Goal: Transaction & Acquisition: Purchase product/service

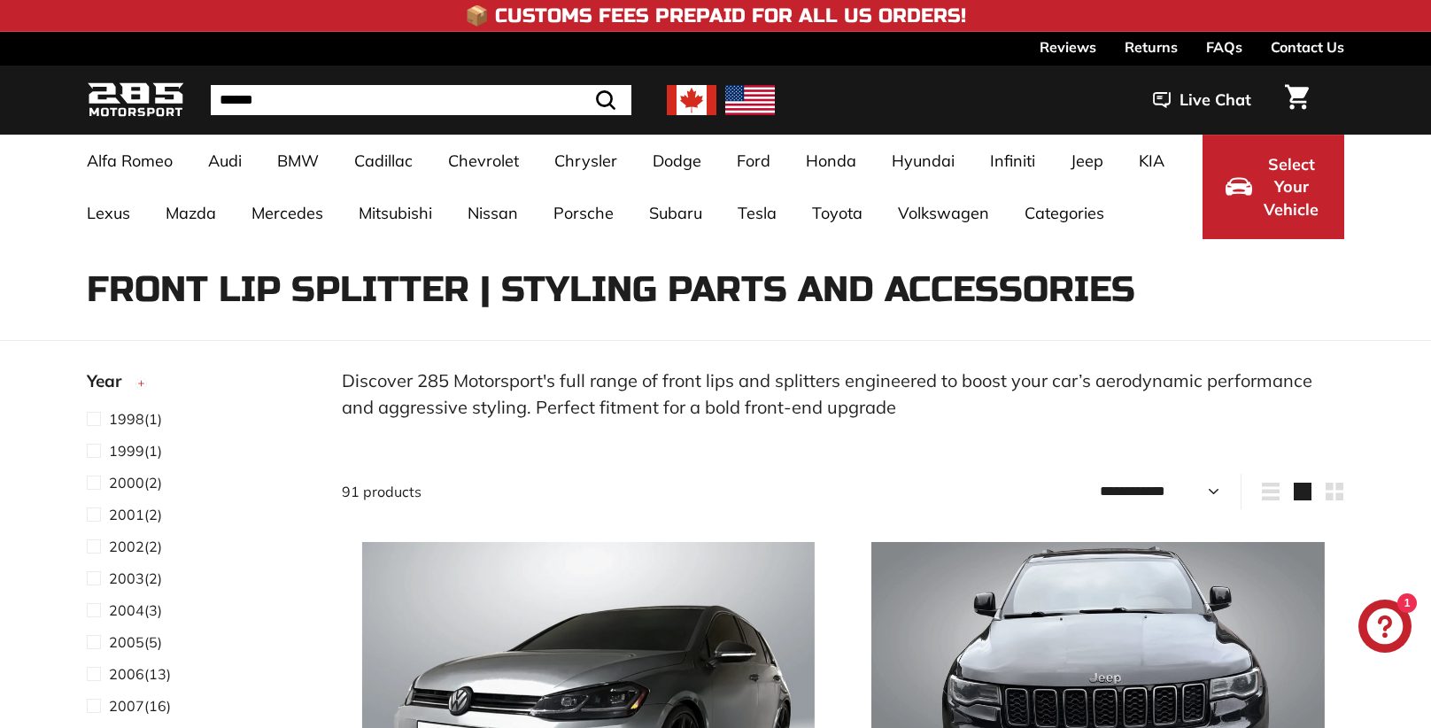
select select "**********"
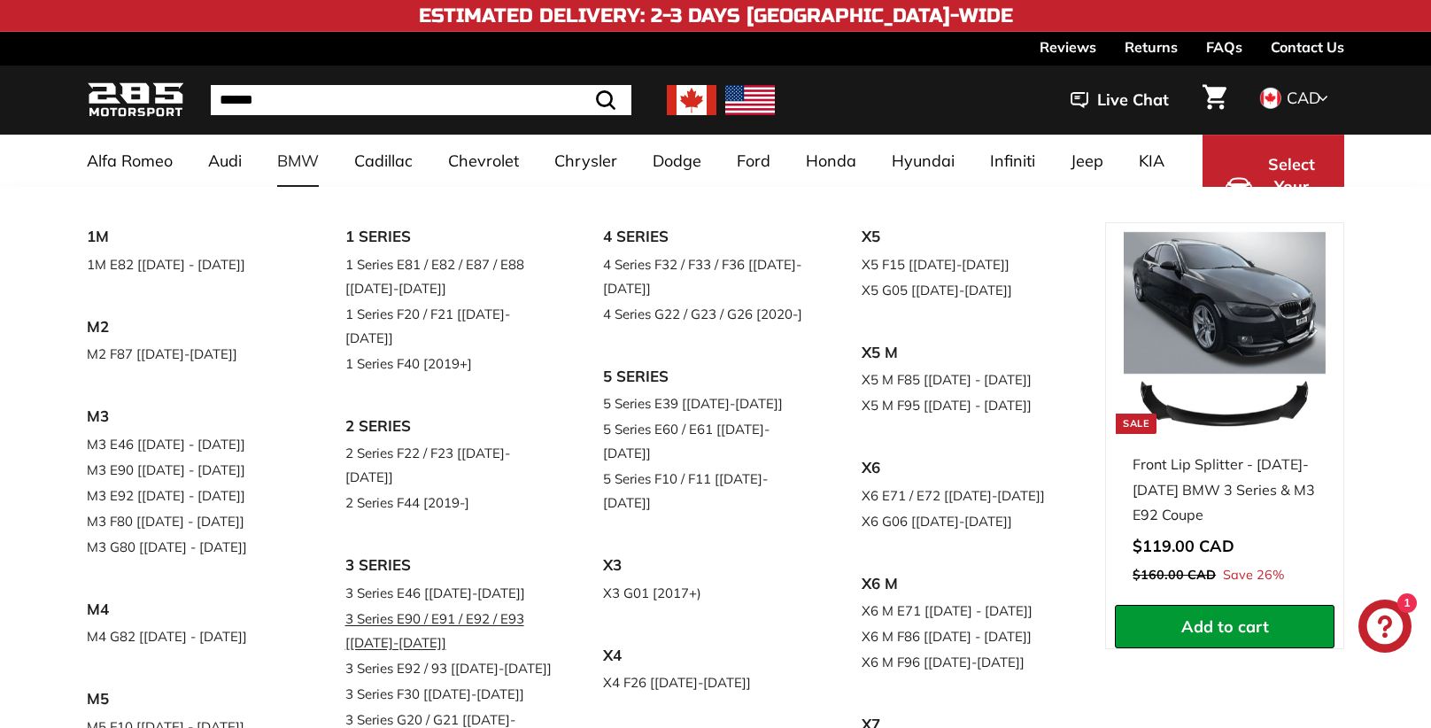
click at [460, 605] on link "3 Series E90 / E91 / E92 / E93 [[DATE]-[DATE]]" at bounding box center [449, 630] width 209 height 50
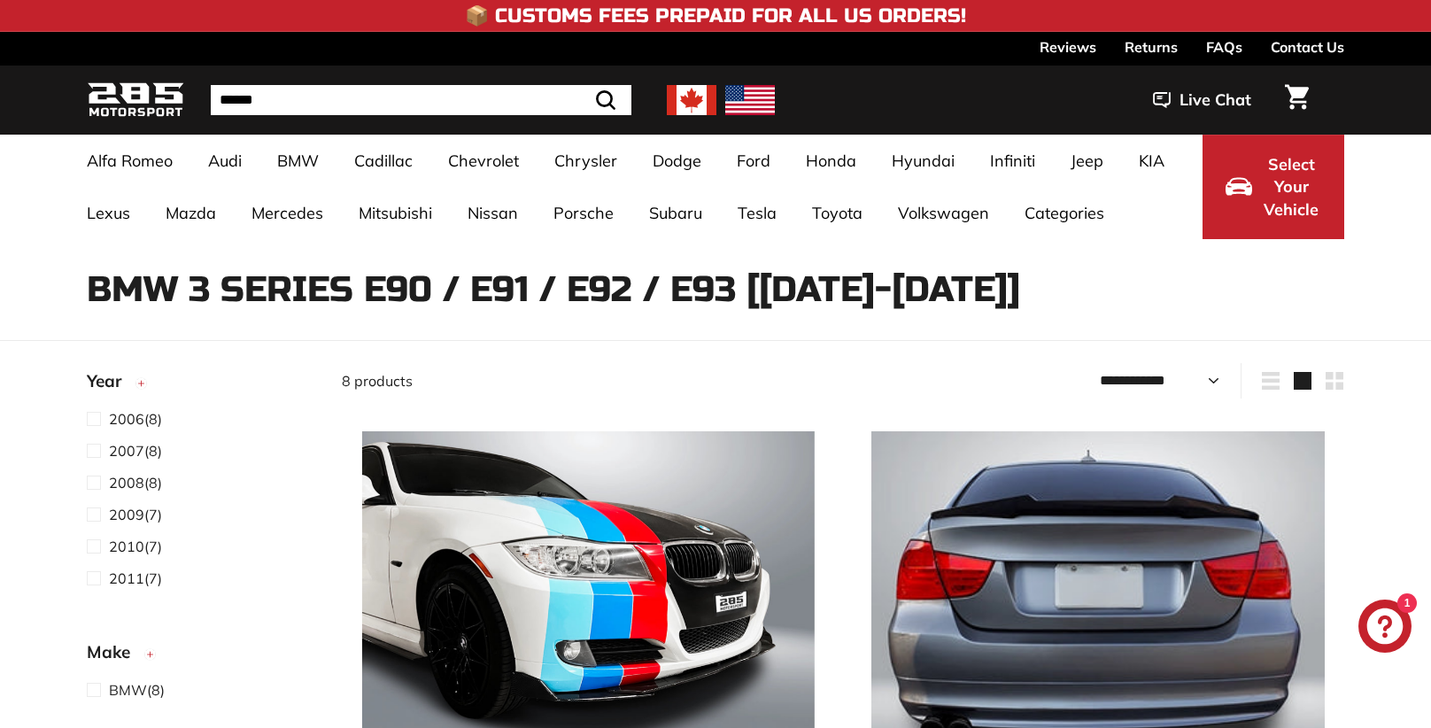
select select "**********"
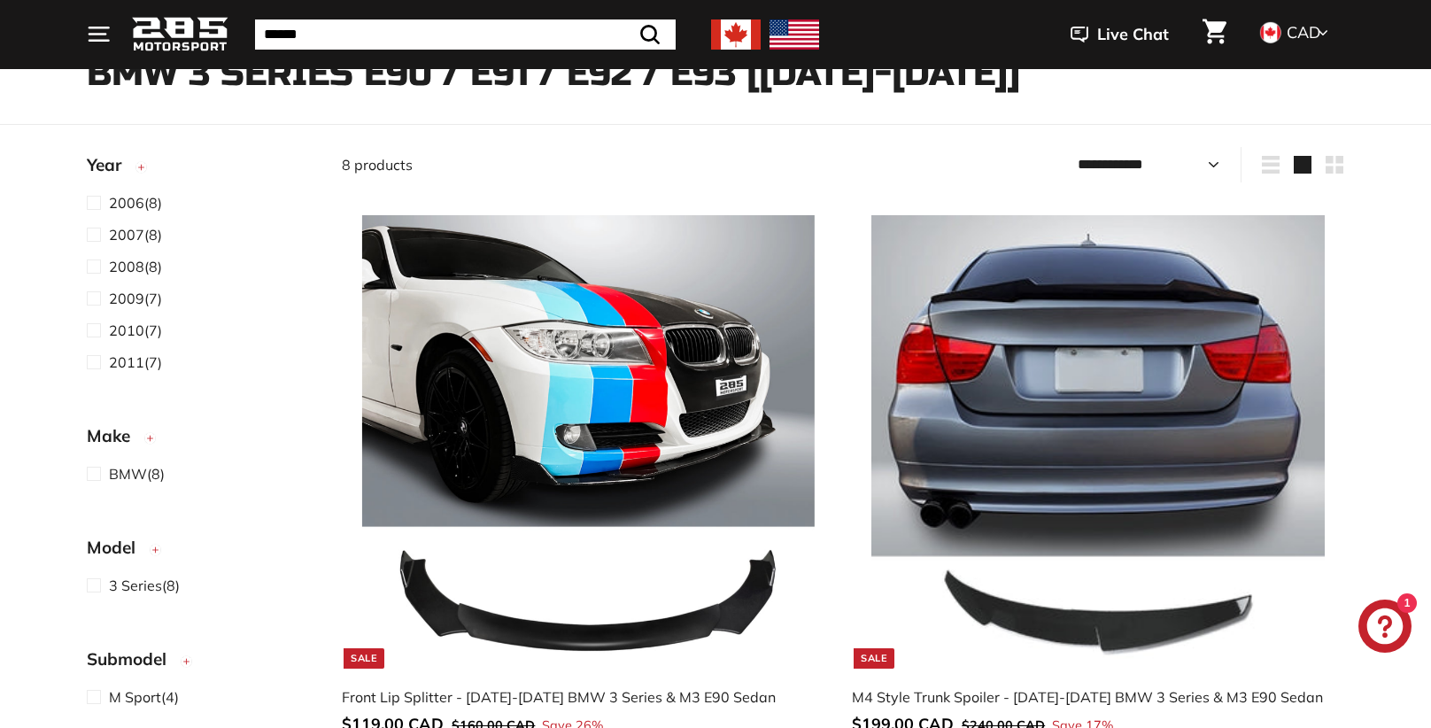
scroll to position [234, 0]
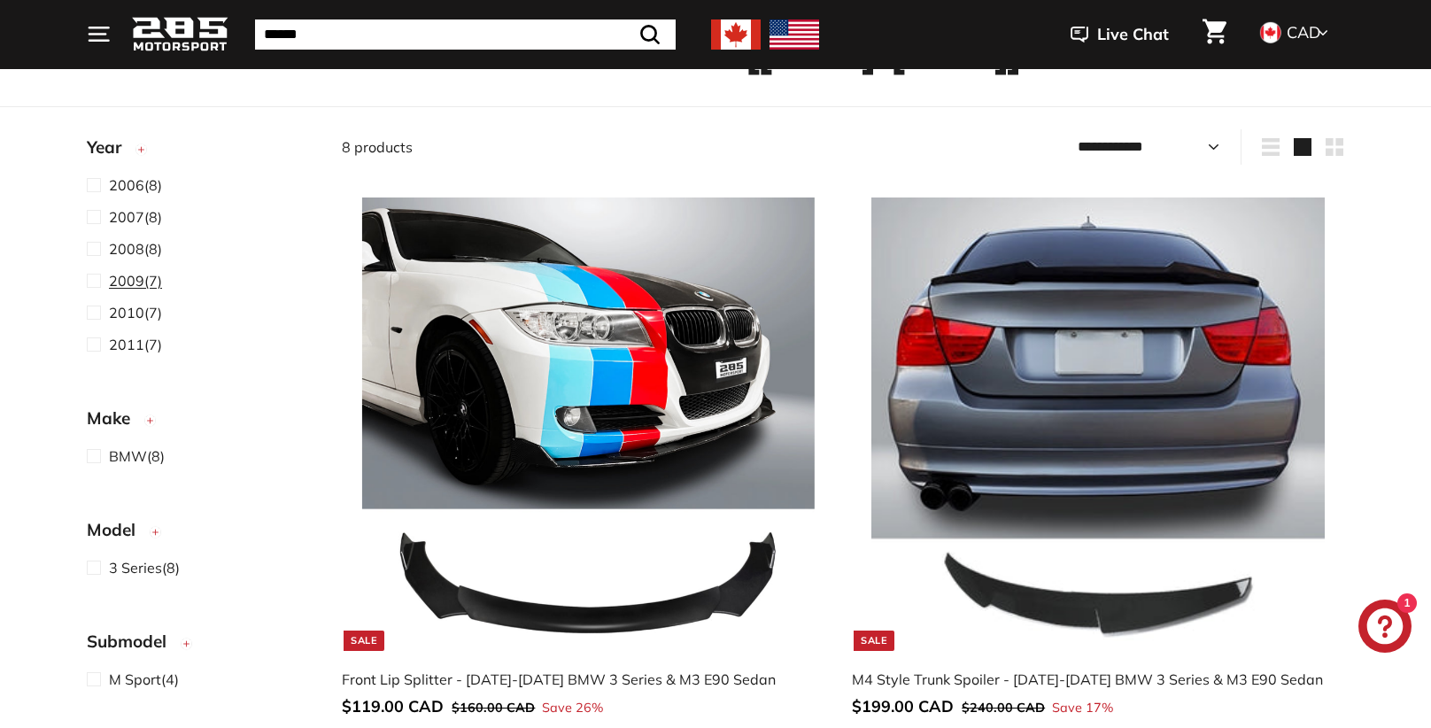
click at [96, 279] on span at bounding box center [98, 280] width 22 height 21
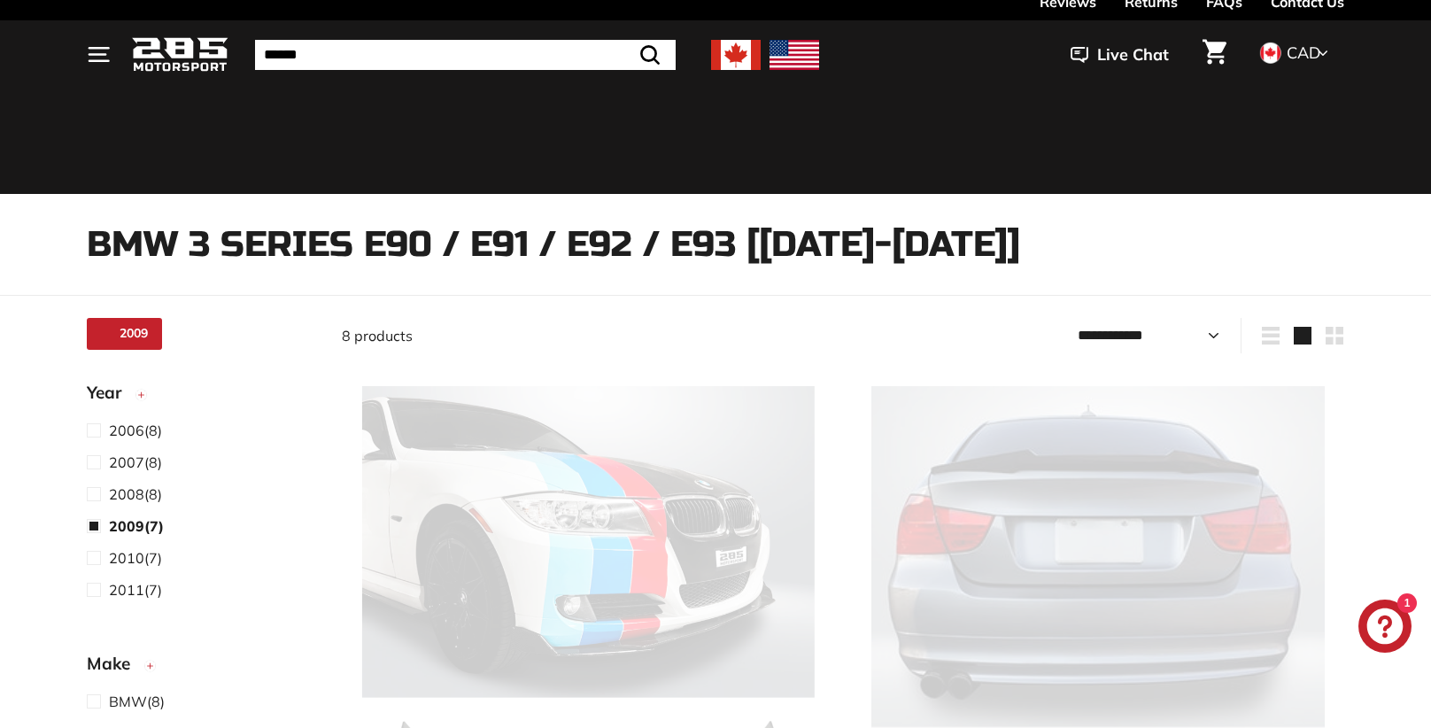
select select "**********"
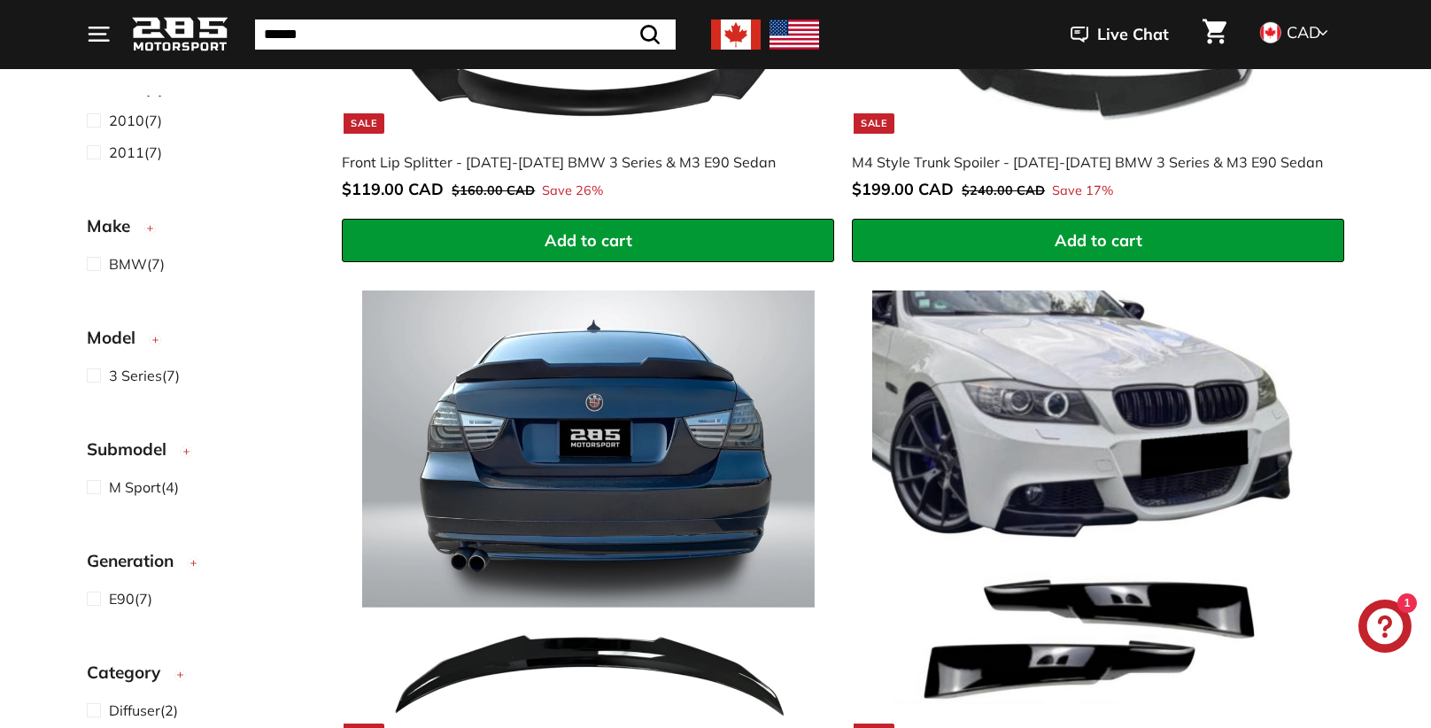
scroll to position [216, 0]
click at [96, 376] on span at bounding box center [98, 374] width 22 height 21
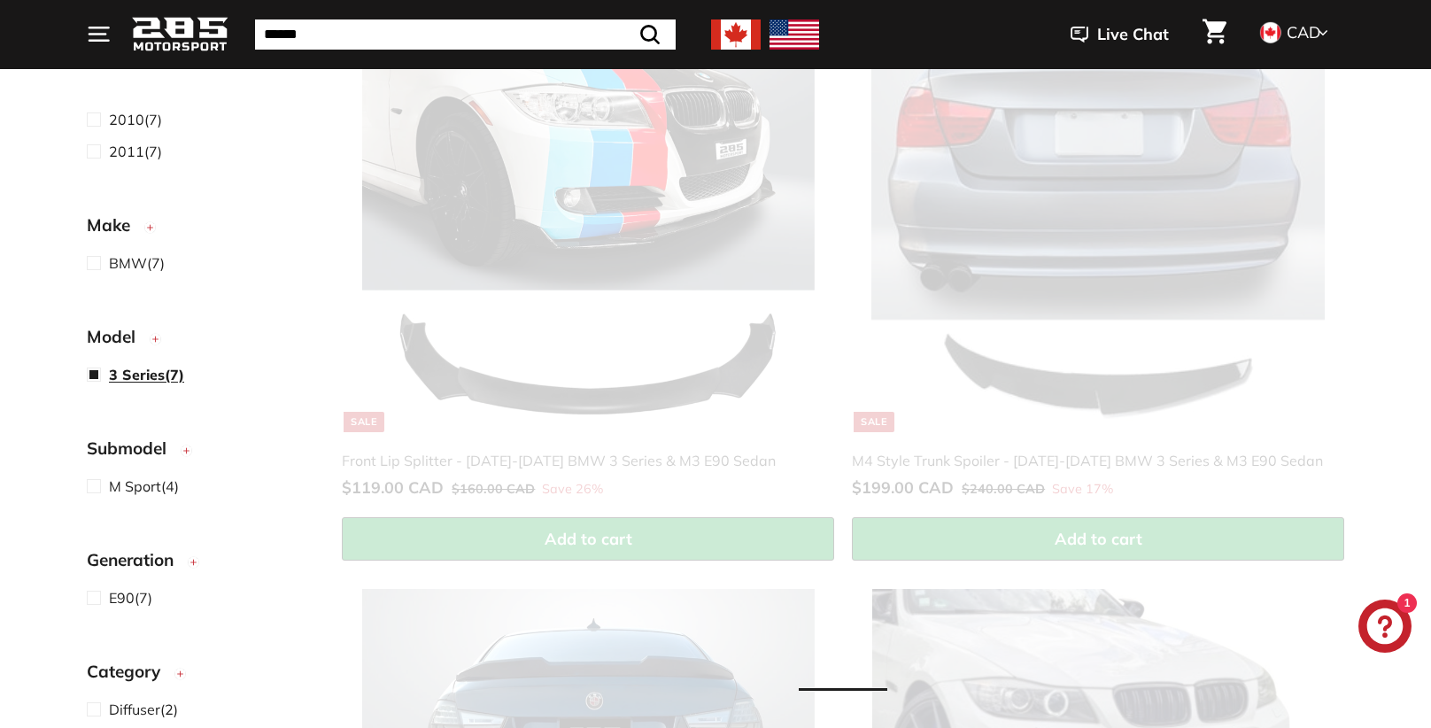
scroll to position [19, 0]
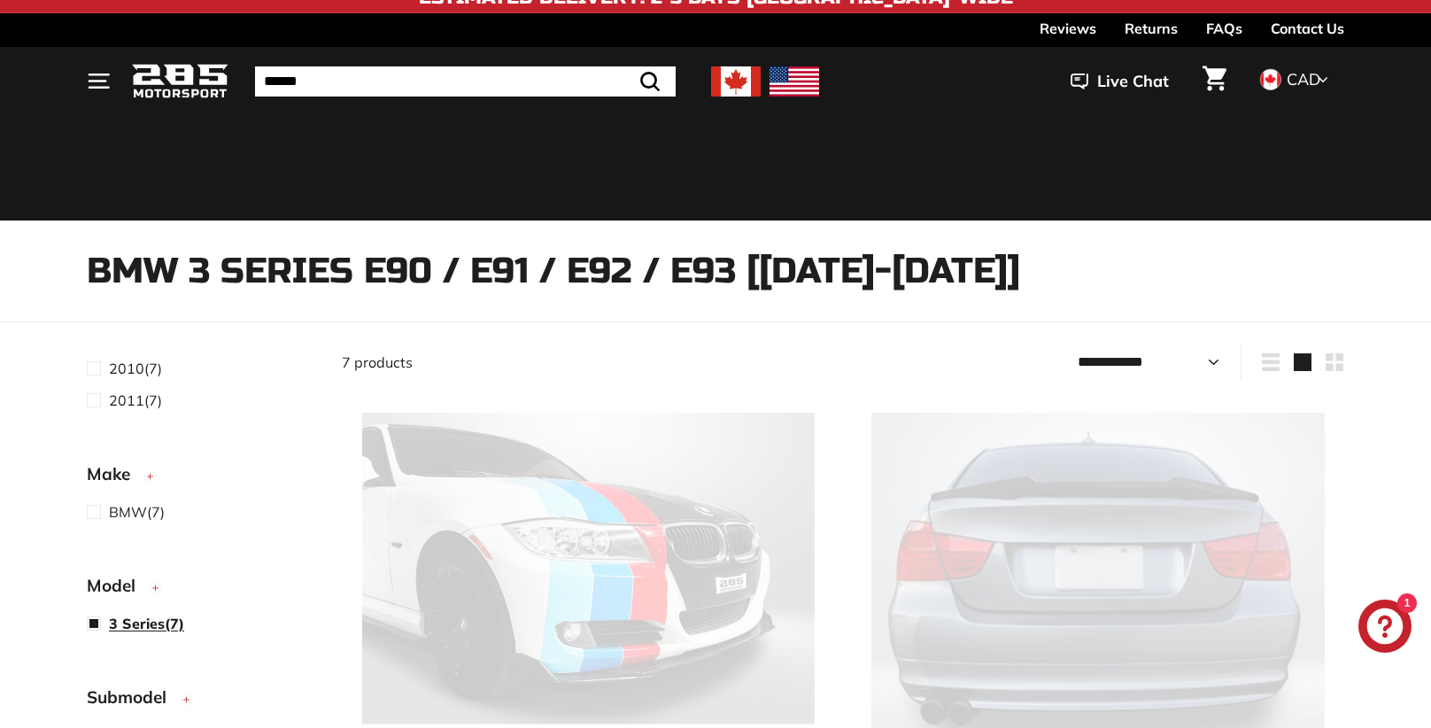
select select "**********"
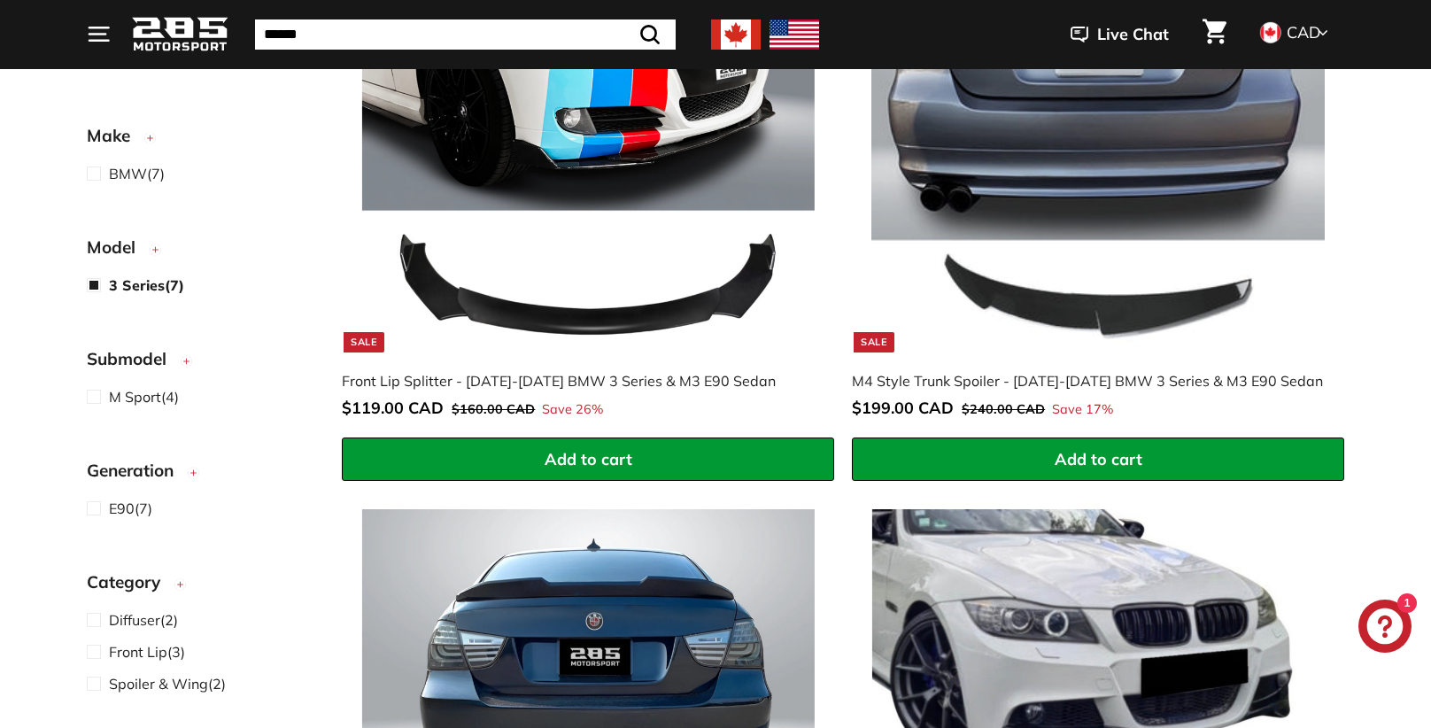
scroll to position [536, 0]
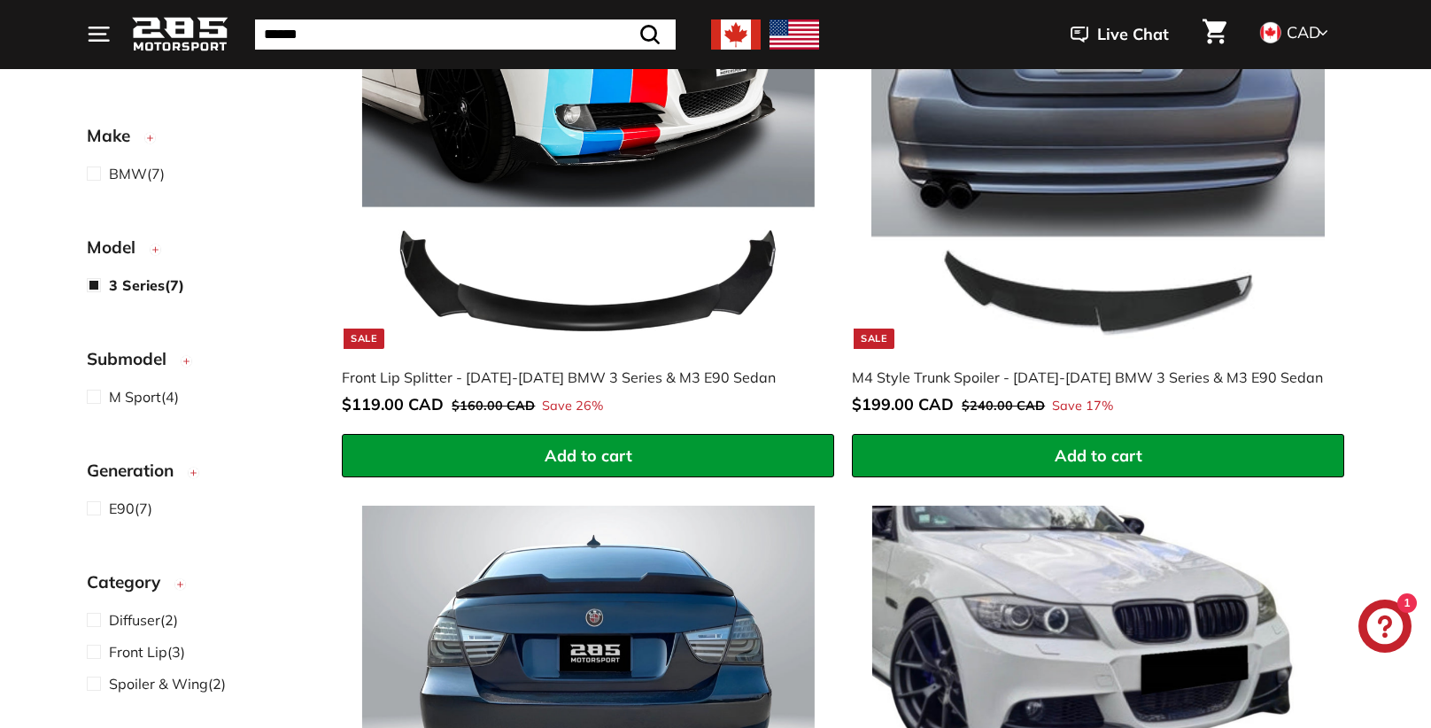
click at [93, 510] on span at bounding box center [98, 507] width 22 height 21
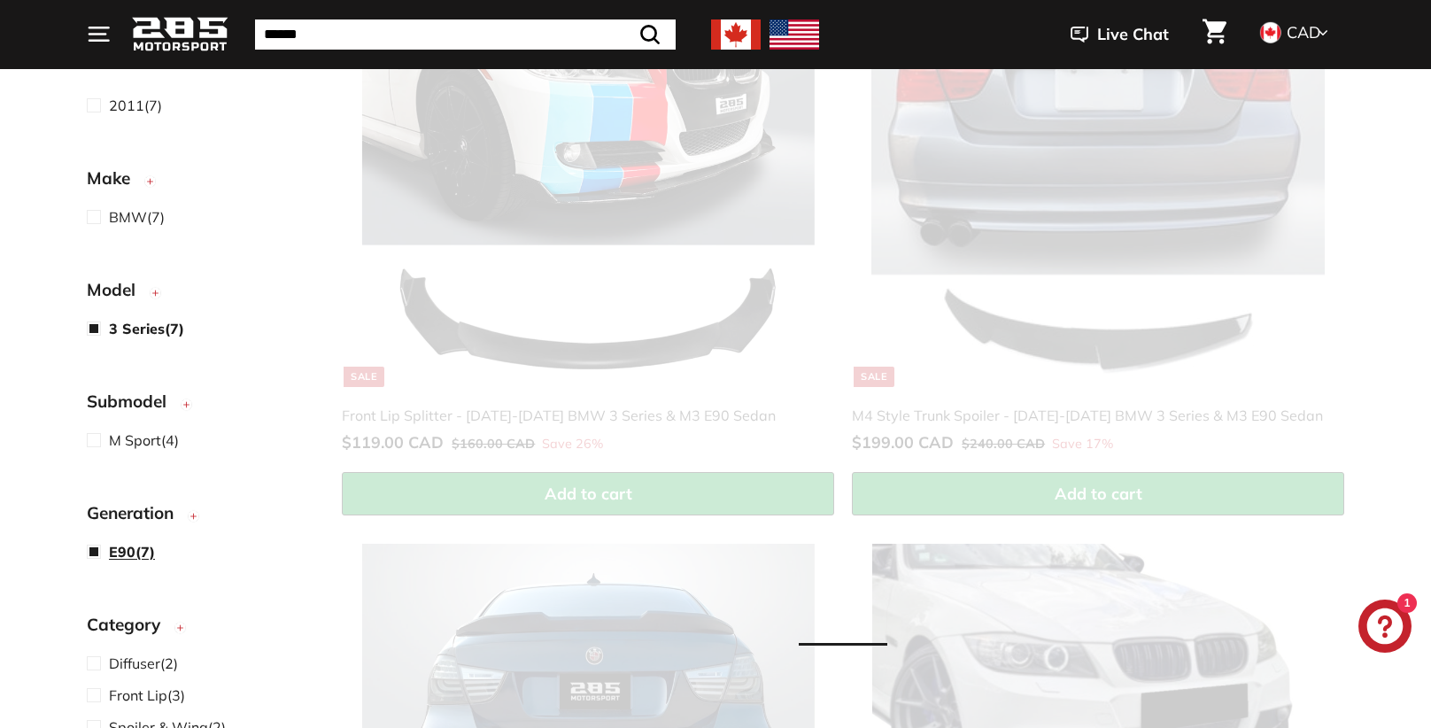
scroll to position [348, 0]
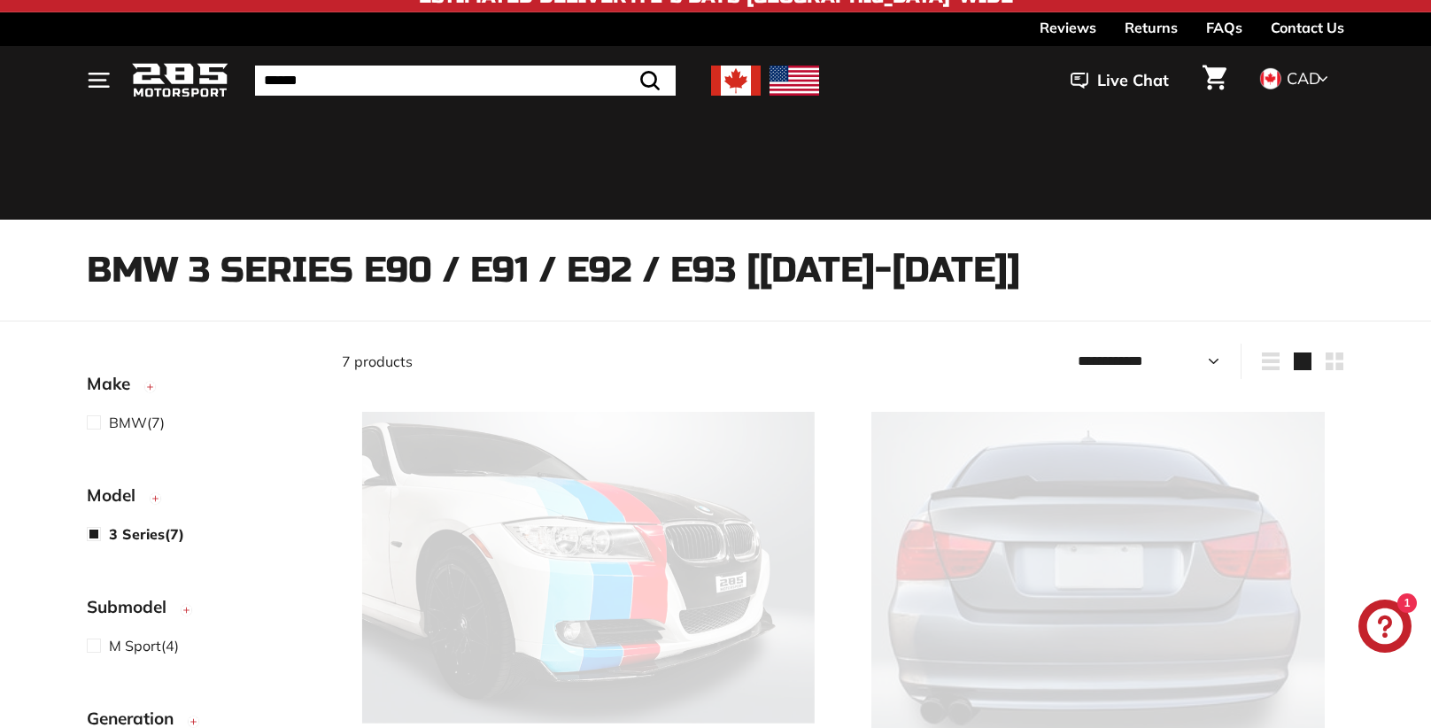
select select "**********"
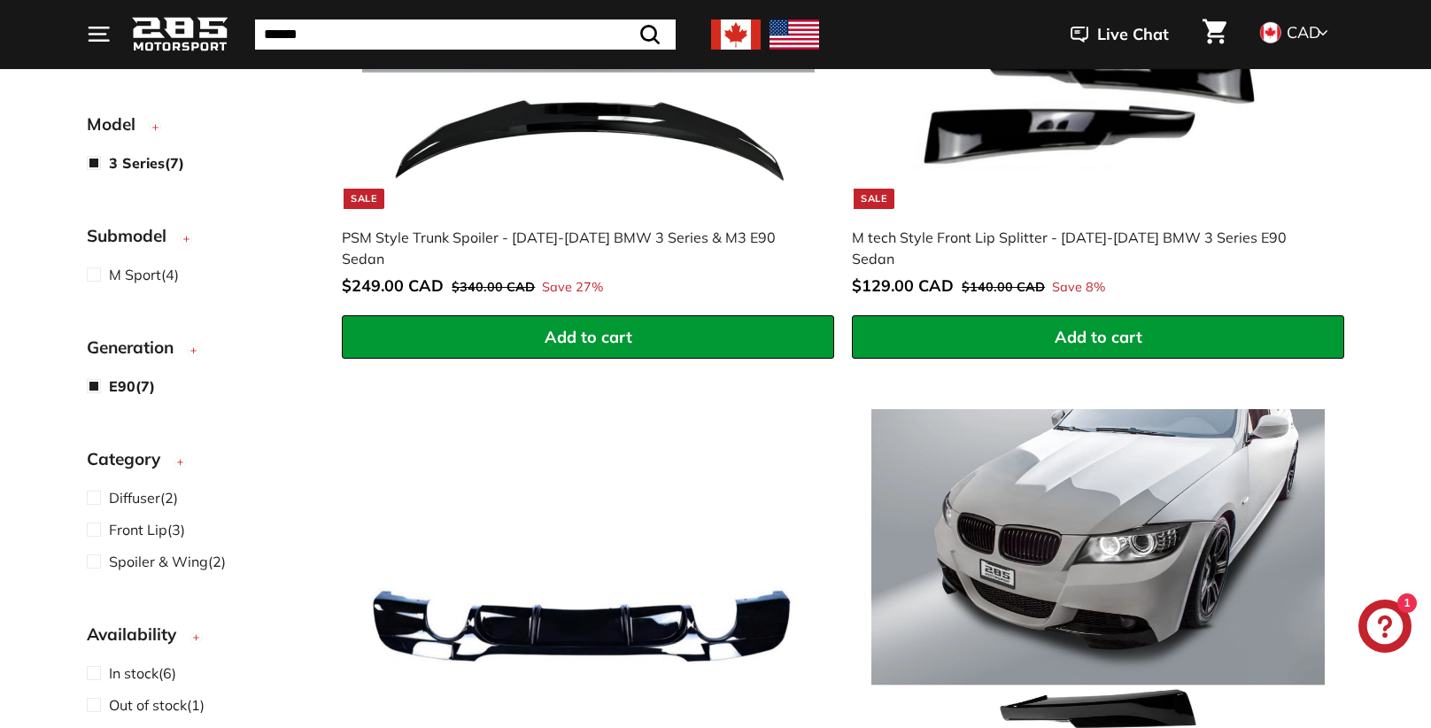
scroll to position [489, 0]
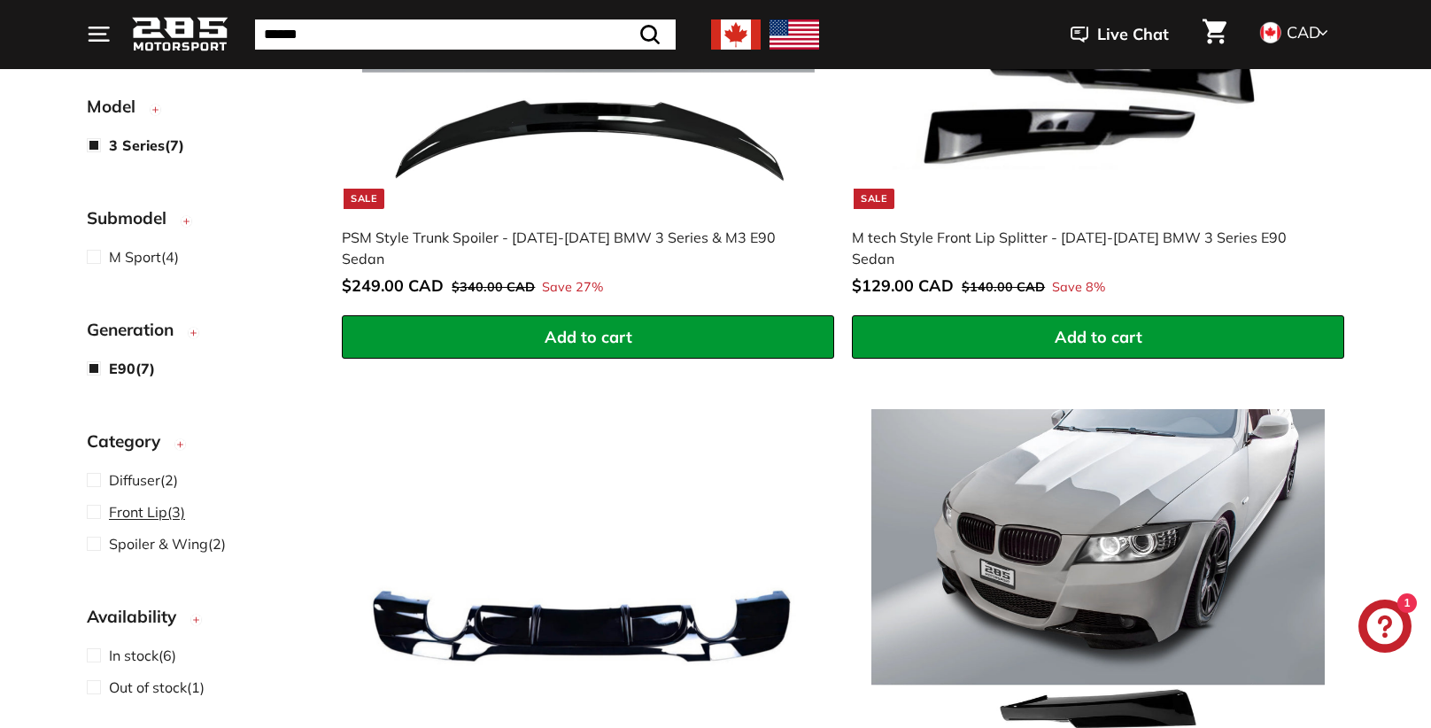
click at [96, 513] on span at bounding box center [98, 511] width 22 height 21
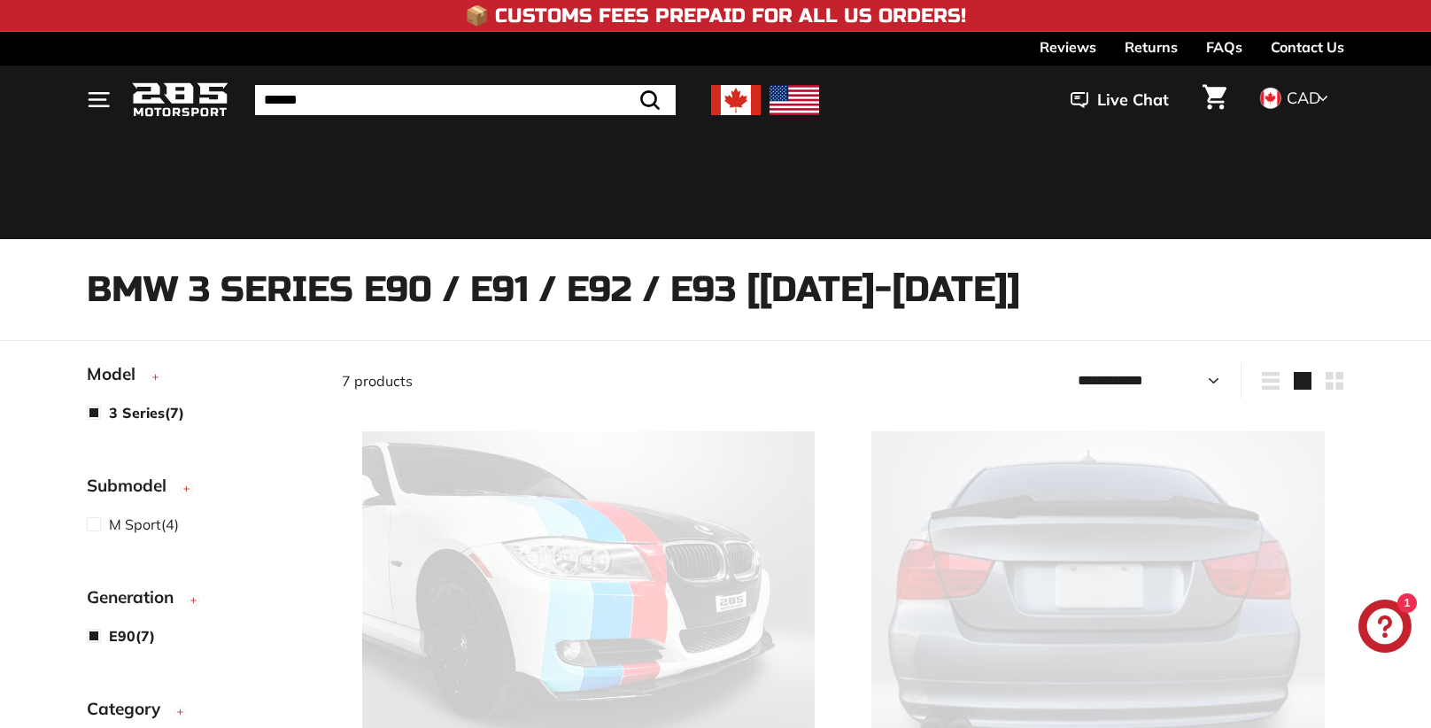
select select "**********"
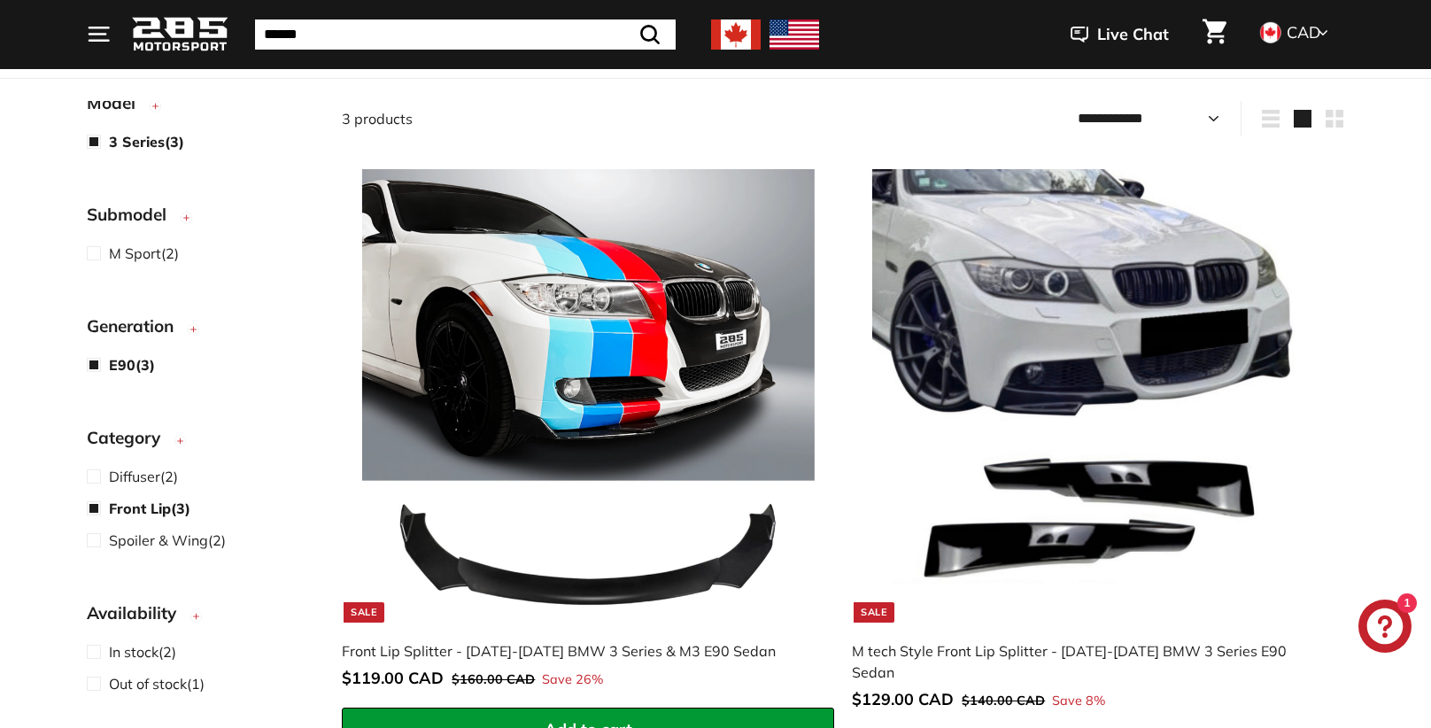
scroll to position [258, 0]
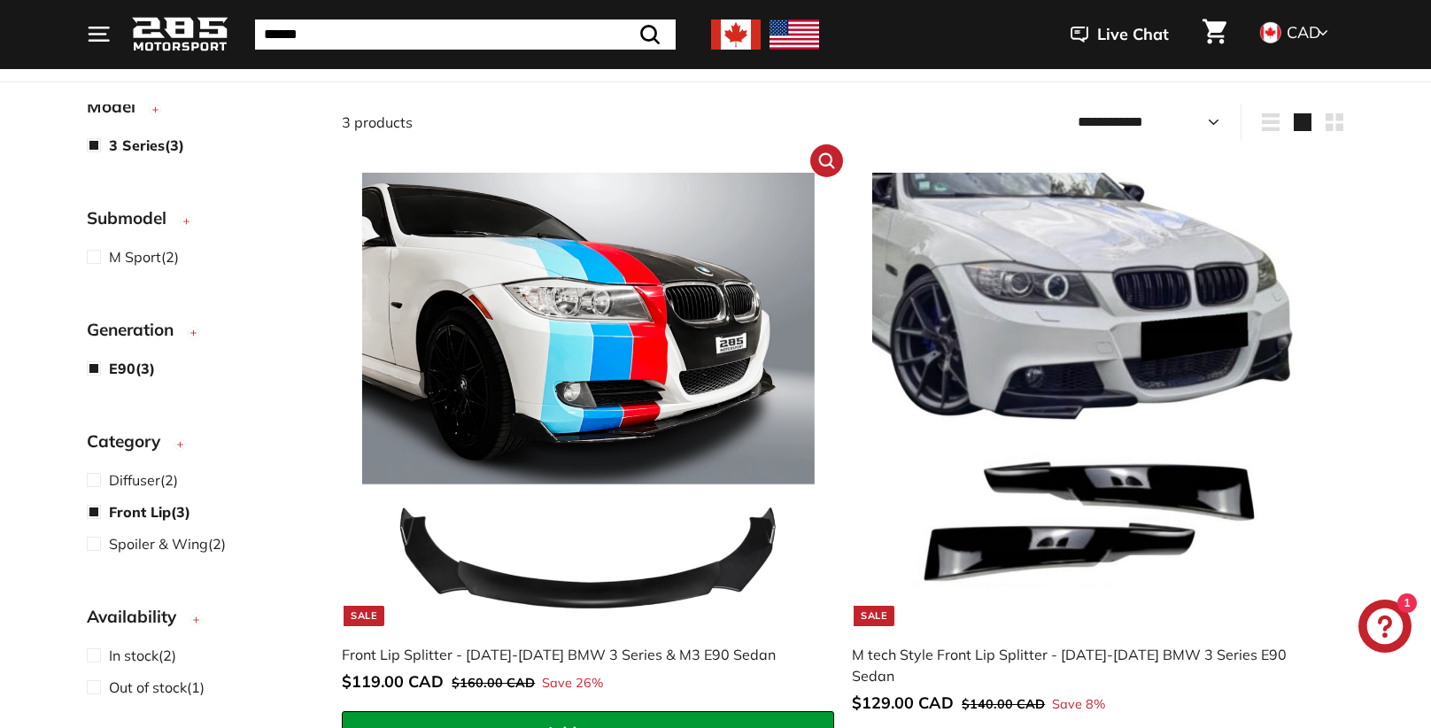
click at [509, 392] on img at bounding box center [588, 399] width 452 height 452
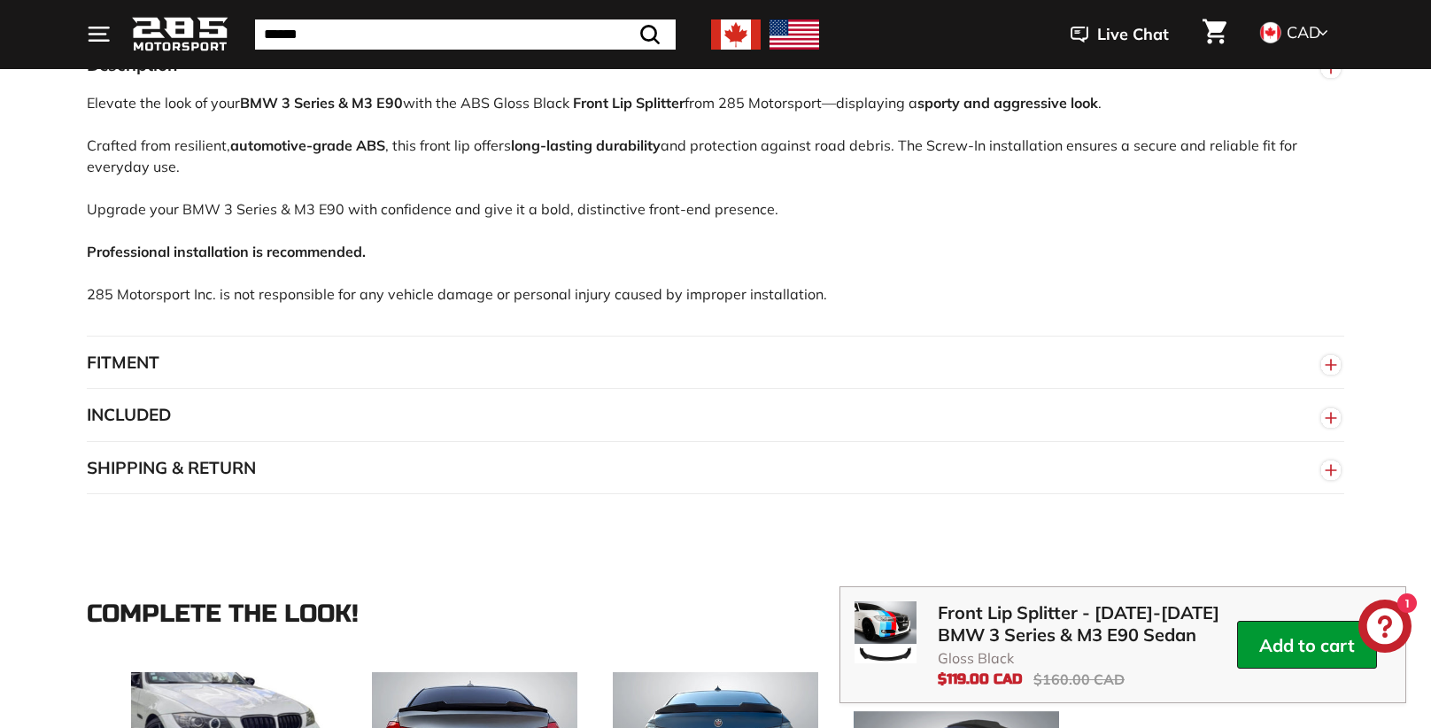
scroll to position [1122, 0]
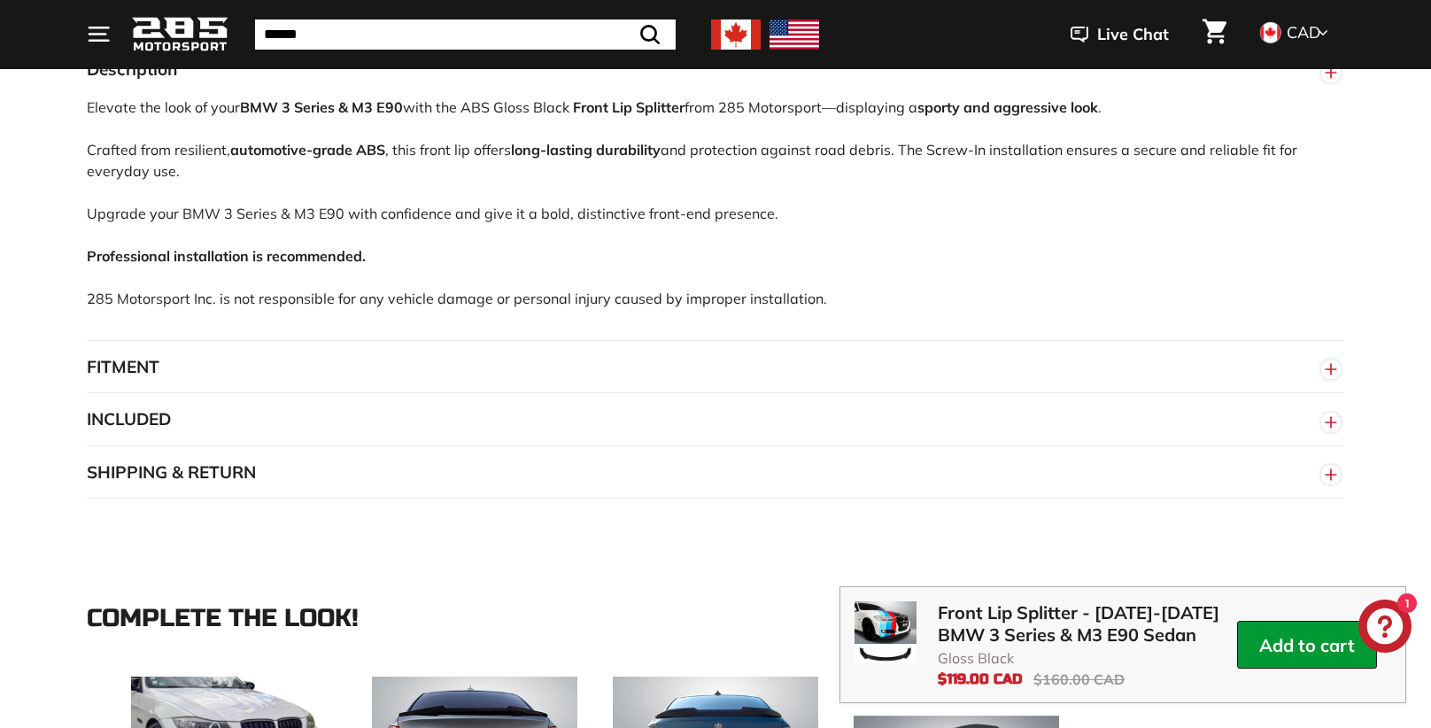
click at [163, 363] on button "FITMENT" at bounding box center [715, 367] width 1257 height 53
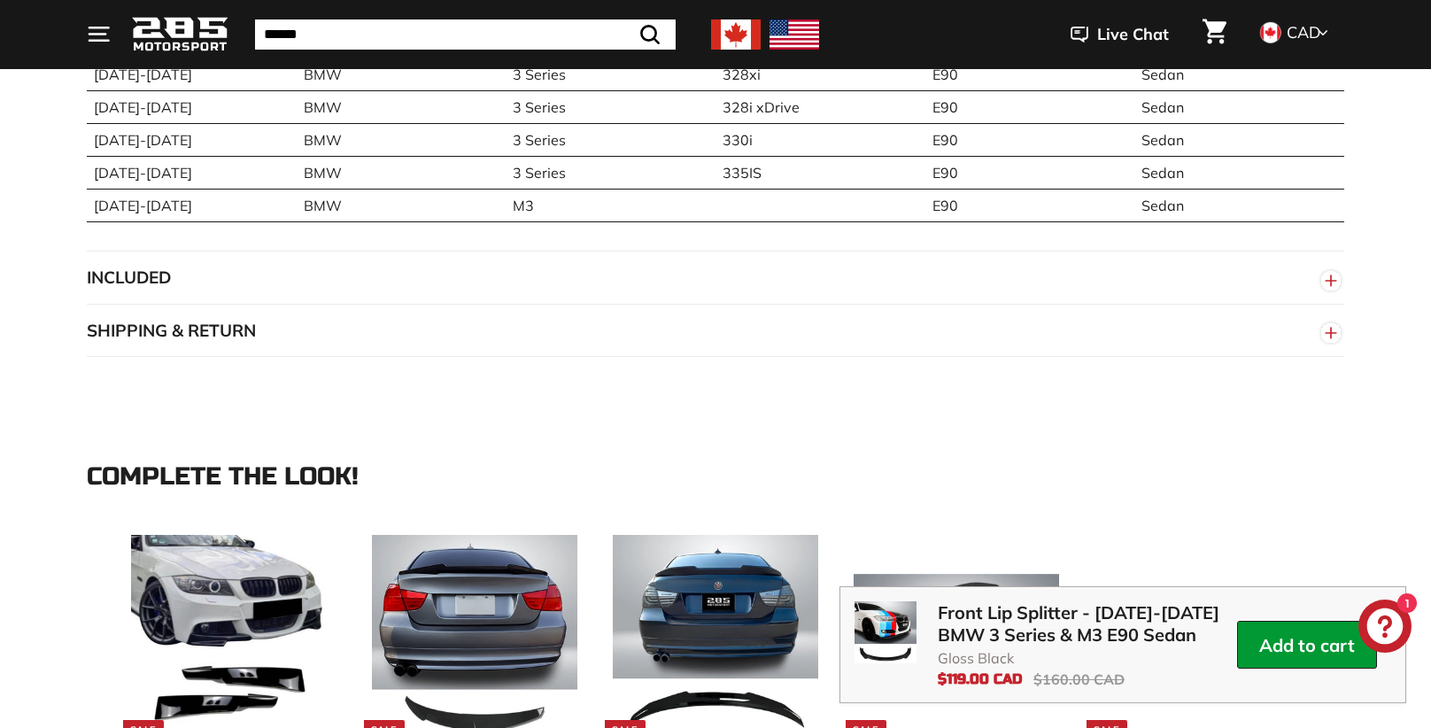
scroll to position [1673, 0]
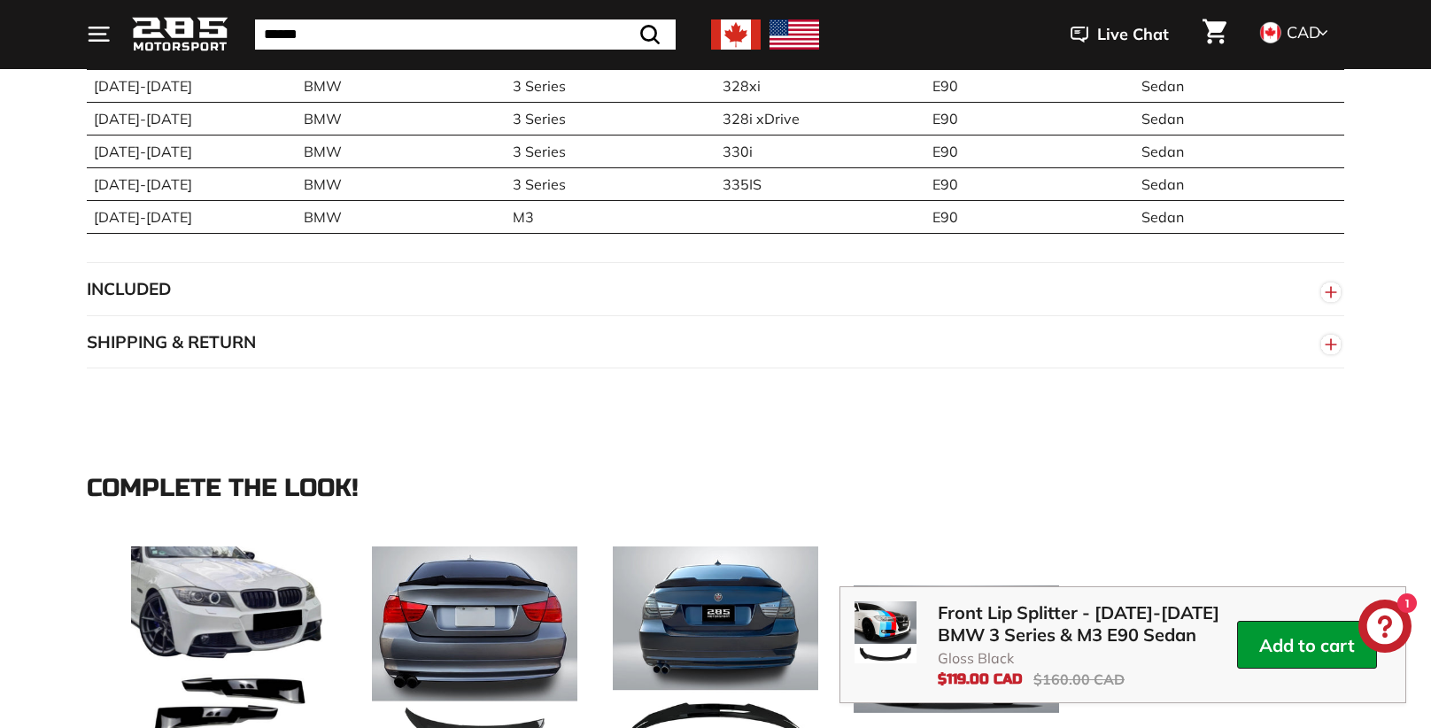
click at [146, 292] on button "INCLUDED" at bounding box center [715, 289] width 1257 height 53
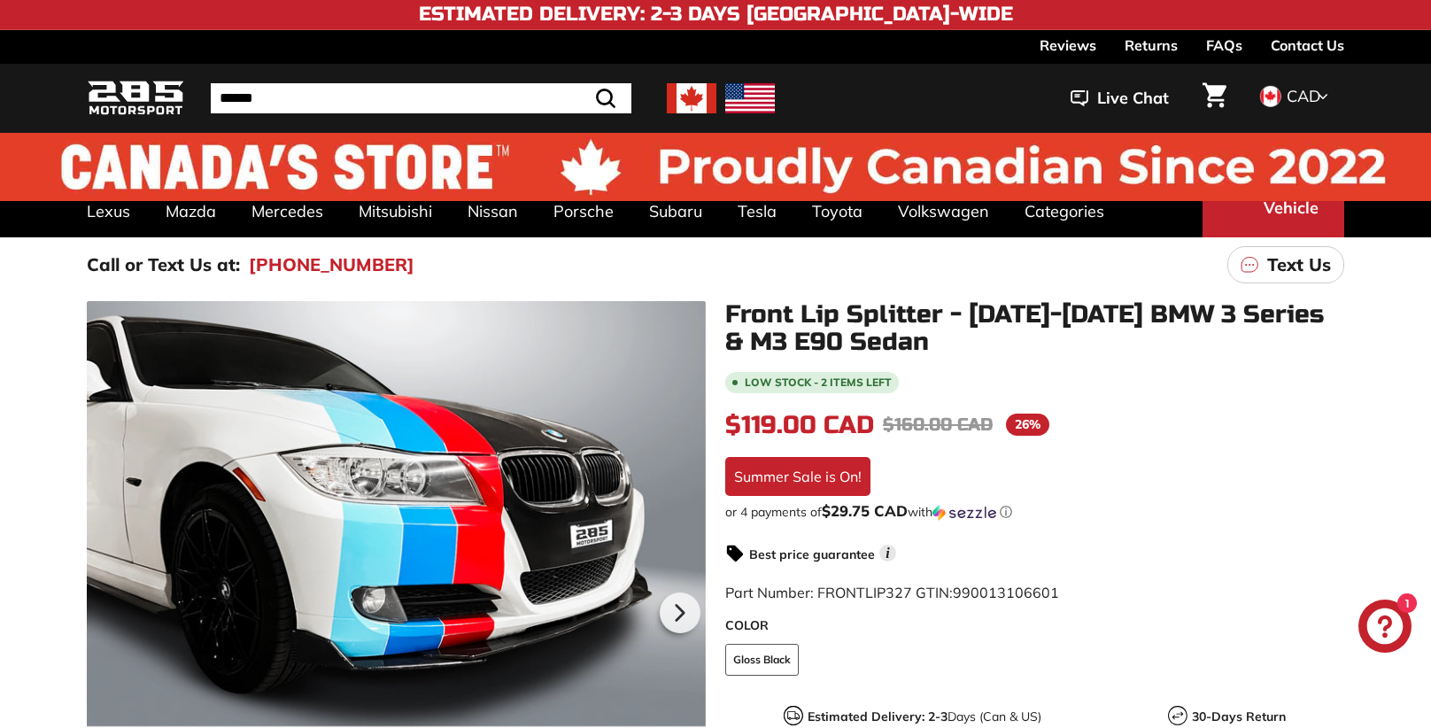
scroll to position [0, 0]
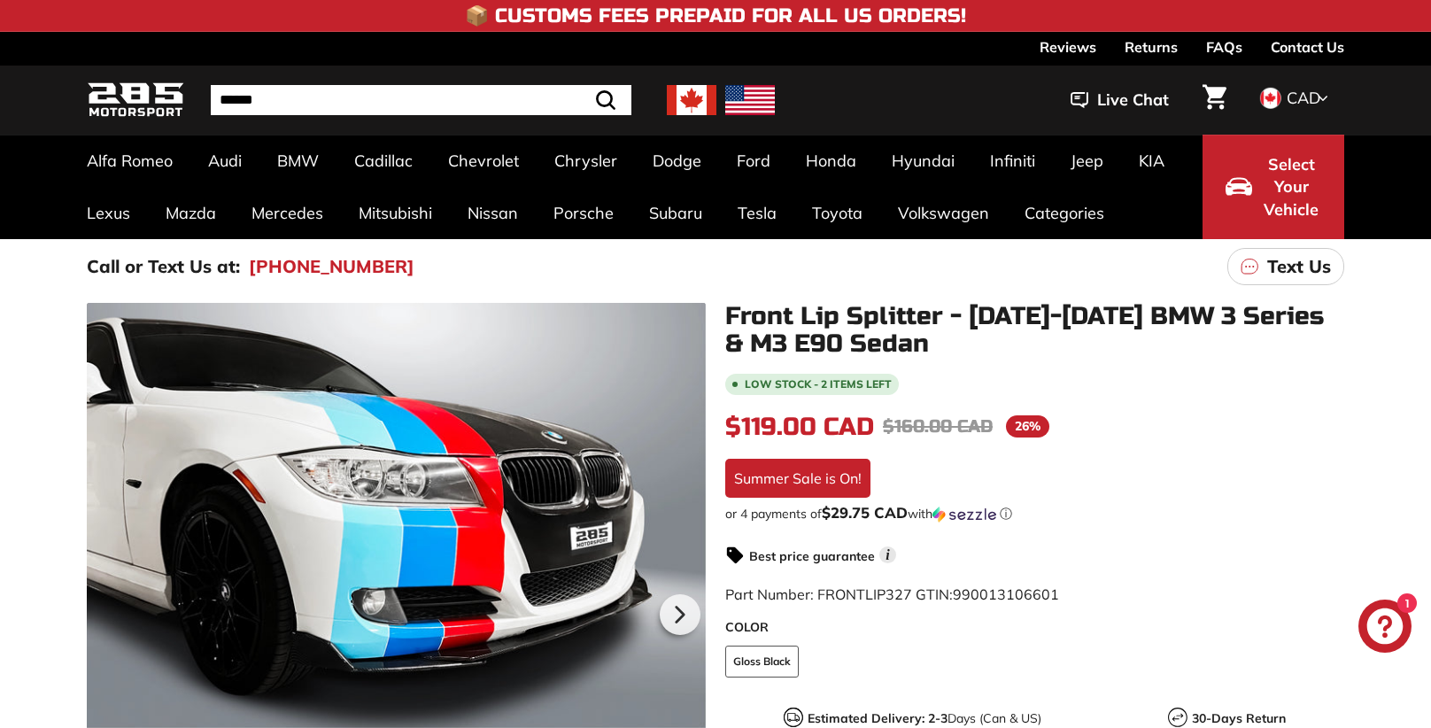
click at [1212, 551] on div "Best price guarantee i" at bounding box center [1034, 554] width 619 height 21
click at [675, 615] on icon at bounding box center [678, 614] width 7 height 15
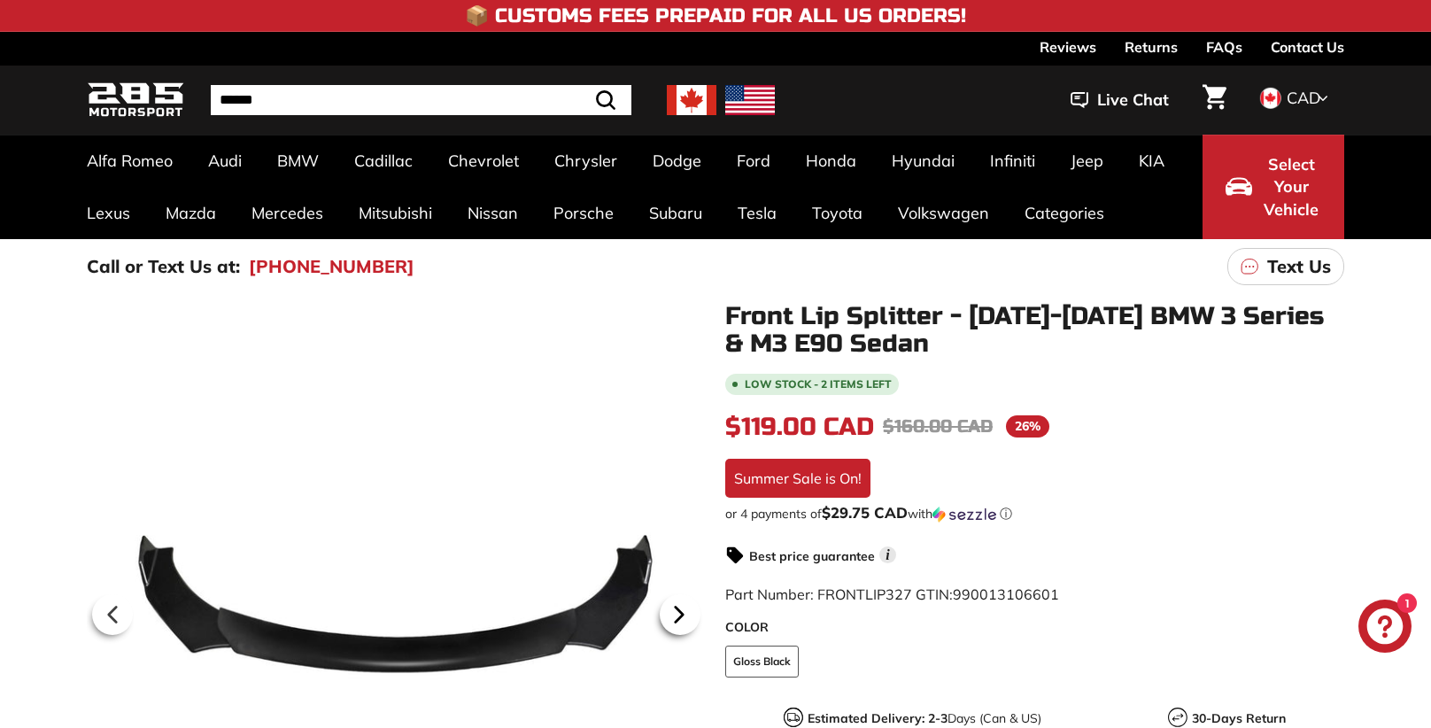
click at [675, 615] on icon at bounding box center [678, 614] width 7 height 15
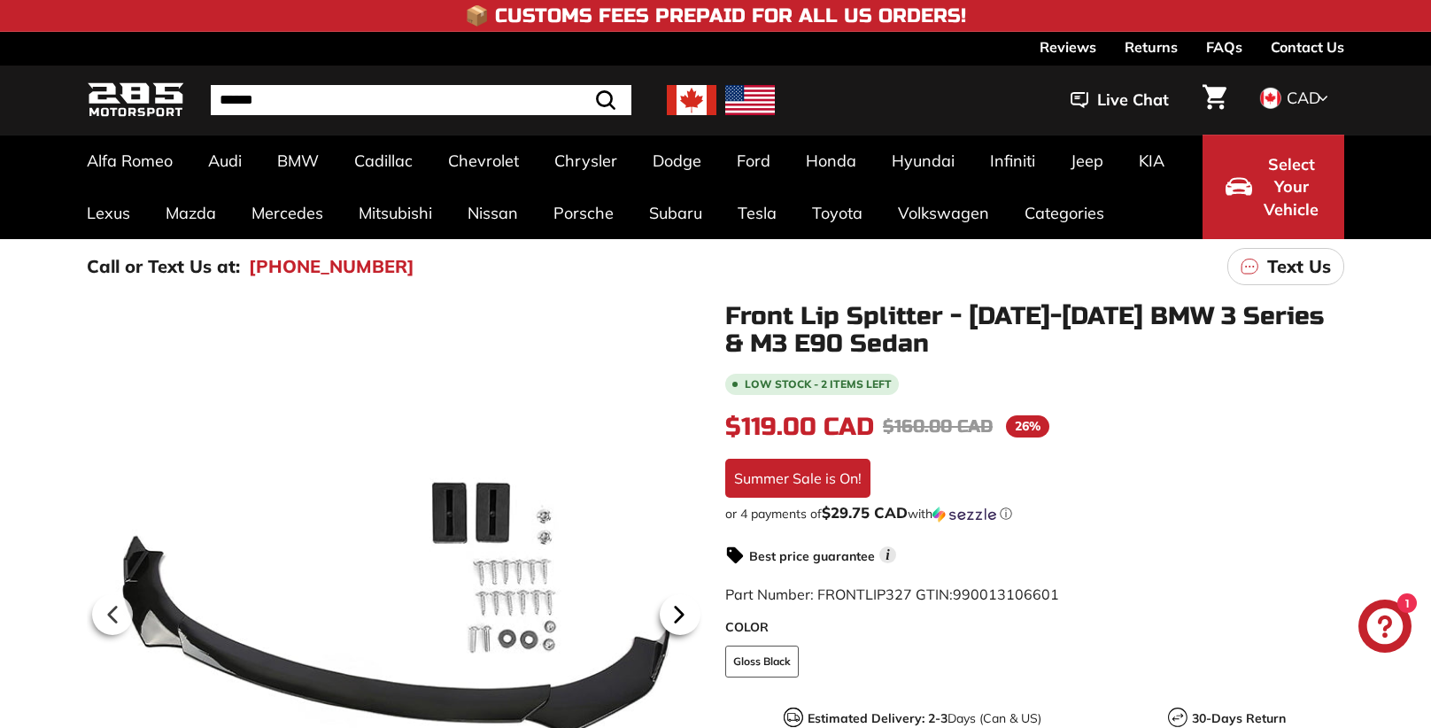
click at [675, 612] on icon at bounding box center [678, 614] width 7 height 15
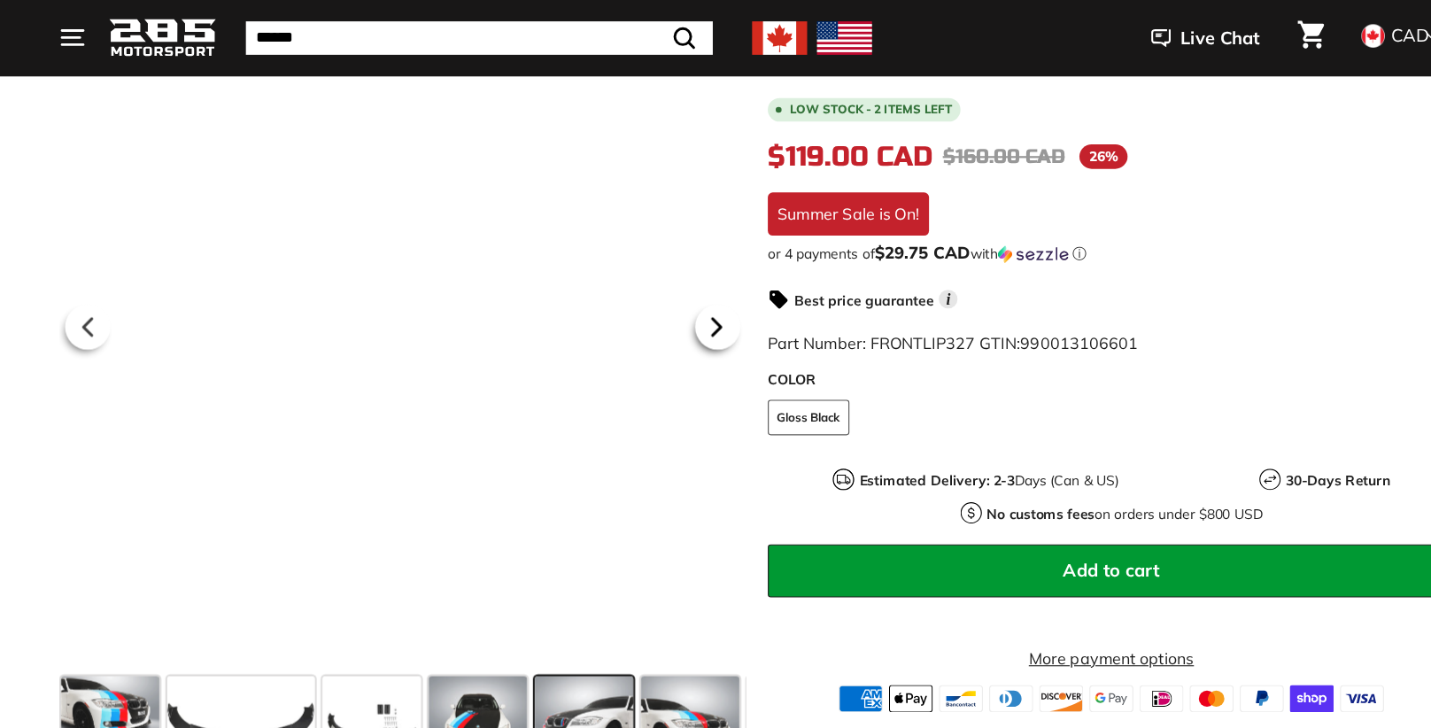
scroll to position [318, 0]
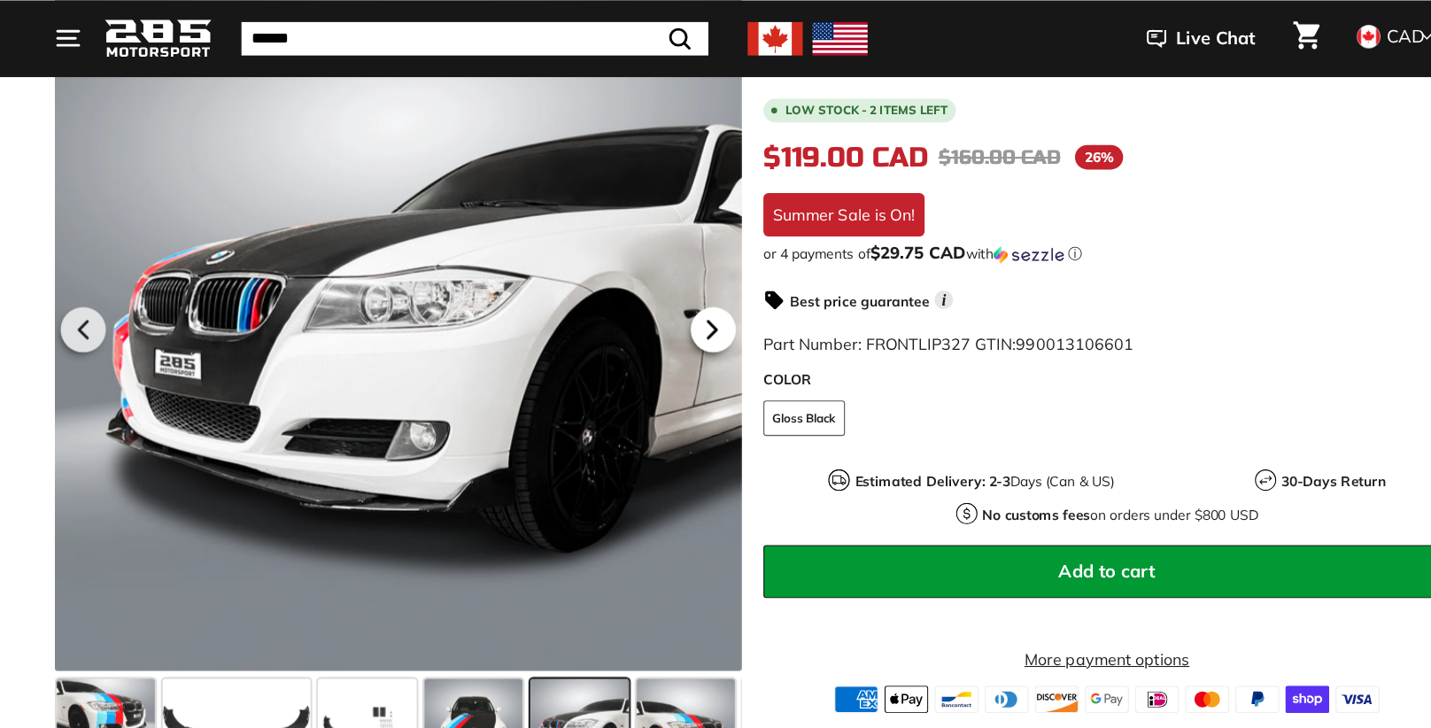
click at [678, 294] on icon at bounding box center [678, 296] width 7 height 15
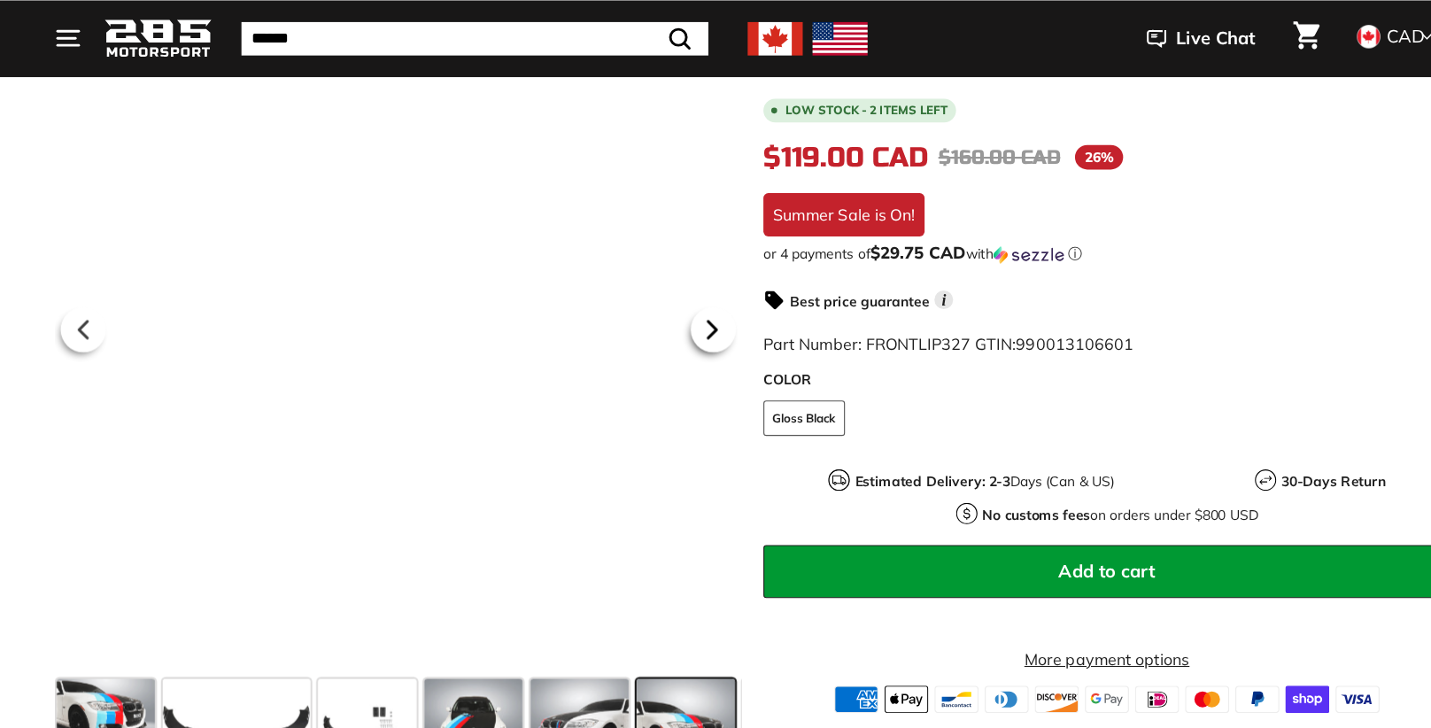
scroll to position [0, 92]
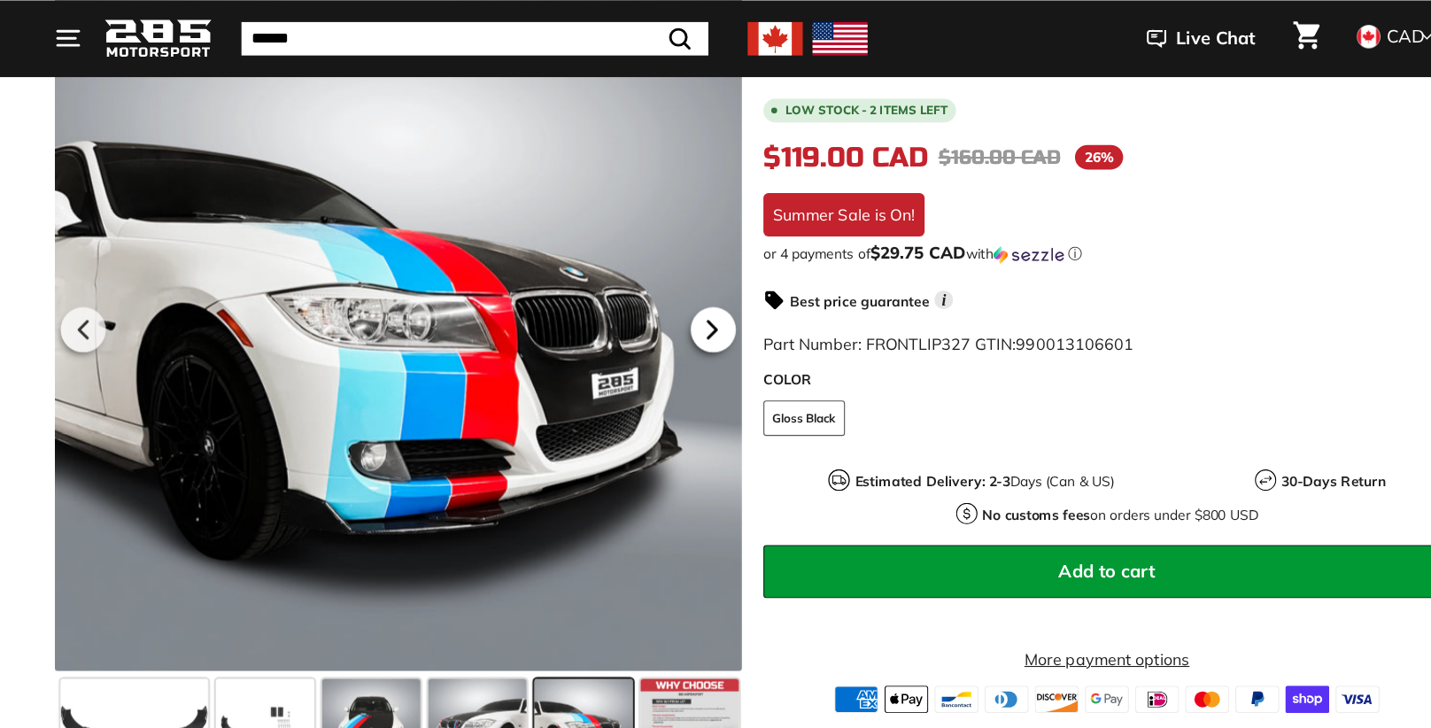
click at [678, 294] on icon at bounding box center [678, 296] width 7 height 15
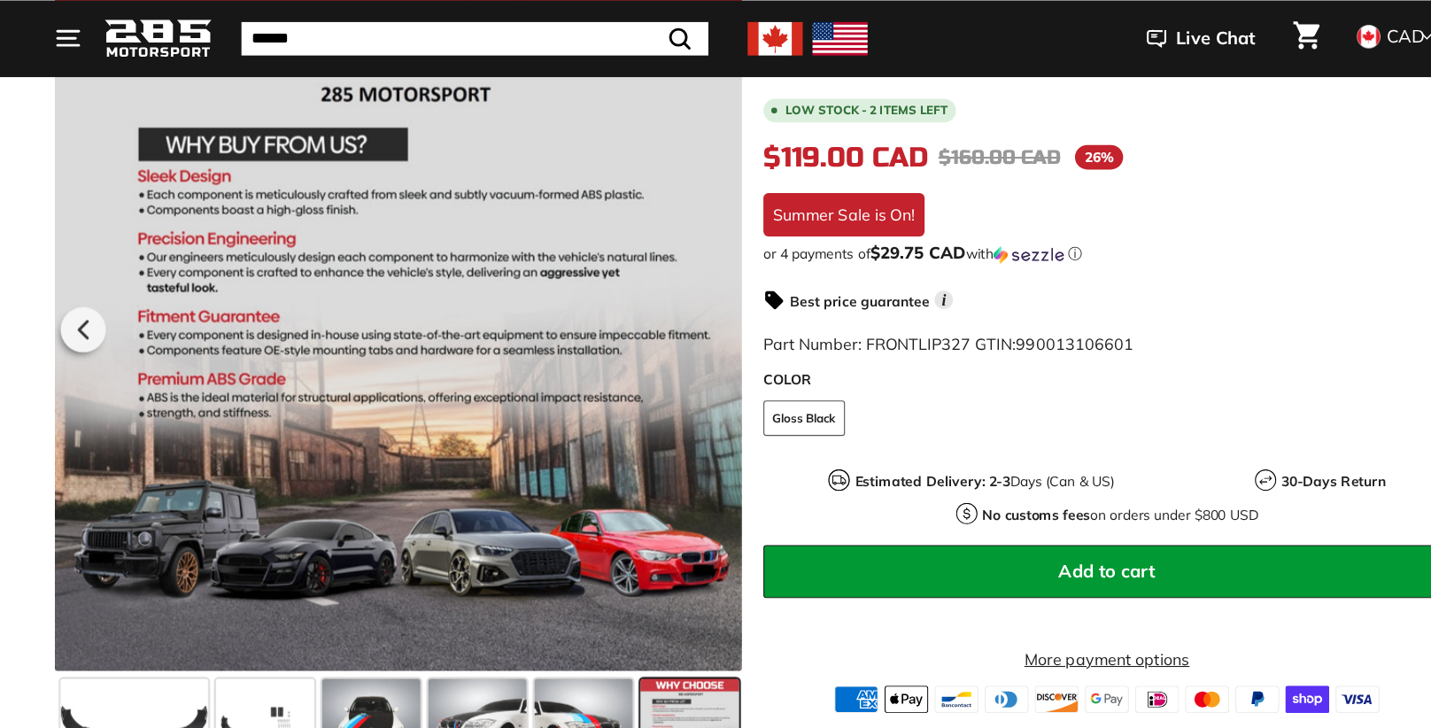
click at [678, 294] on div at bounding box center [396, 294] width 619 height 619
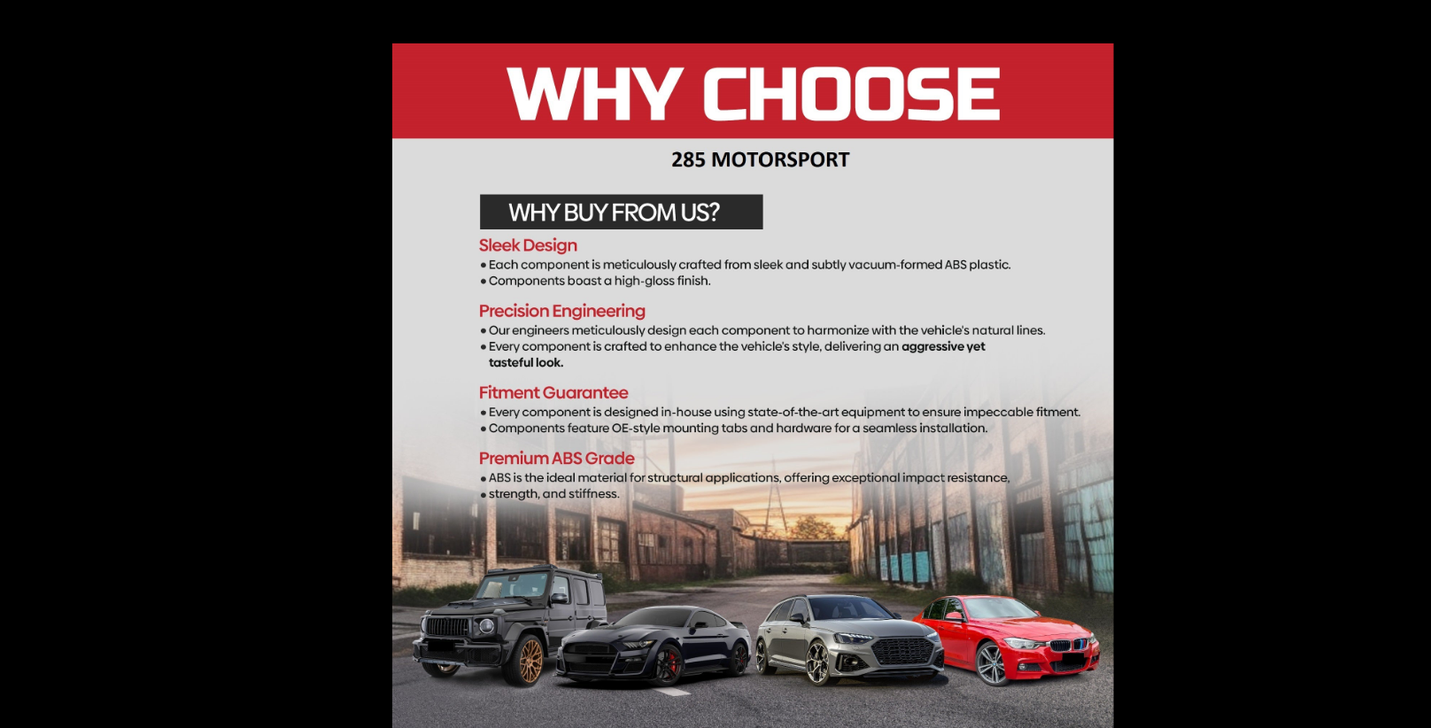
click at [148, 352] on div at bounding box center [715, 364] width 1431 height 728
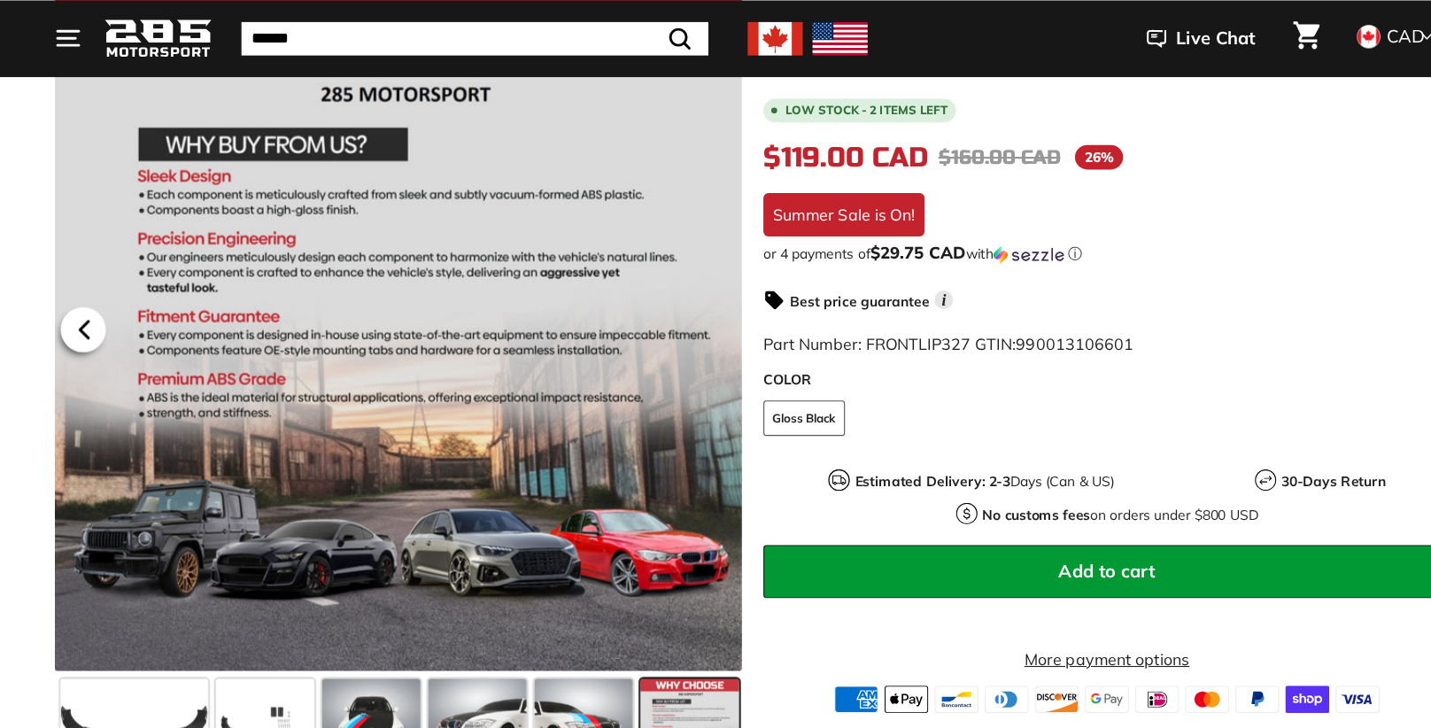
click at [118, 297] on icon at bounding box center [113, 296] width 41 height 41
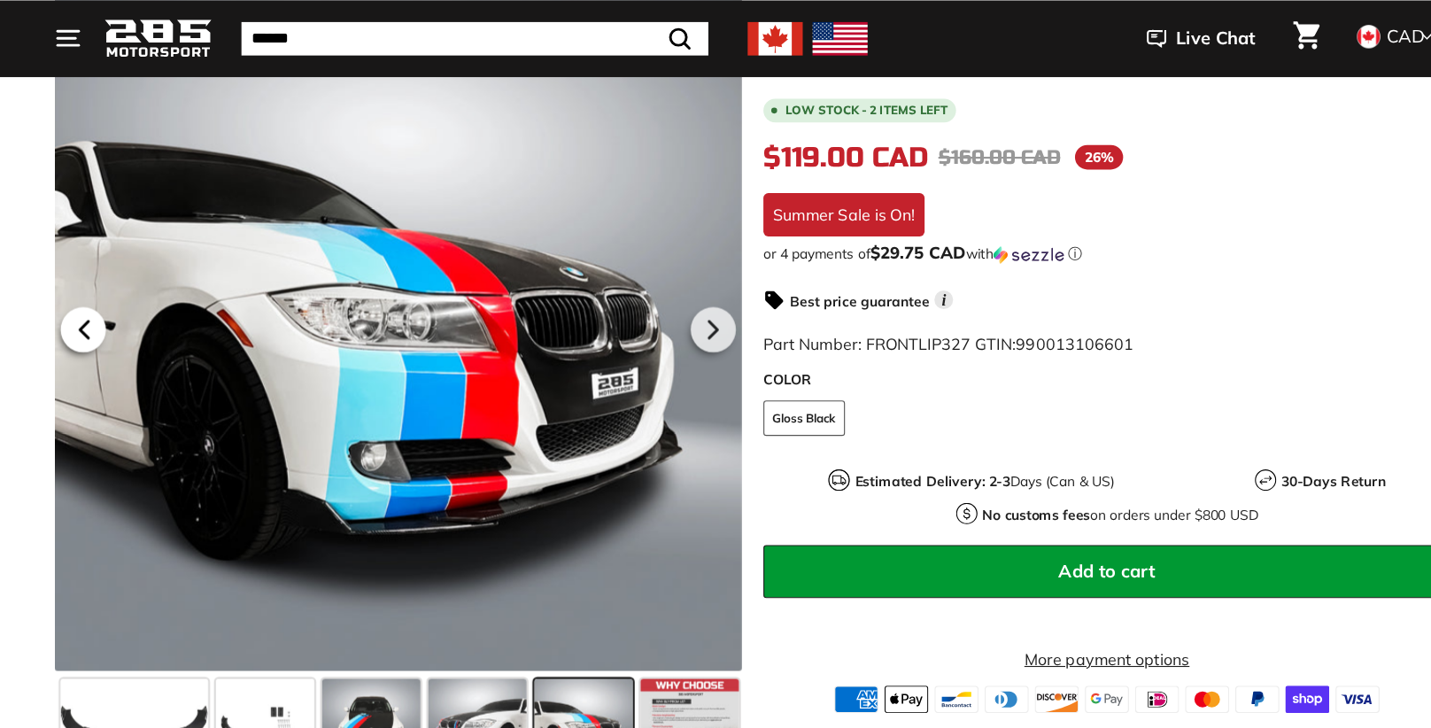
click at [118, 297] on icon at bounding box center [113, 296] width 41 height 41
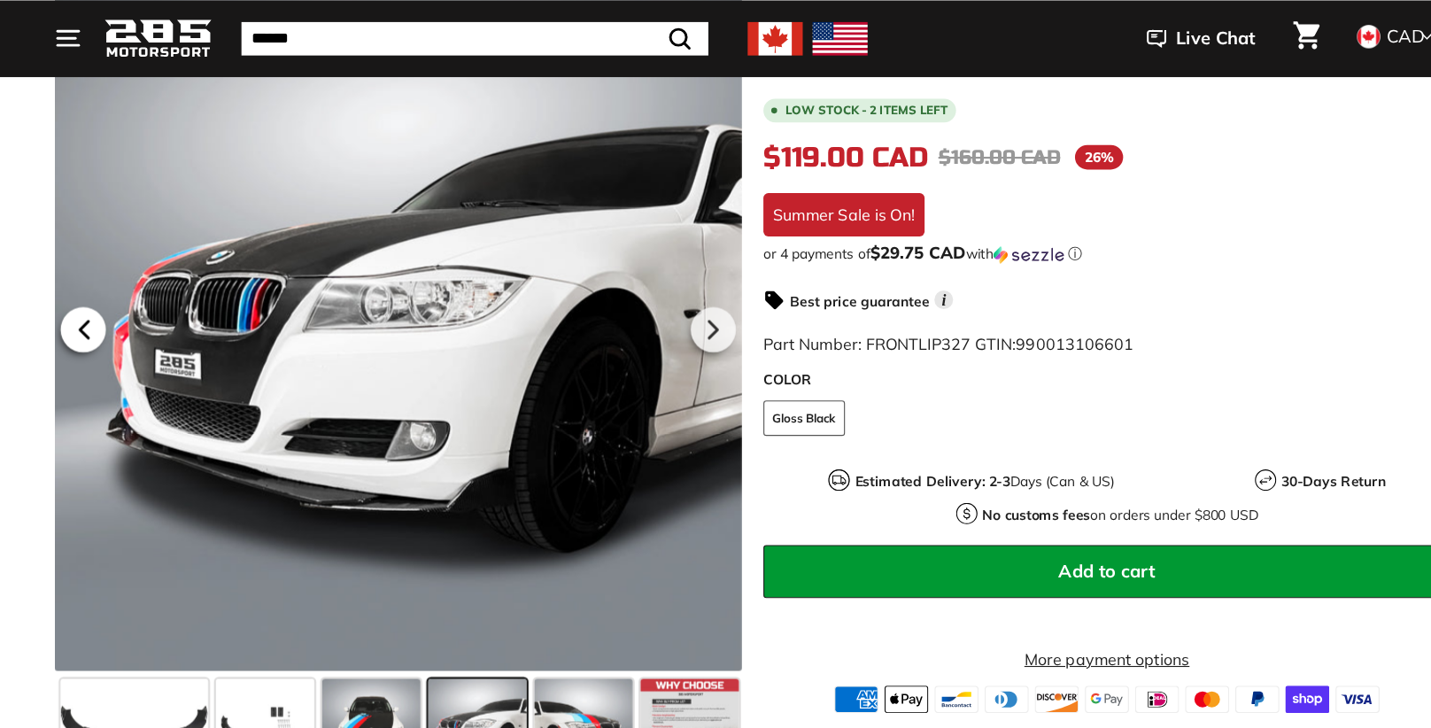
click at [118, 297] on icon at bounding box center [113, 296] width 41 height 41
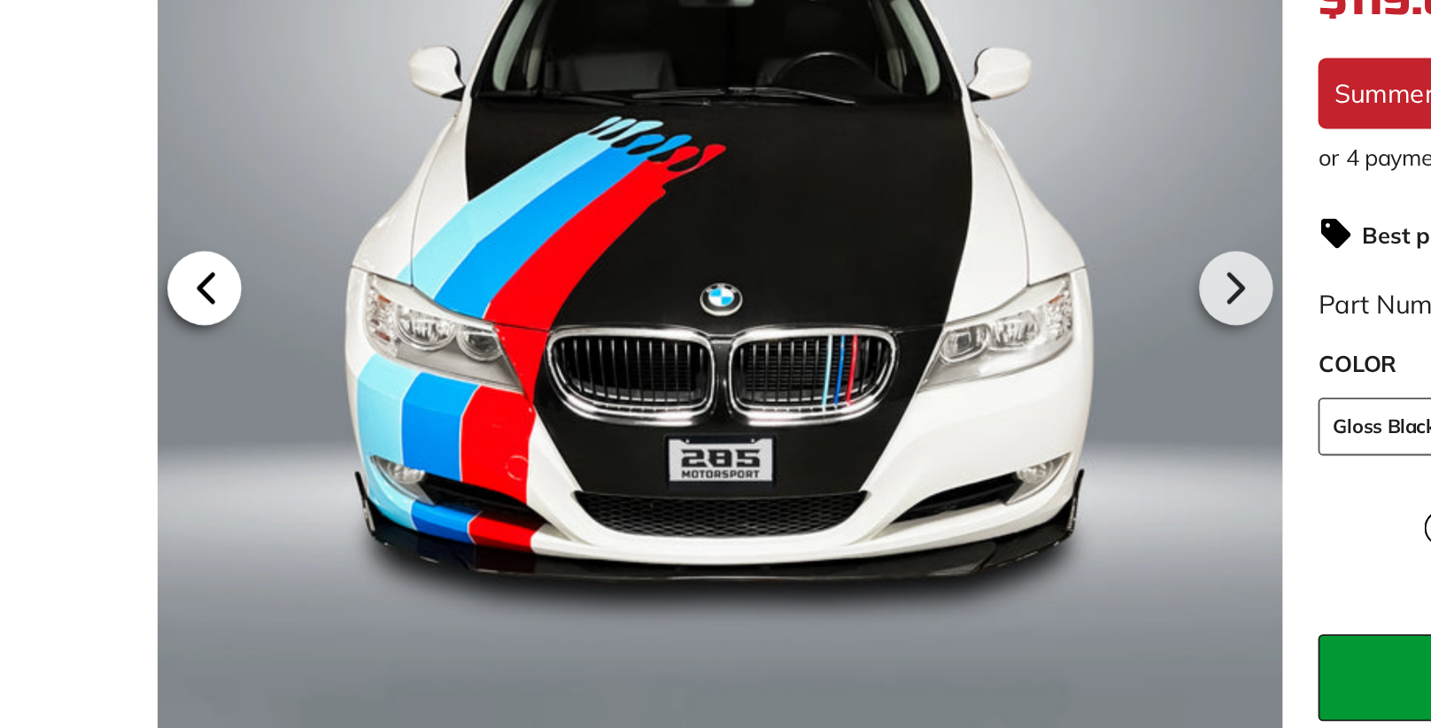
scroll to position [314, 0]
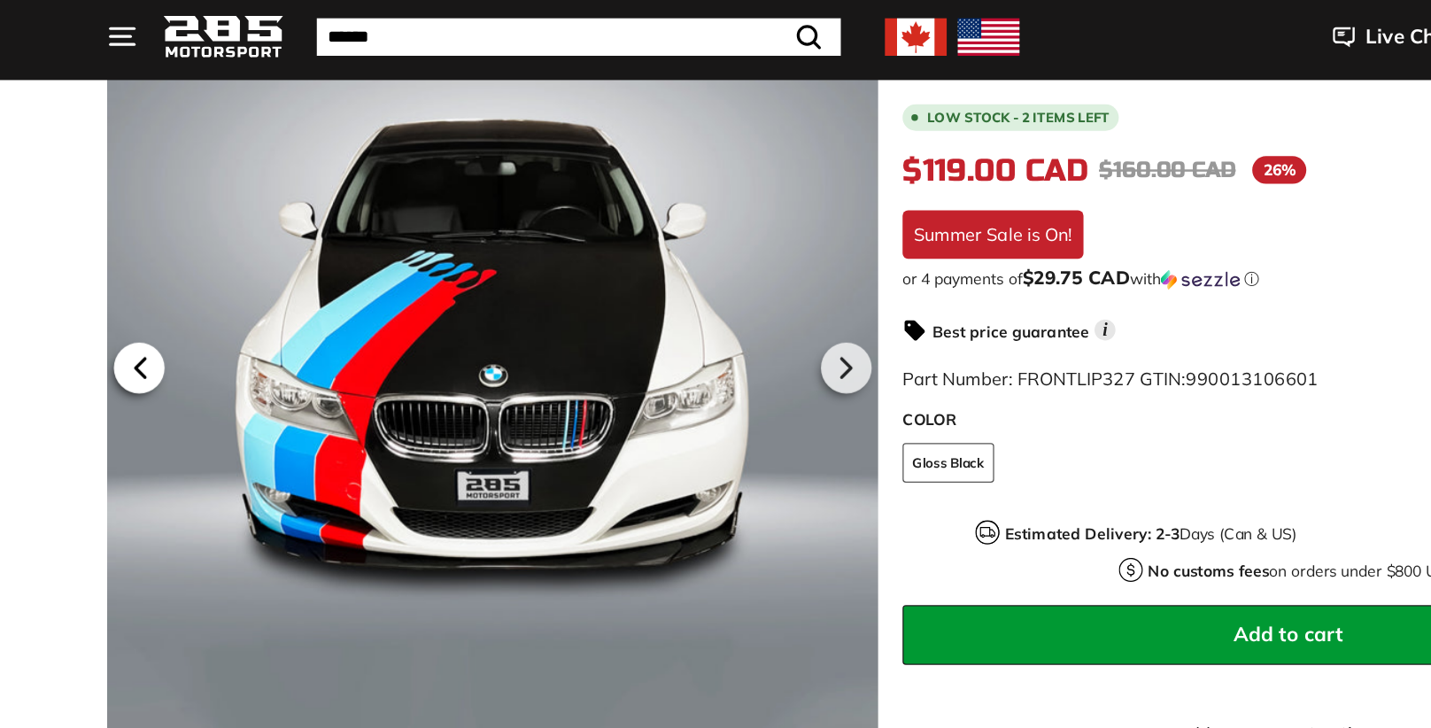
click at [115, 294] on icon at bounding box center [113, 300] width 7 height 15
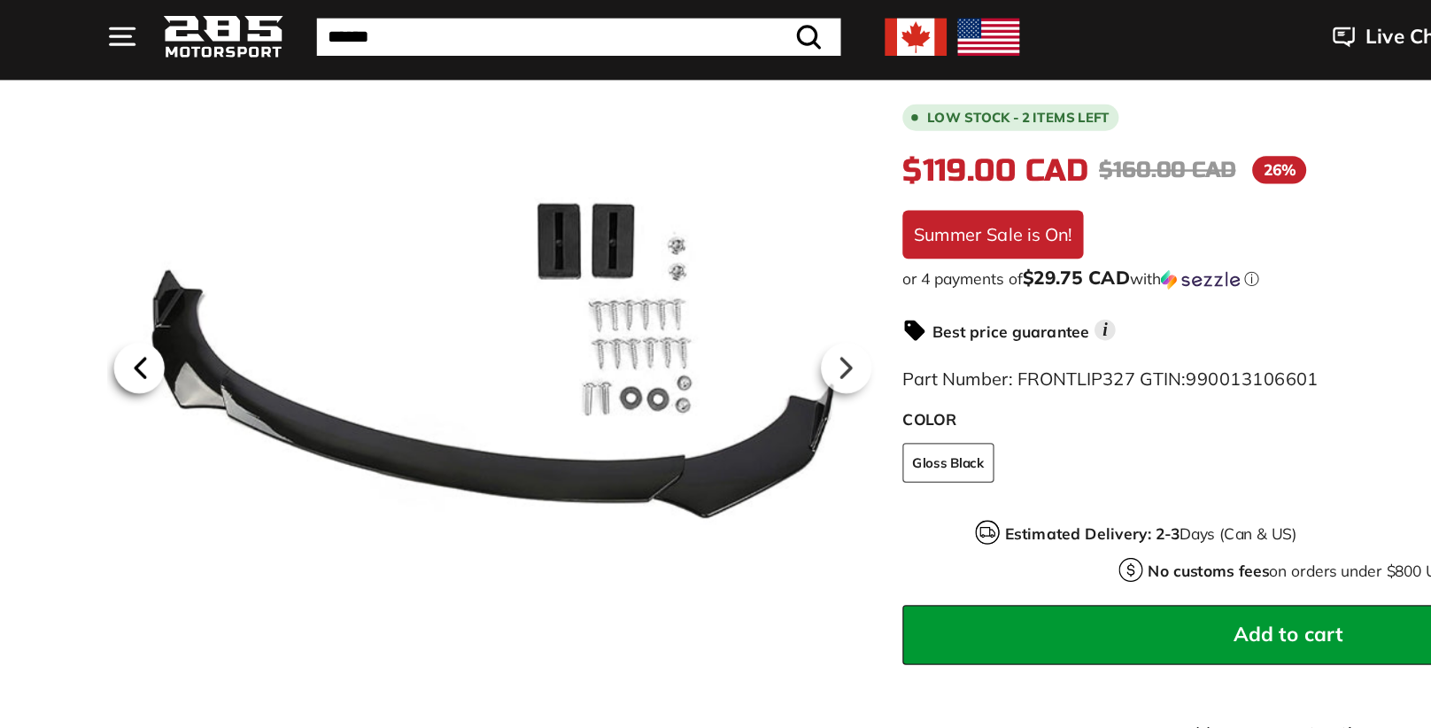
click at [115, 294] on icon at bounding box center [113, 300] width 7 height 15
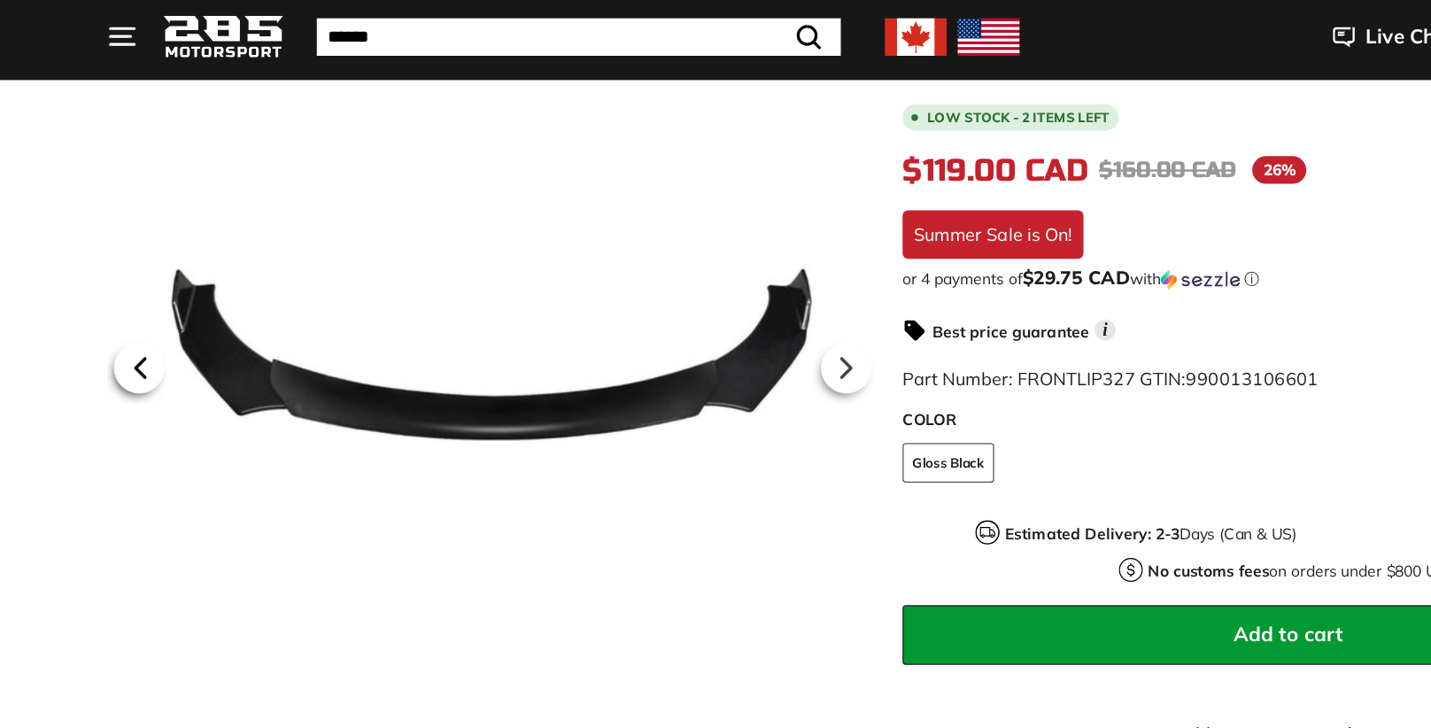
scroll to position [0, 0]
click at [115, 294] on icon at bounding box center [113, 300] width 7 height 15
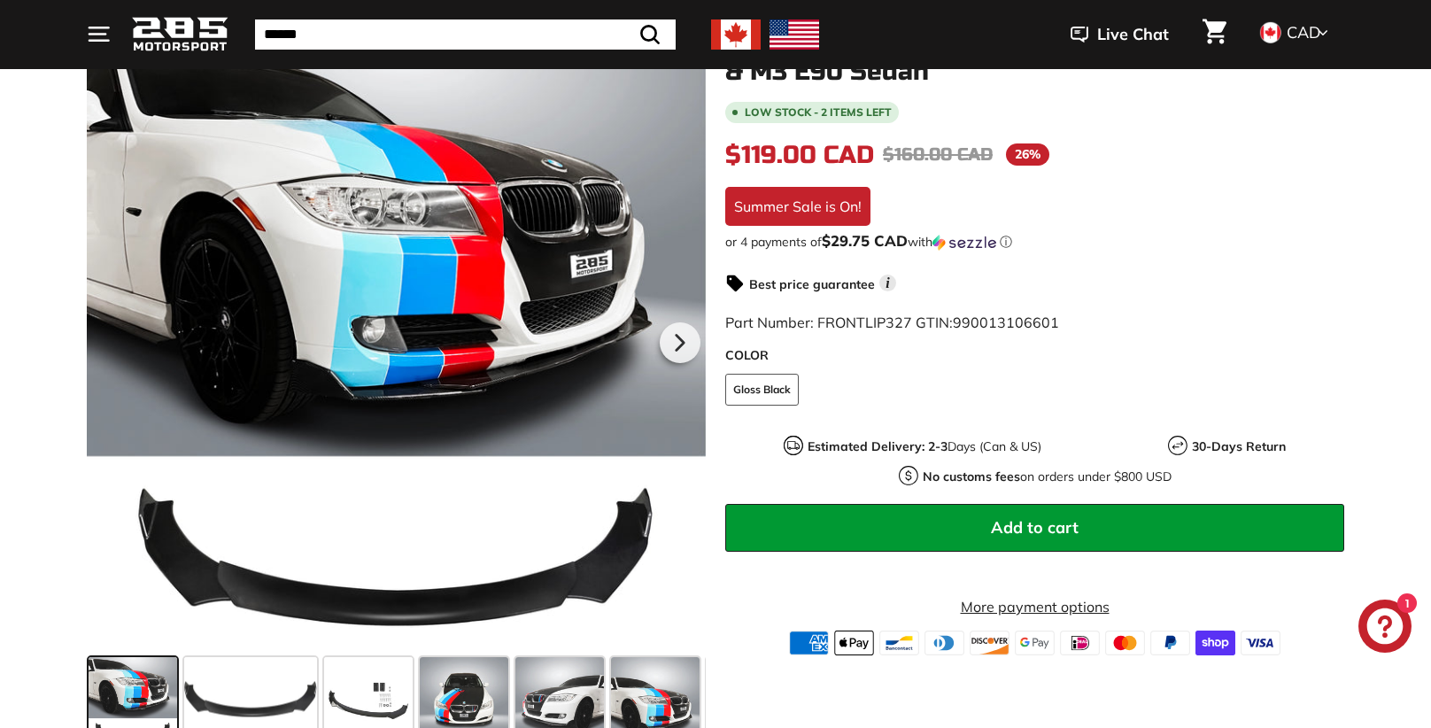
scroll to position [266, 0]
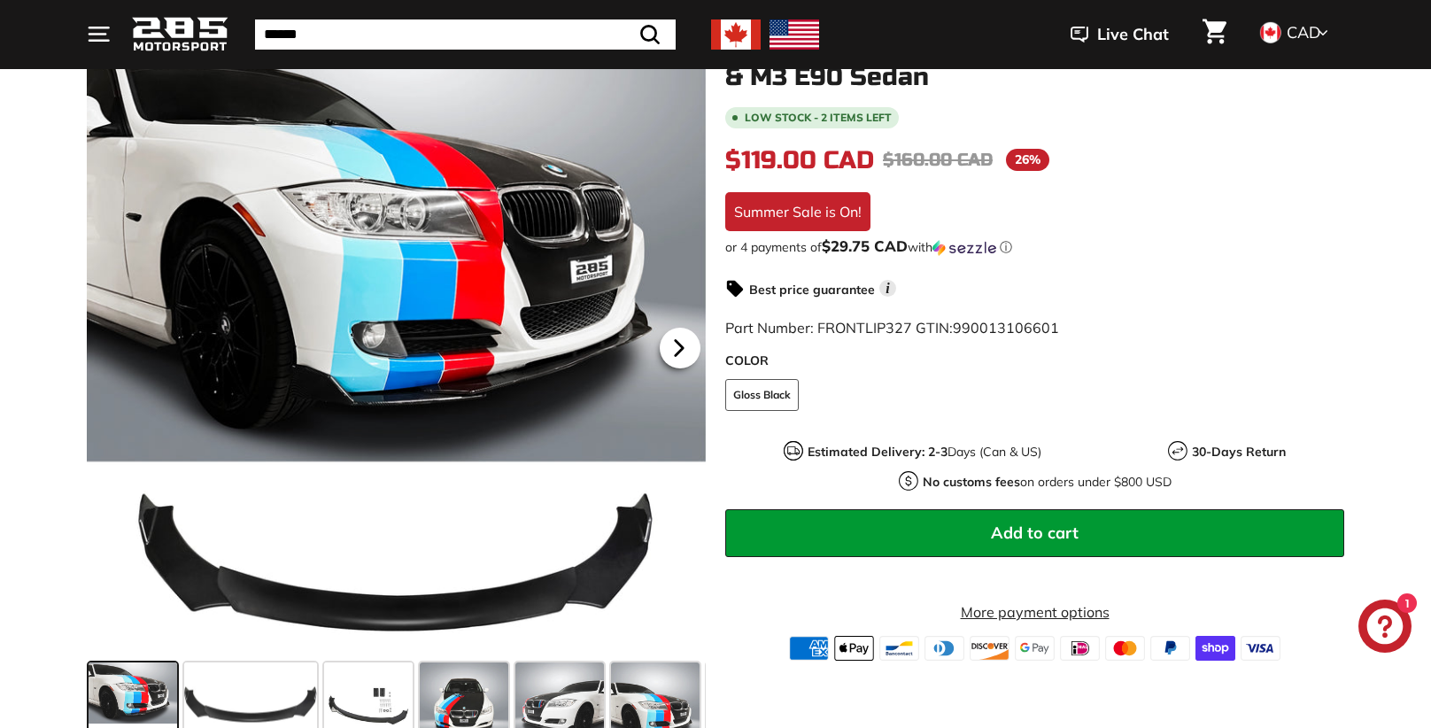
click at [683, 344] on icon at bounding box center [679, 348] width 41 height 41
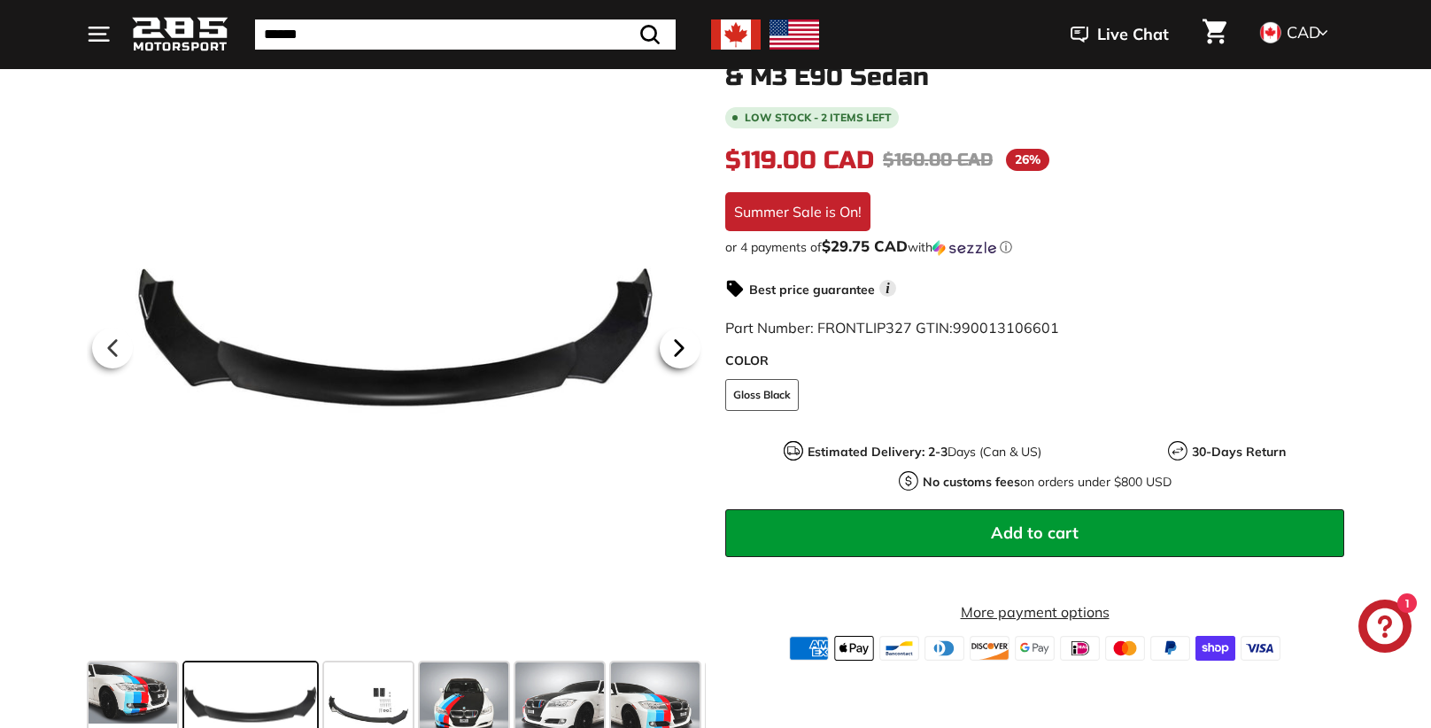
click at [683, 344] on icon at bounding box center [679, 348] width 41 height 41
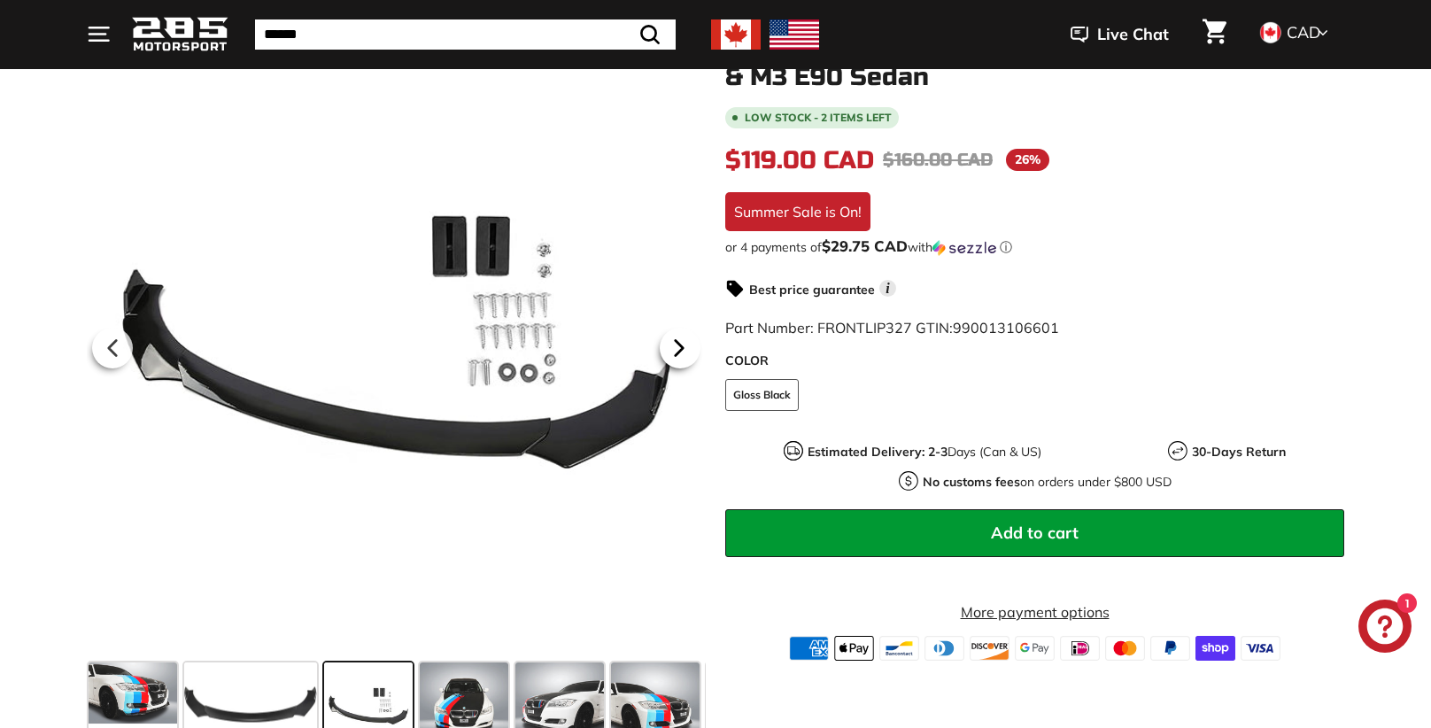
click at [683, 344] on icon at bounding box center [679, 348] width 41 height 41
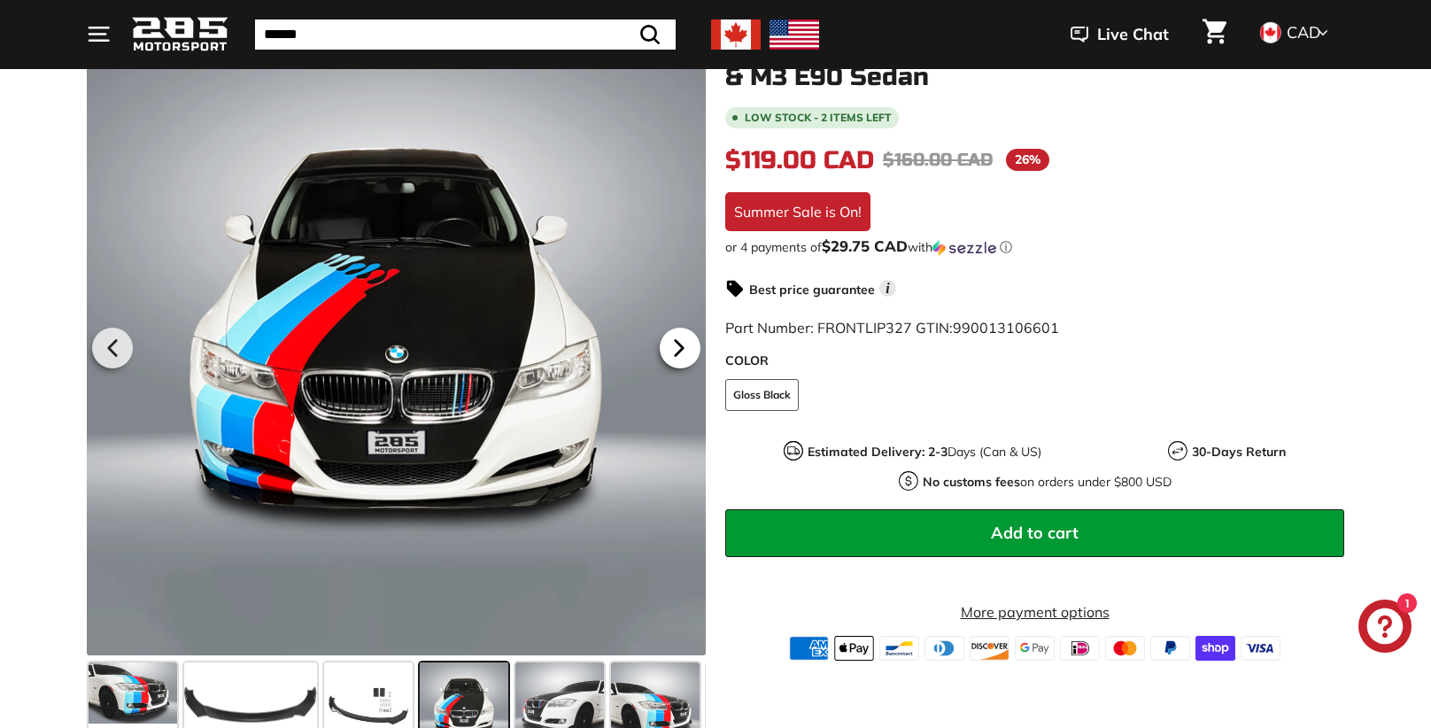
click at [683, 344] on icon at bounding box center [679, 348] width 41 height 41
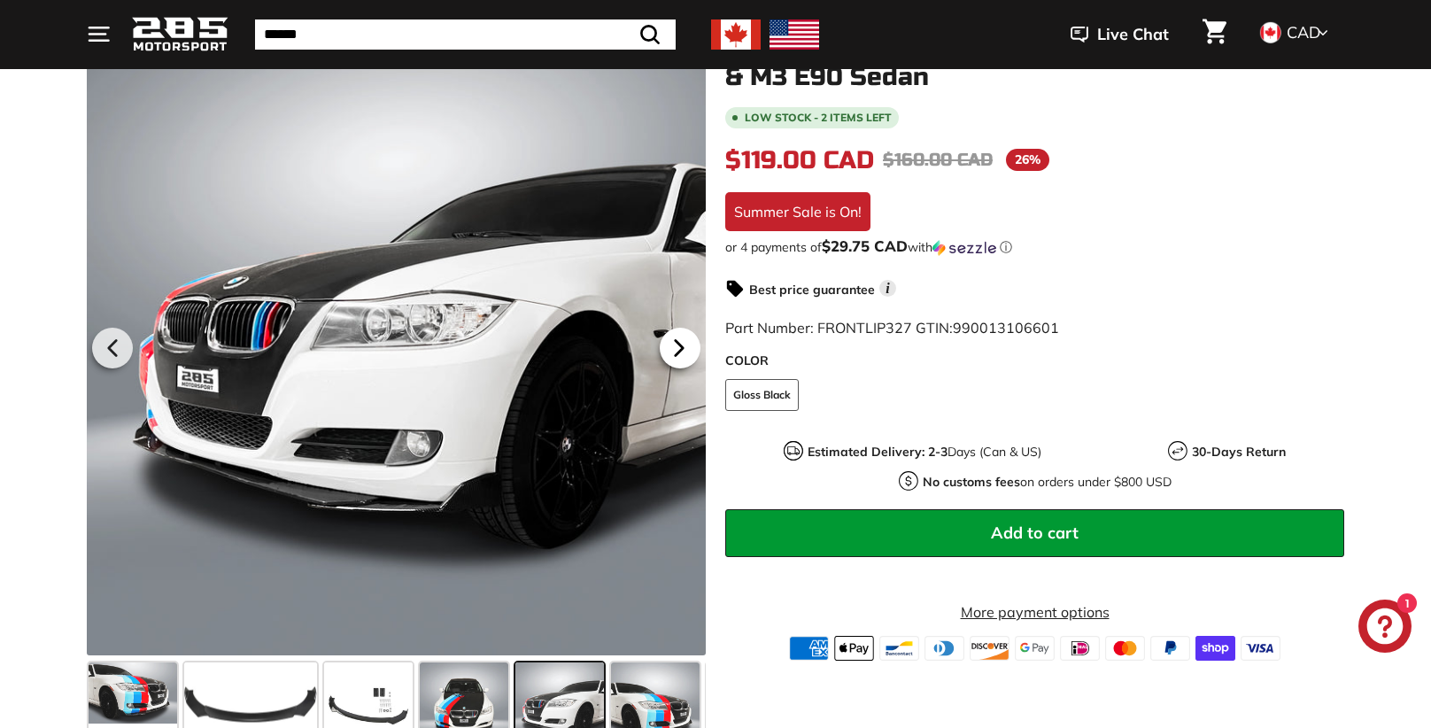
click at [683, 344] on icon at bounding box center [679, 348] width 41 height 41
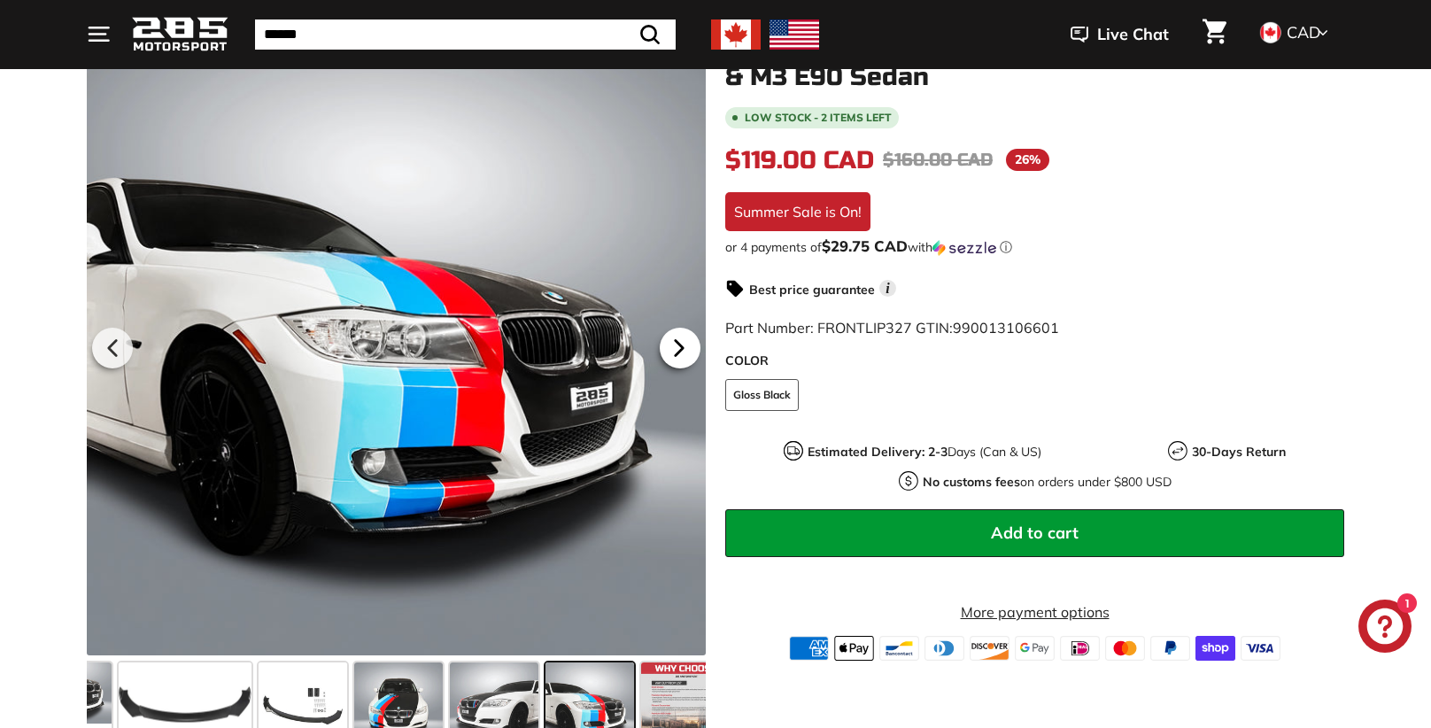
scroll to position [0, 92]
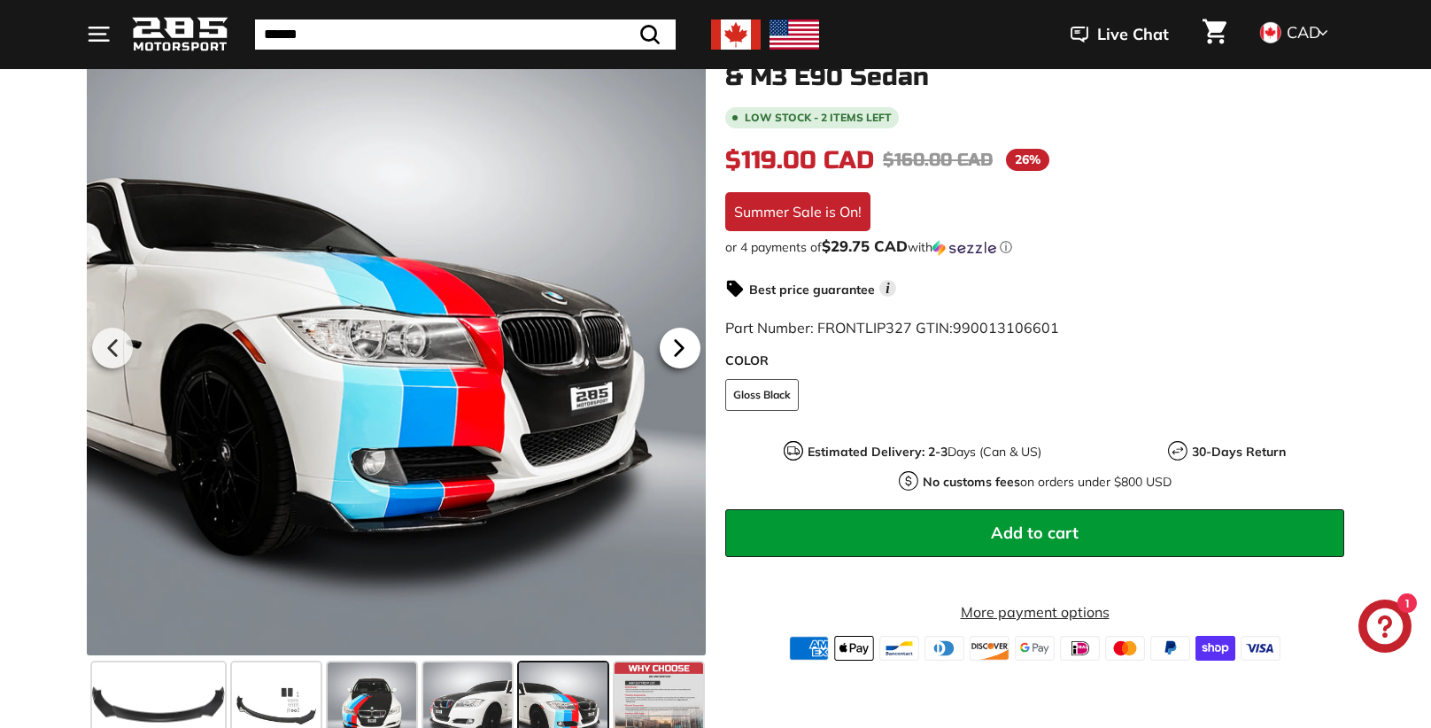
click at [683, 344] on icon at bounding box center [679, 348] width 41 height 41
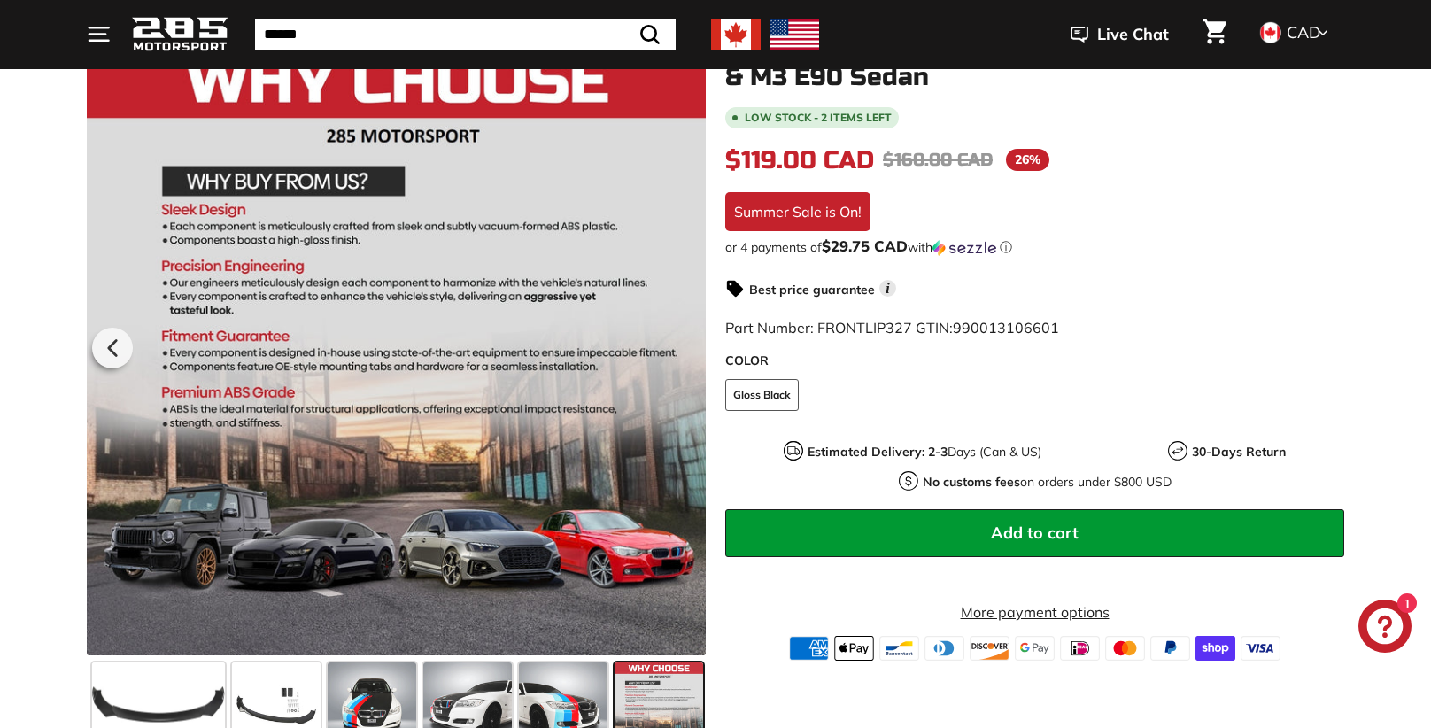
click at [683, 344] on div at bounding box center [396, 345] width 619 height 619
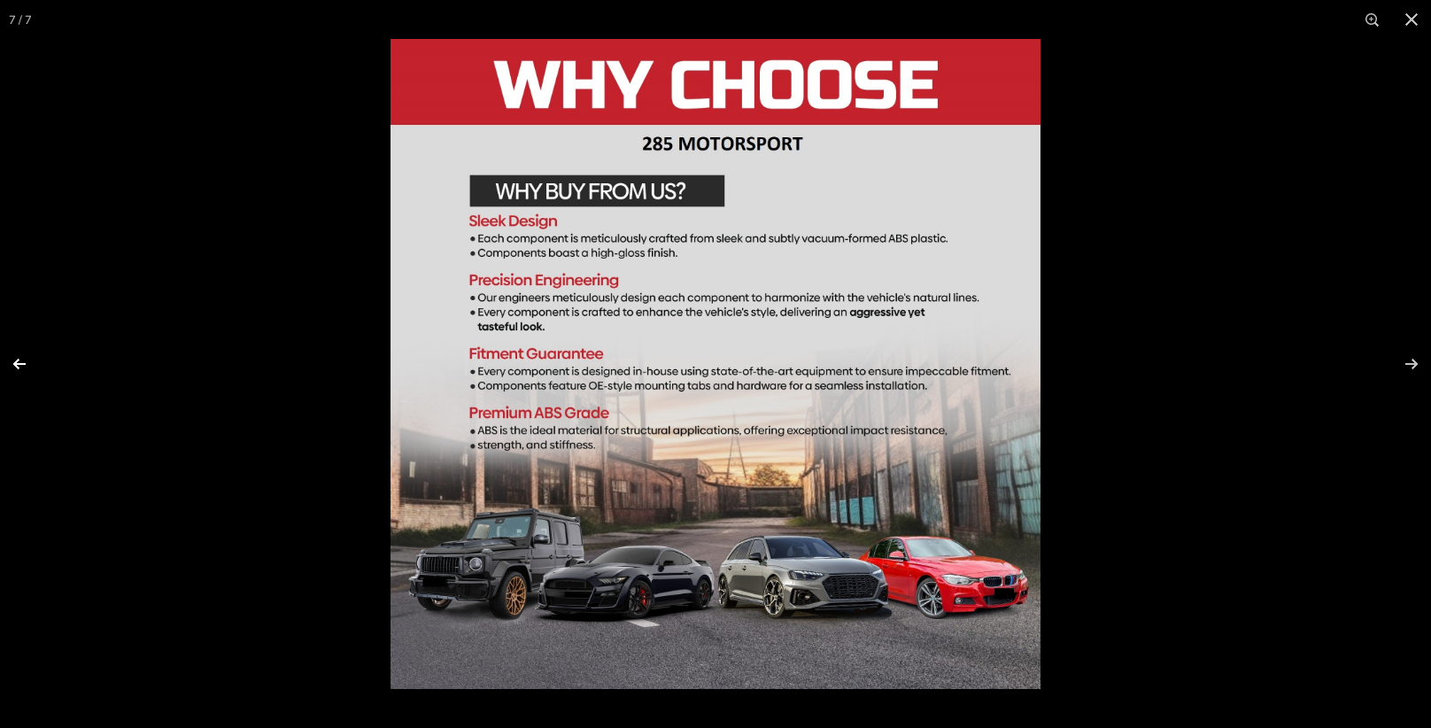
click at [22, 361] on button at bounding box center [31, 364] width 62 height 89
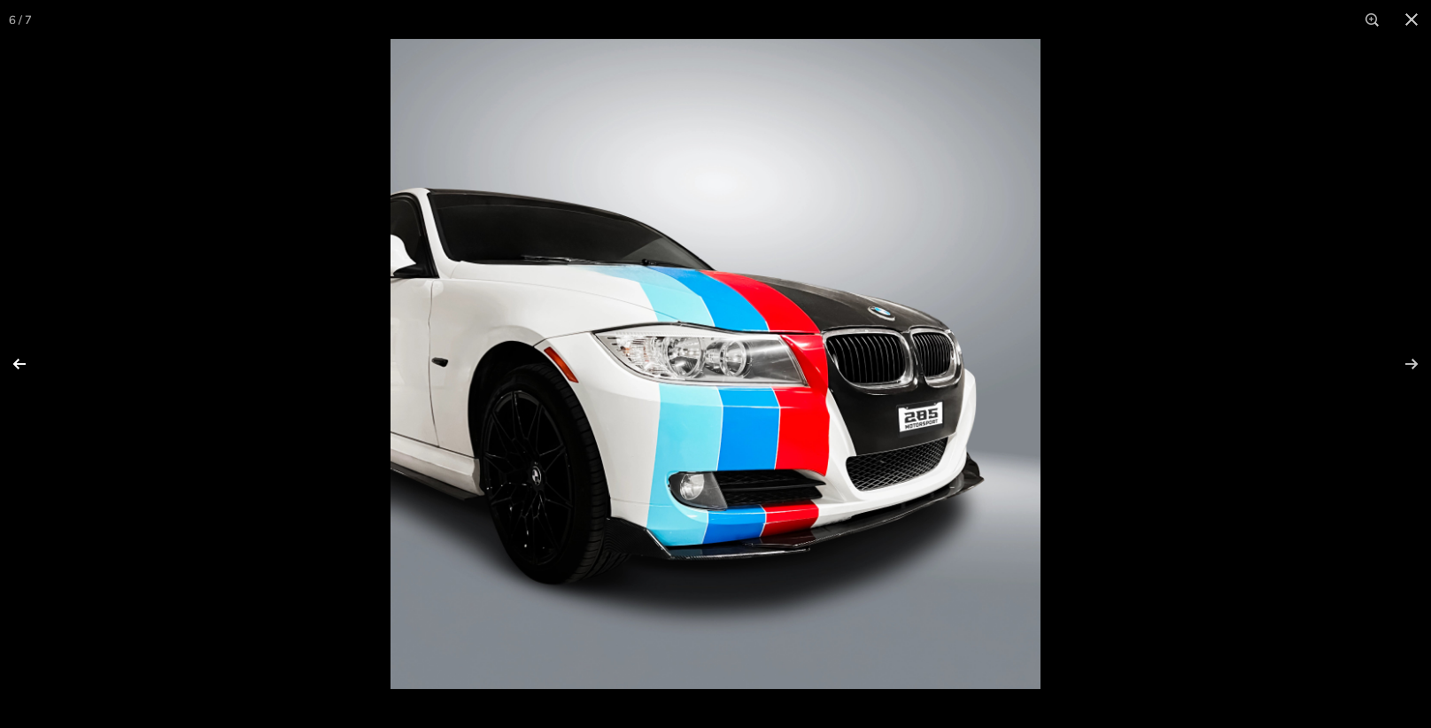
click at [23, 362] on button at bounding box center [31, 364] width 62 height 89
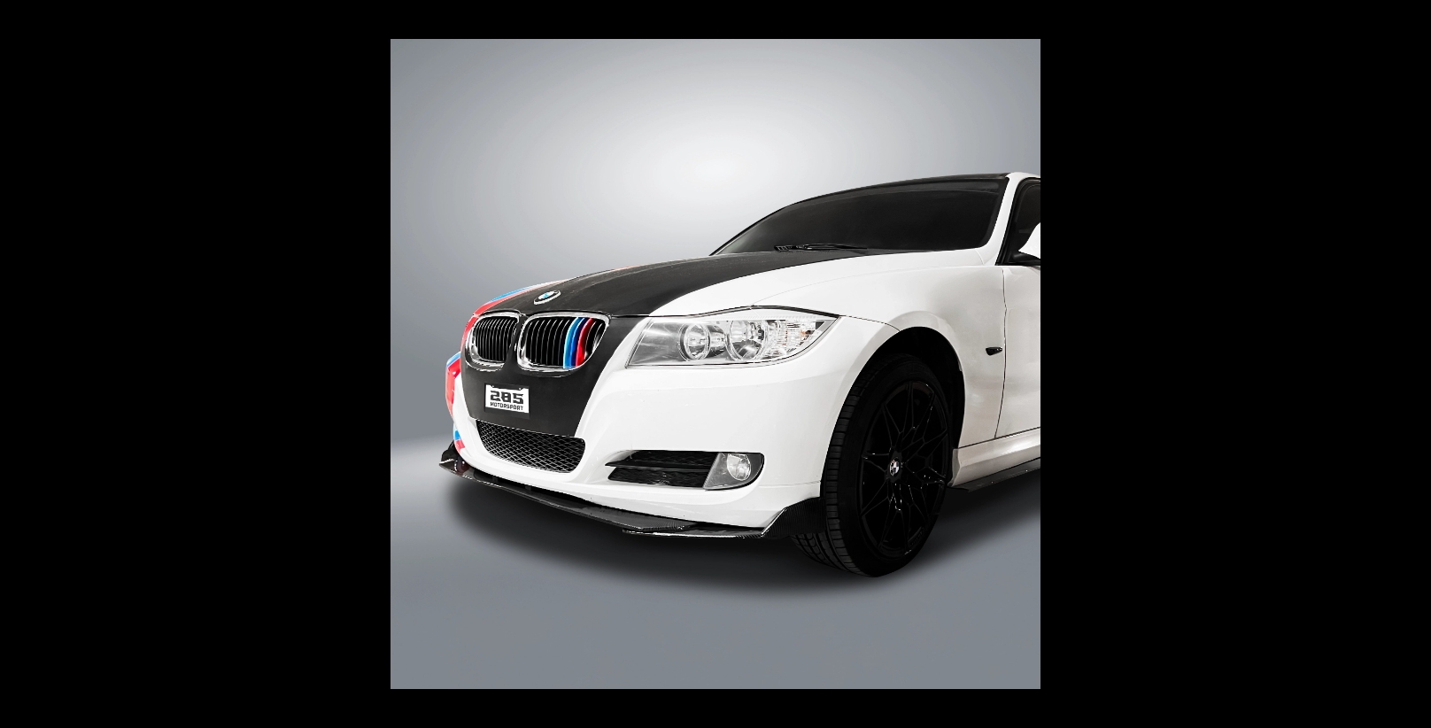
click at [24, 362] on button at bounding box center [31, 364] width 62 height 89
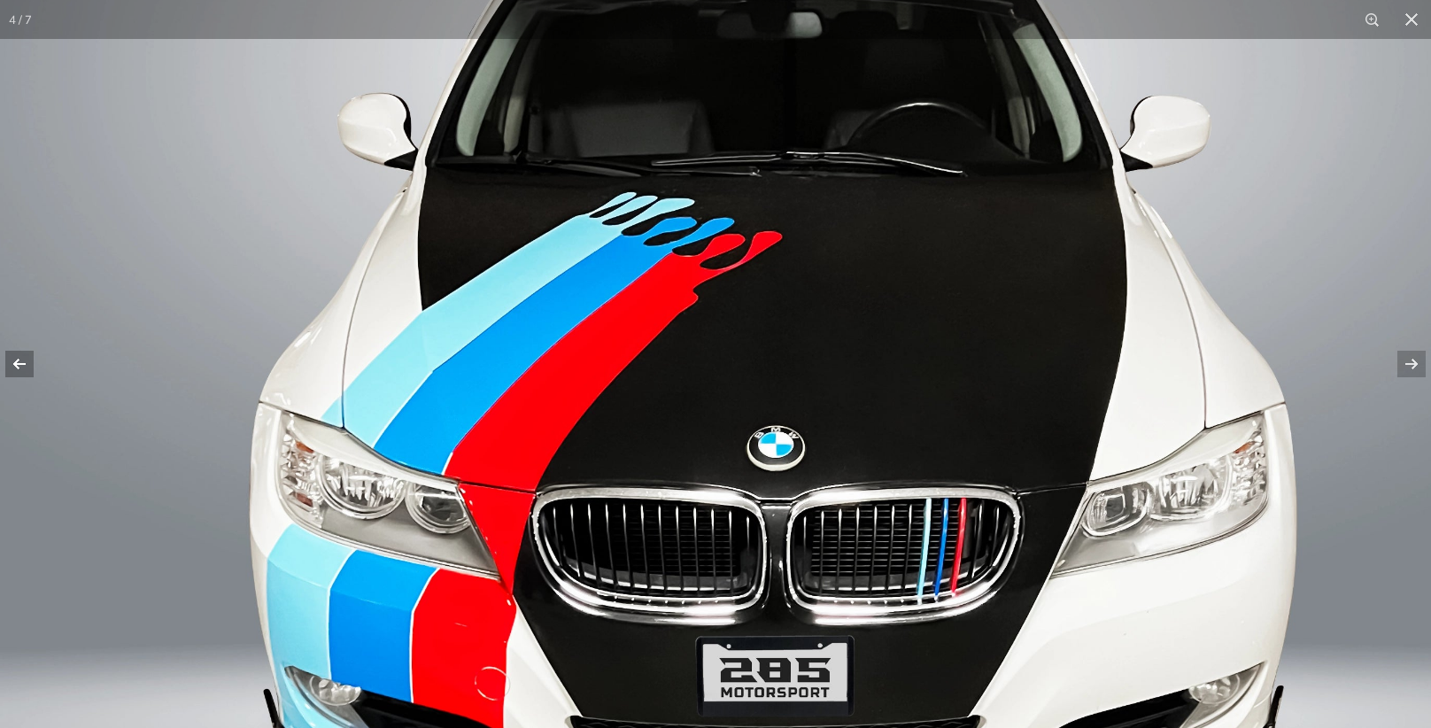
click at [14, 365] on button at bounding box center [31, 364] width 62 height 89
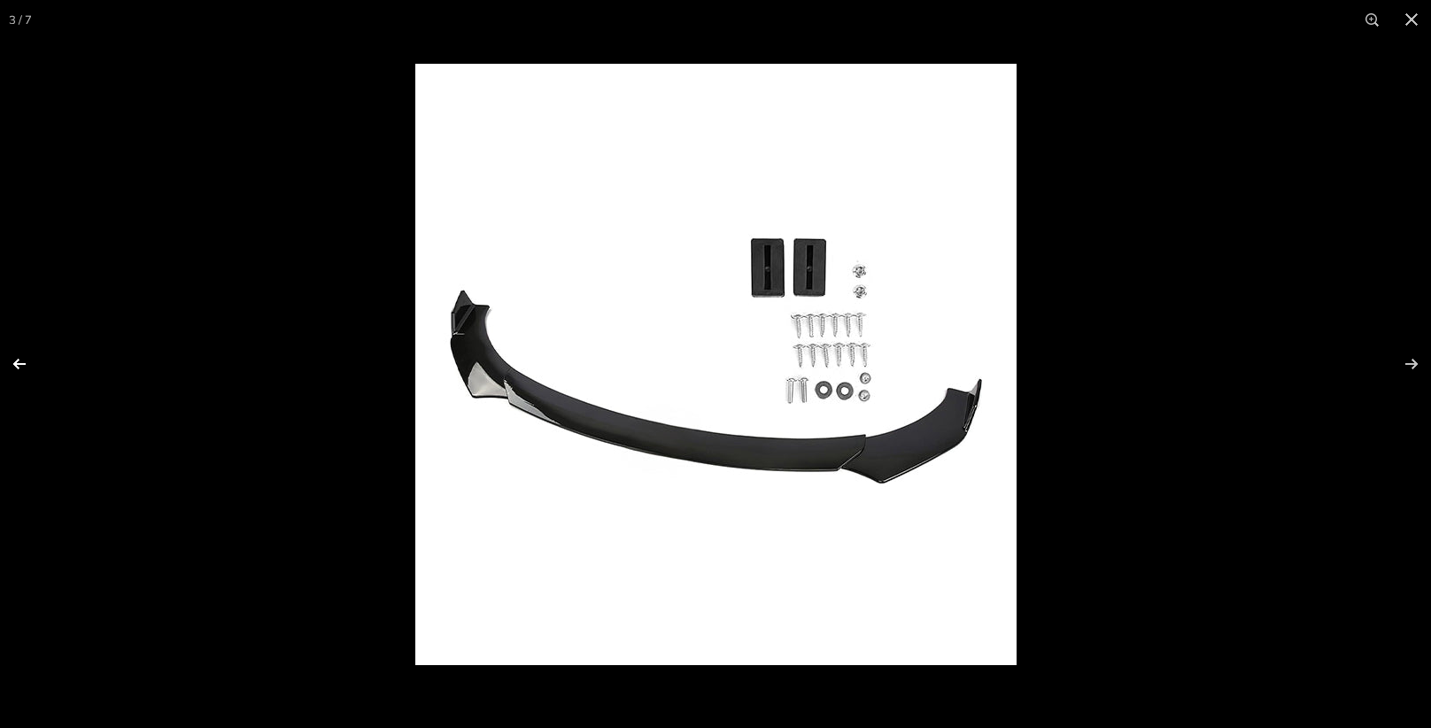
click at [14, 365] on button at bounding box center [31, 364] width 62 height 89
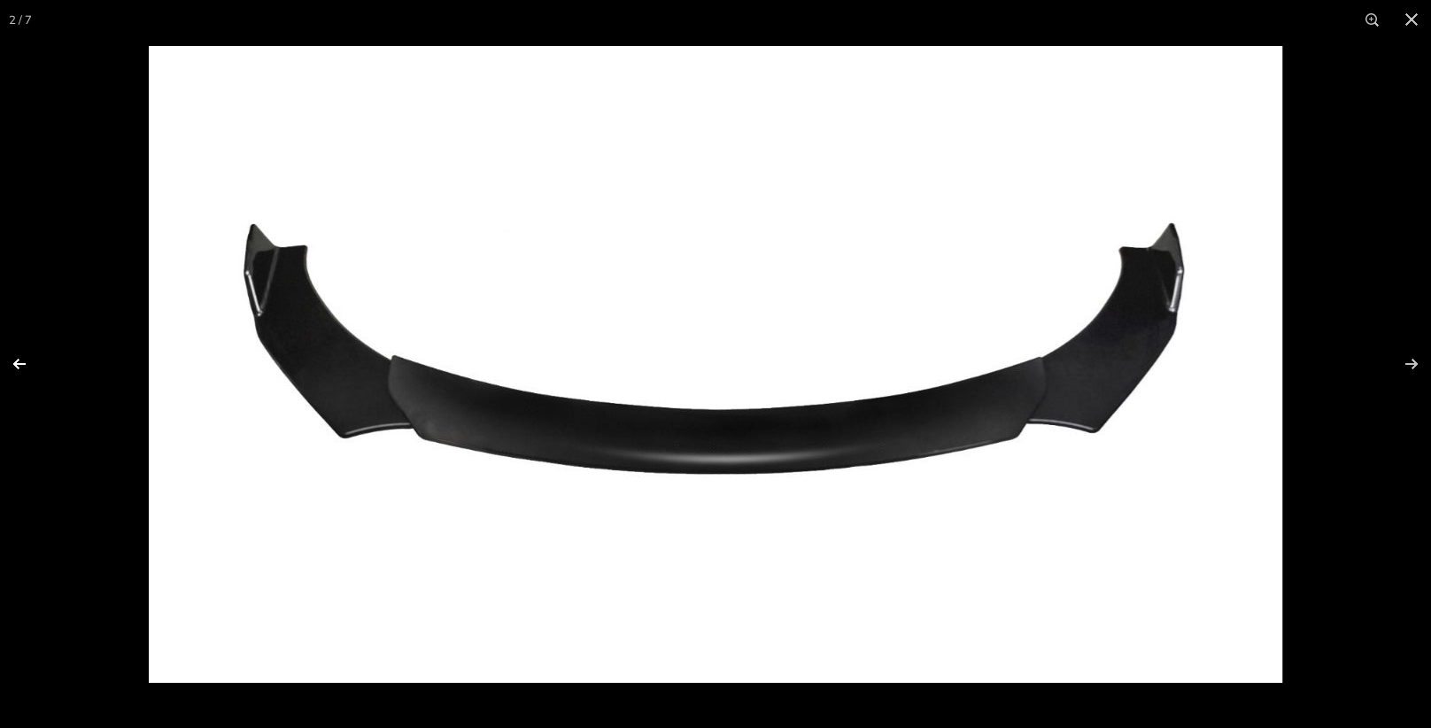
scroll to position [0, 0]
click at [14, 365] on button at bounding box center [31, 364] width 62 height 89
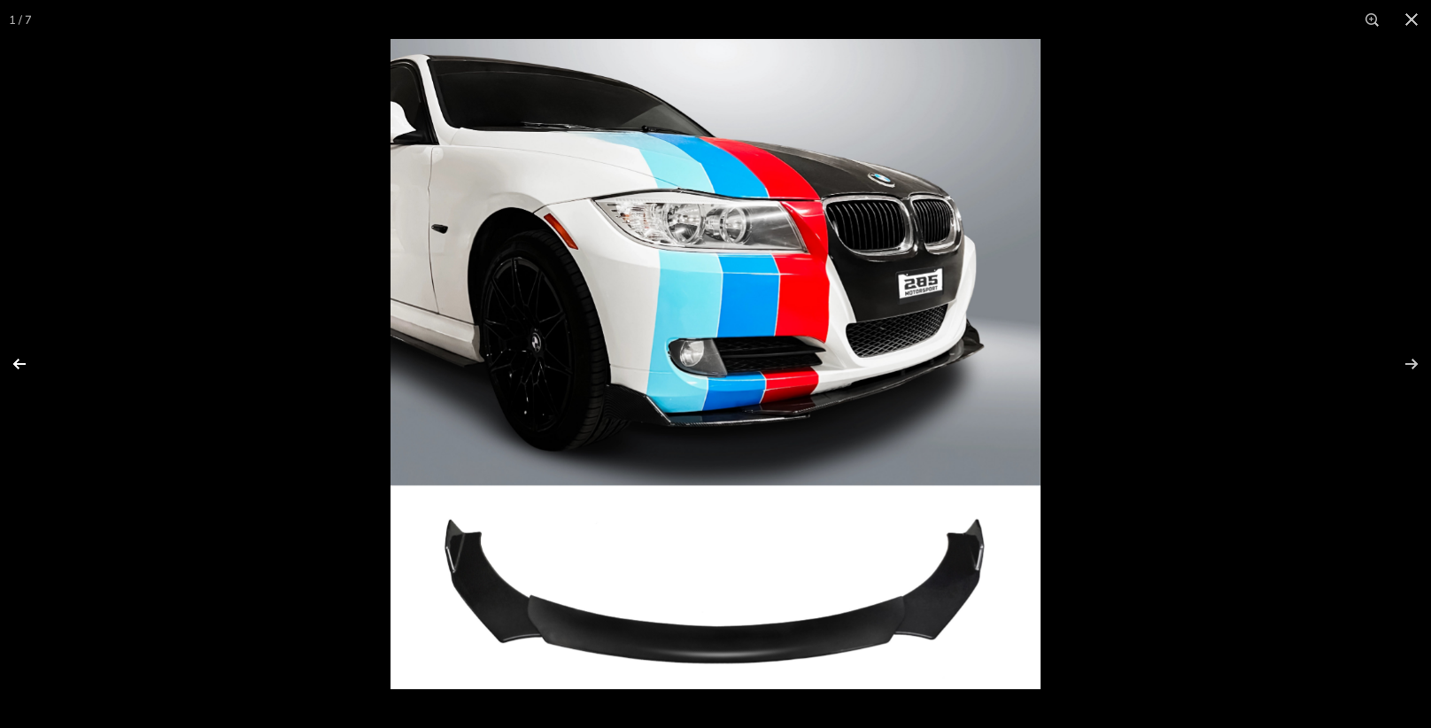
click at [14, 365] on button at bounding box center [31, 364] width 62 height 89
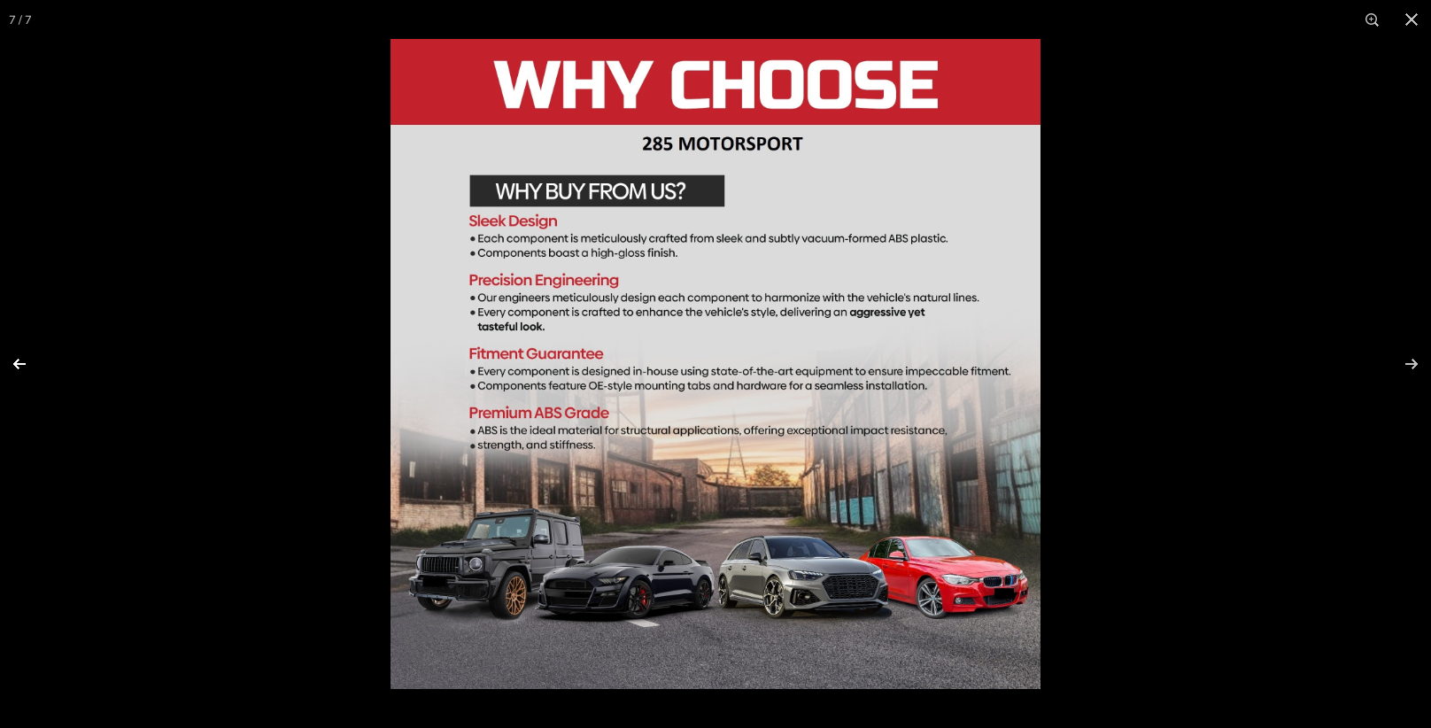
scroll to position [0, 92]
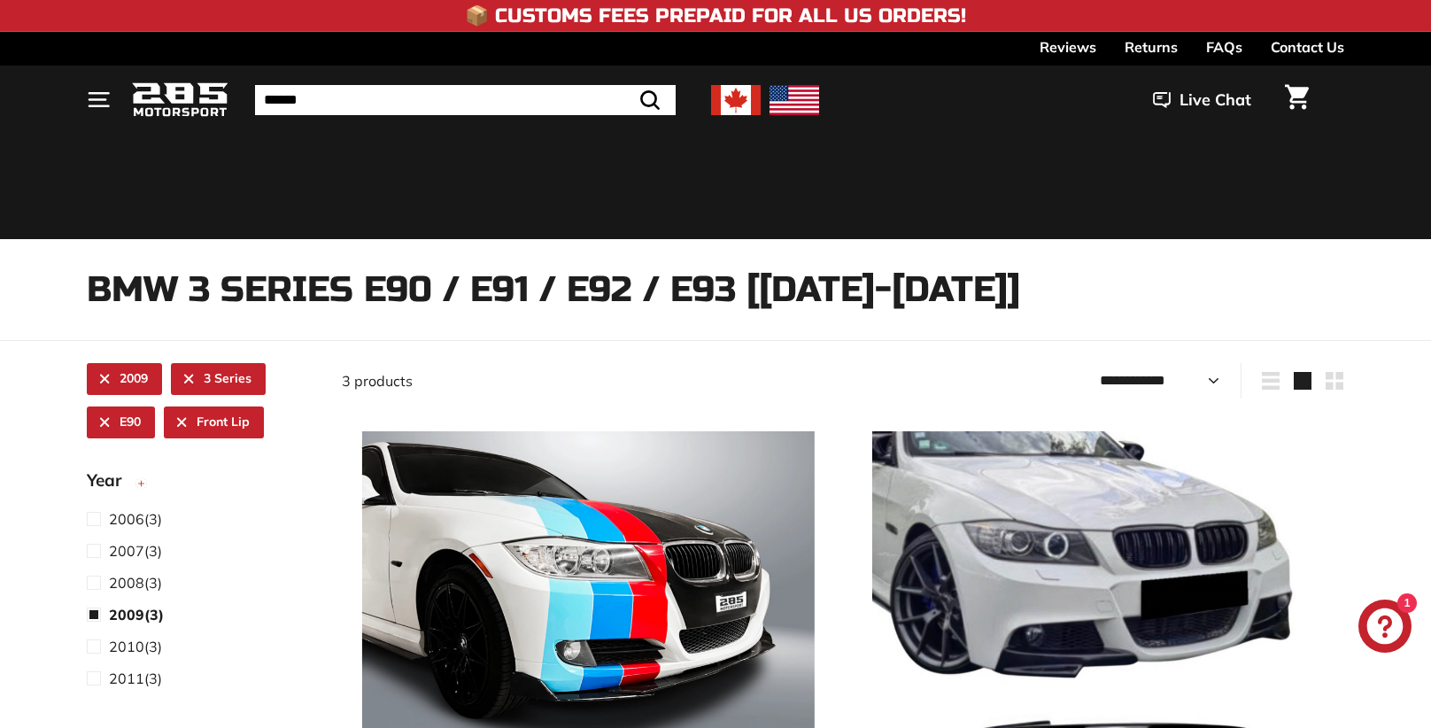
select select "**********"
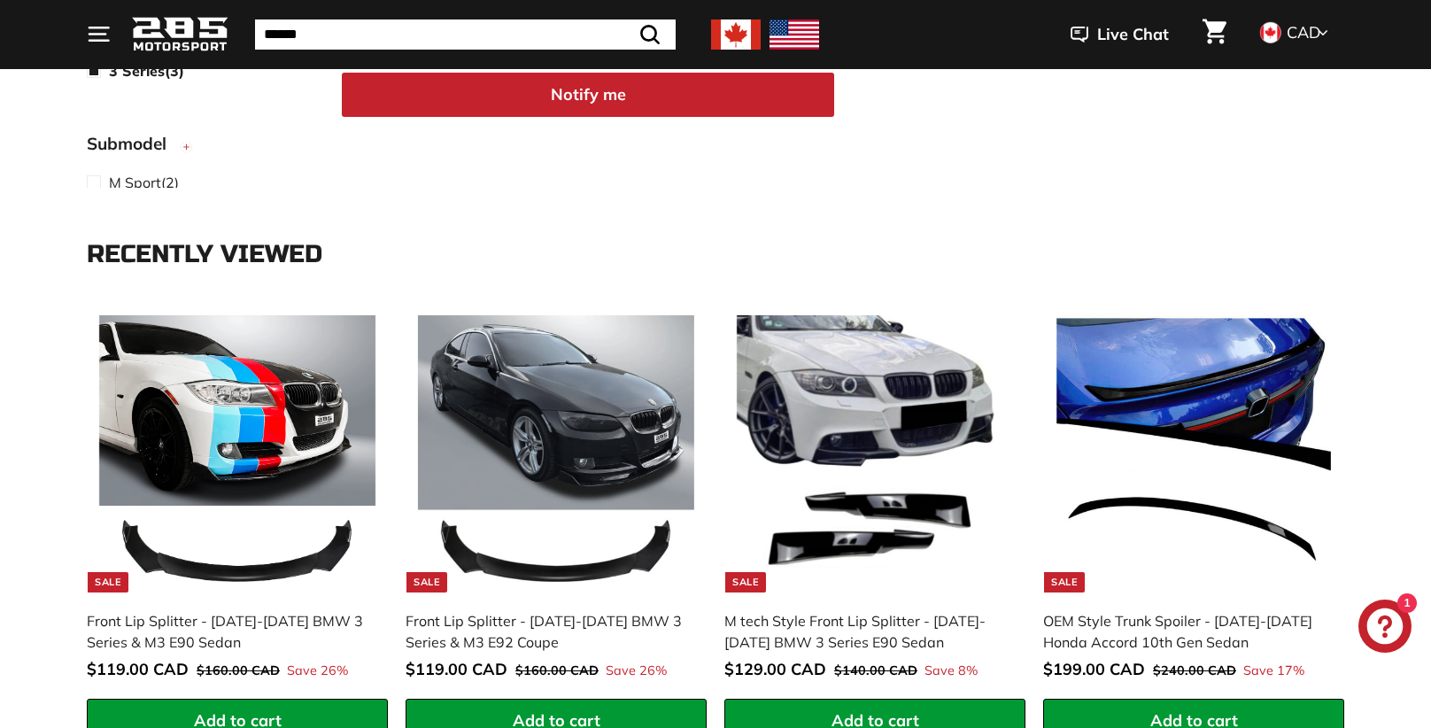
scroll to position [1604, 0]
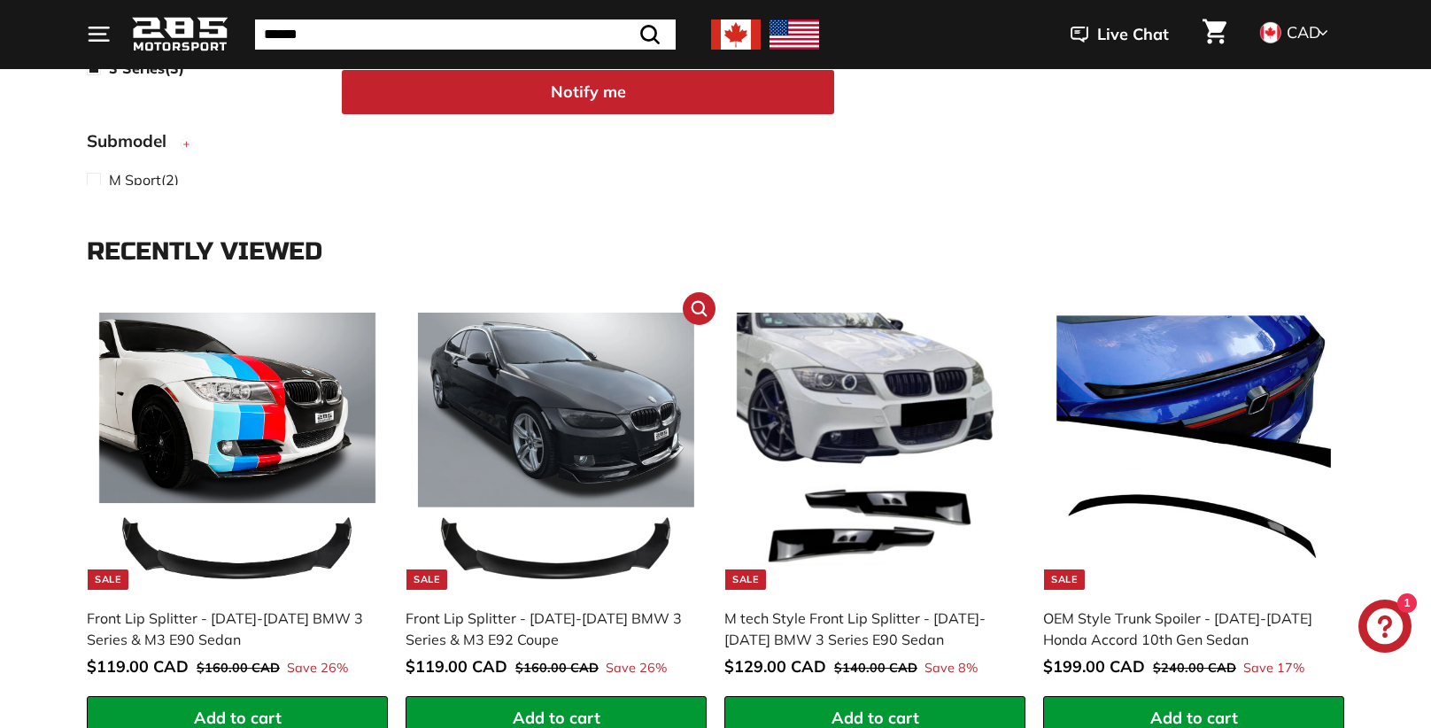
click at [575, 357] on img at bounding box center [556, 450] width 277 height 277
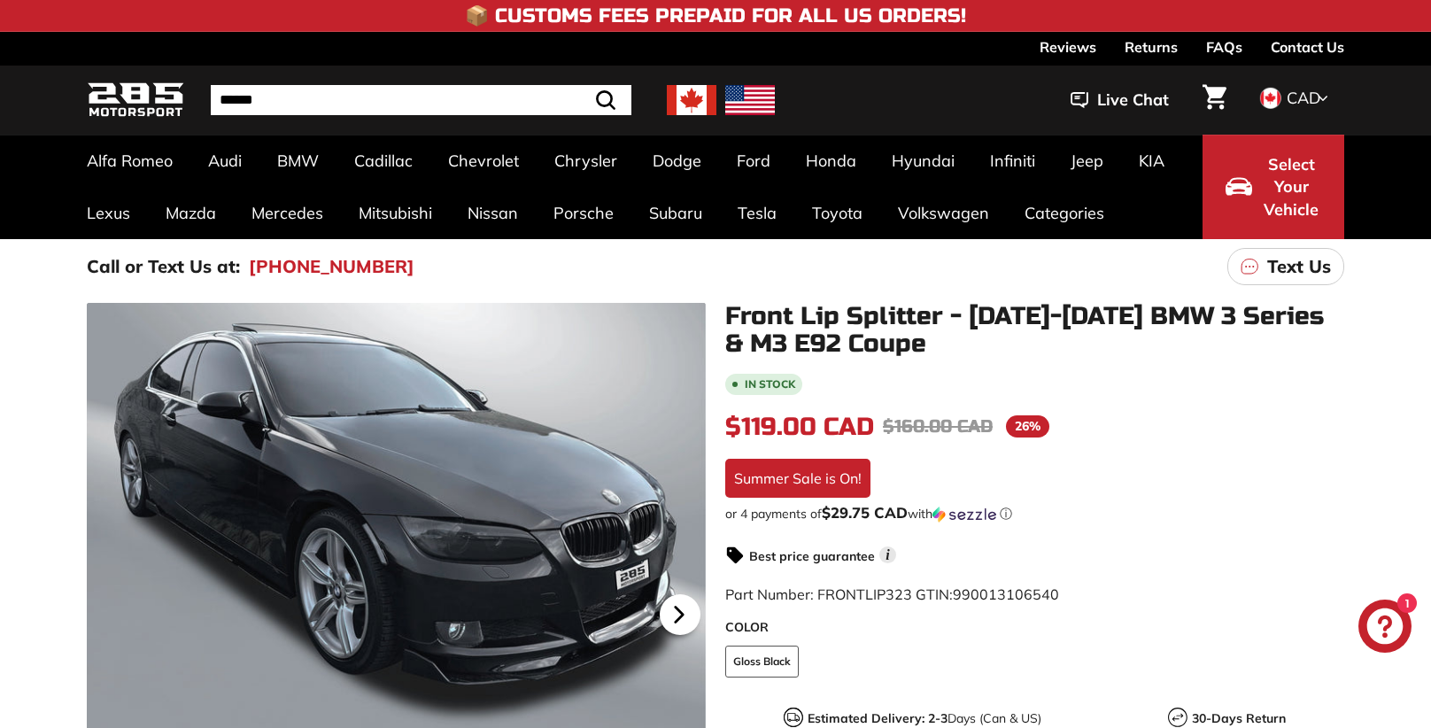
click at [676, 615] on icon at bounding box center [678, 614] width 7 height 15
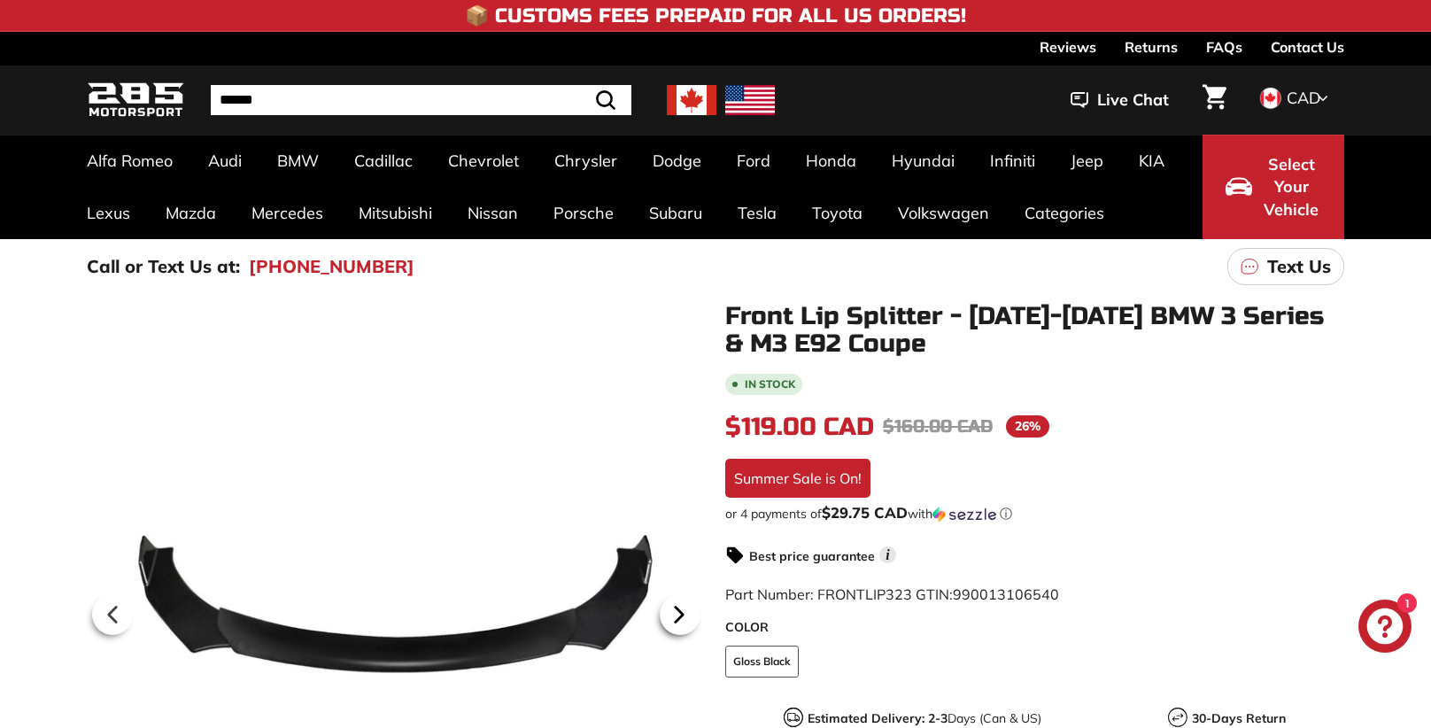
click at [676, 615] on icon at bounding box center [678, 614] width 7 height 15
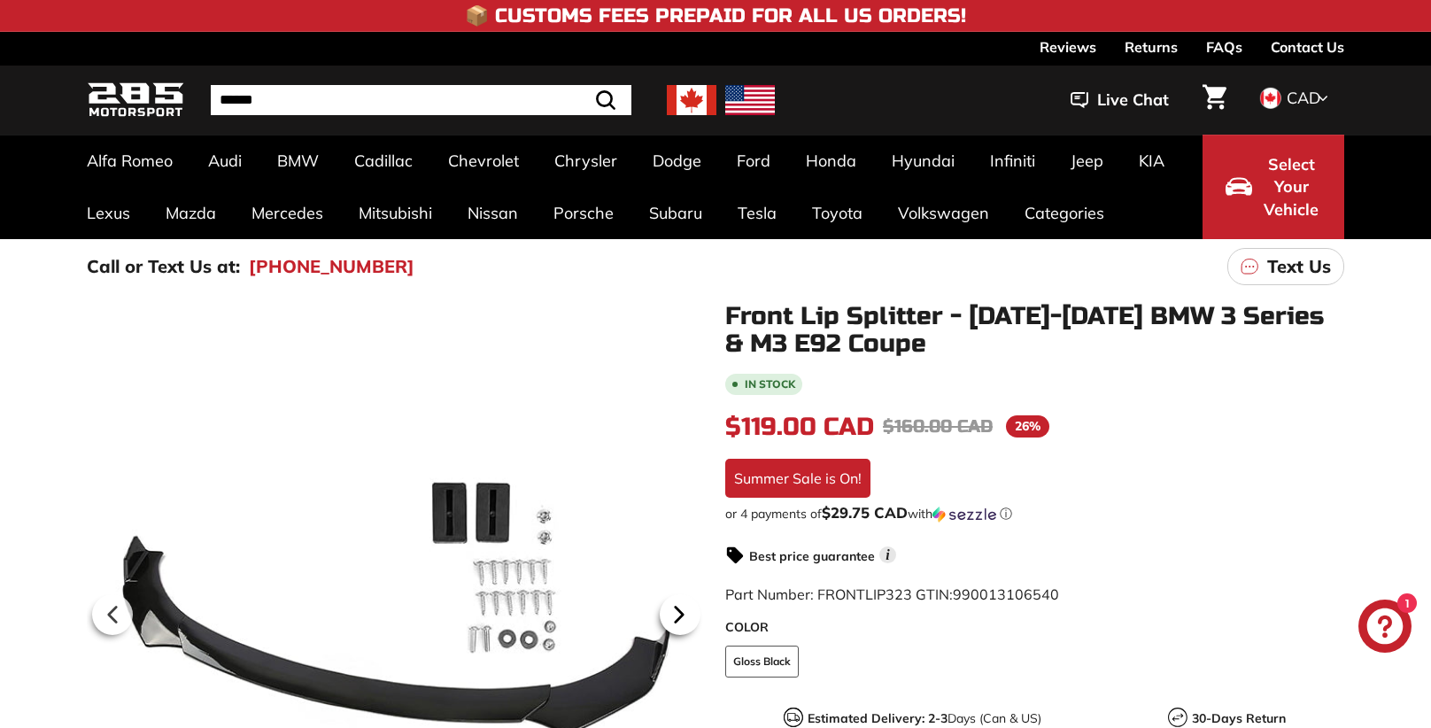
click at [676, 615] on icon at bounding box center [678, 614] width 7 height 15
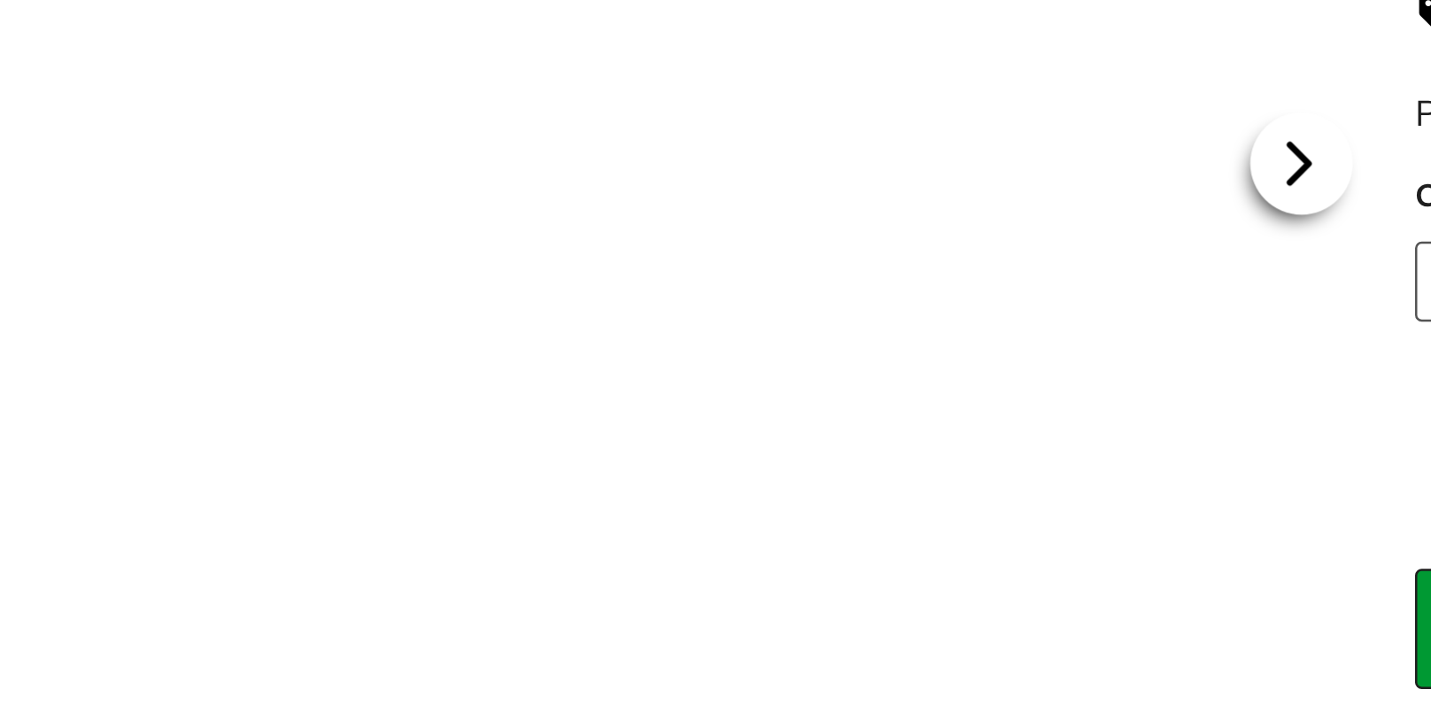
scroll to position [166, 0]
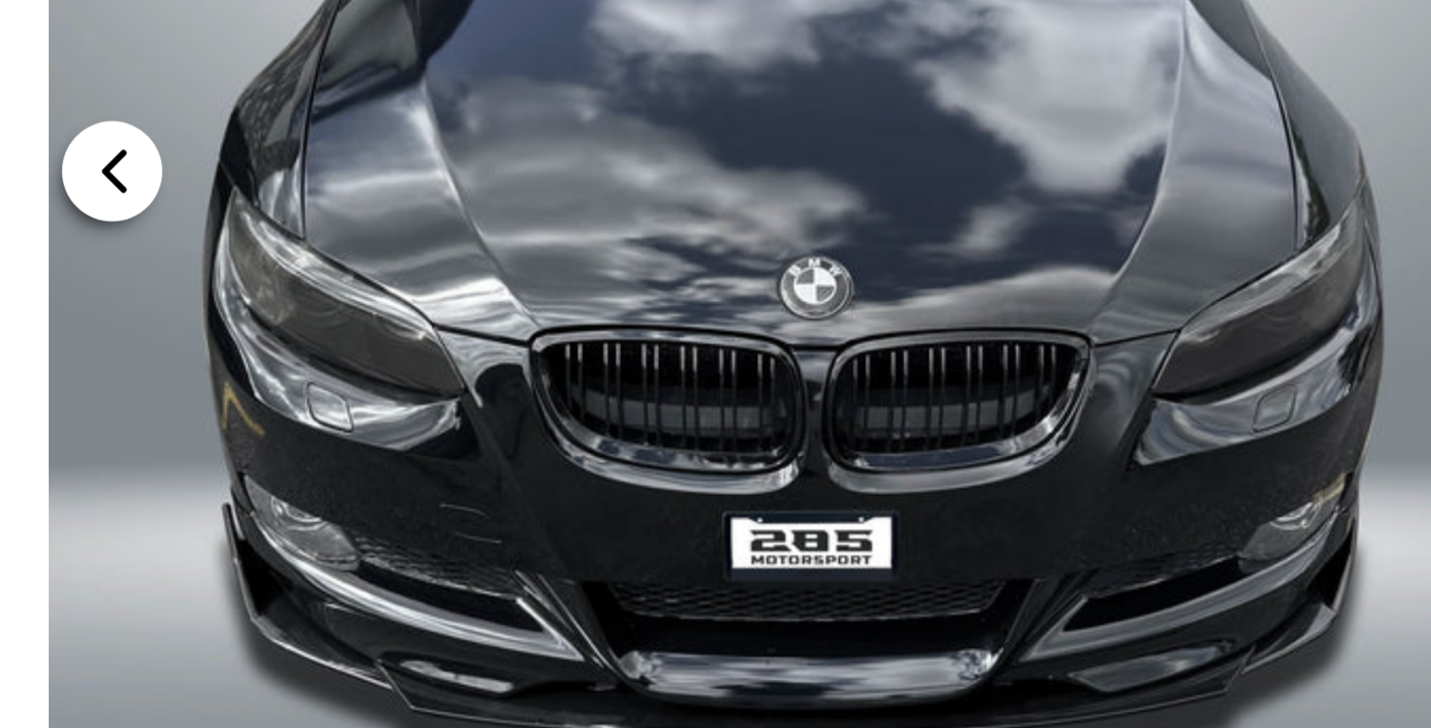
click at [112, 452] on icon at bounding box center [113, 448] width 7 height 15
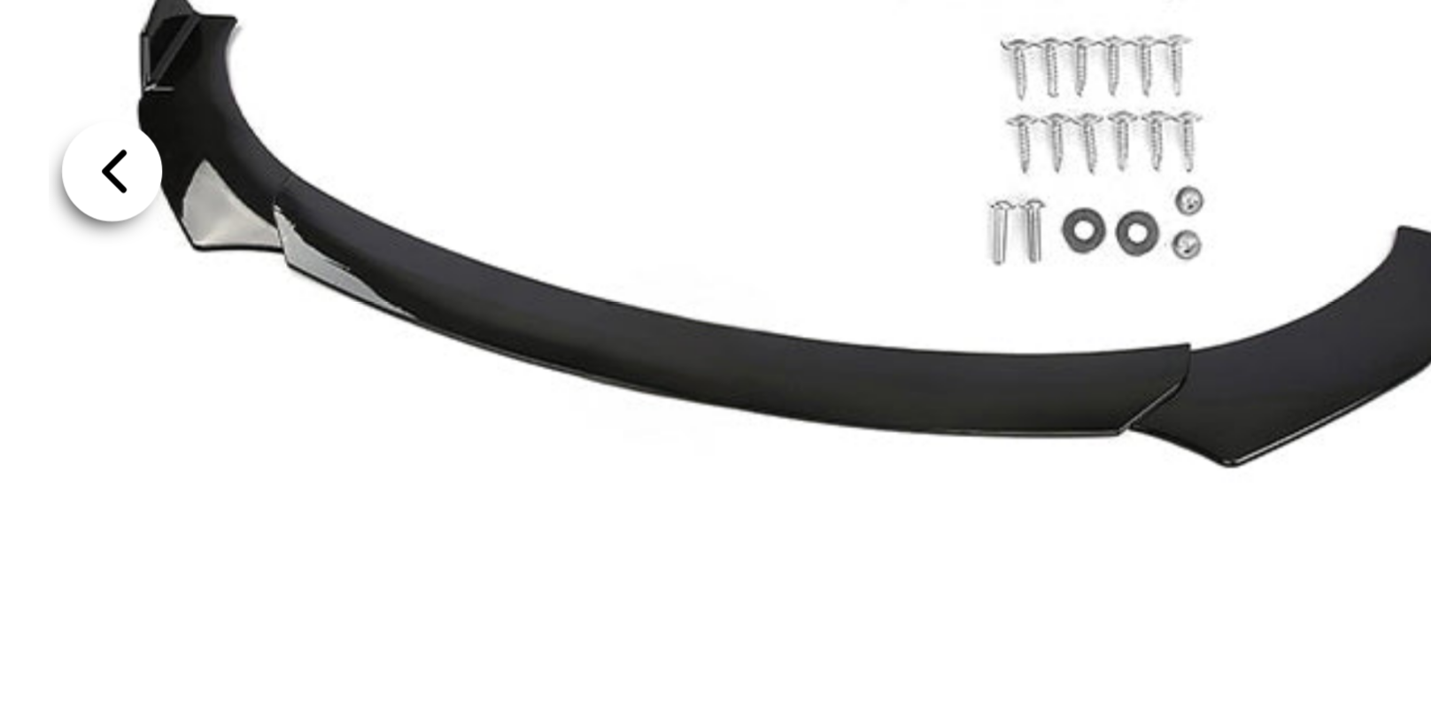
click at [112, 452] on icon at bounding box center [113, 448] width 7 height 15
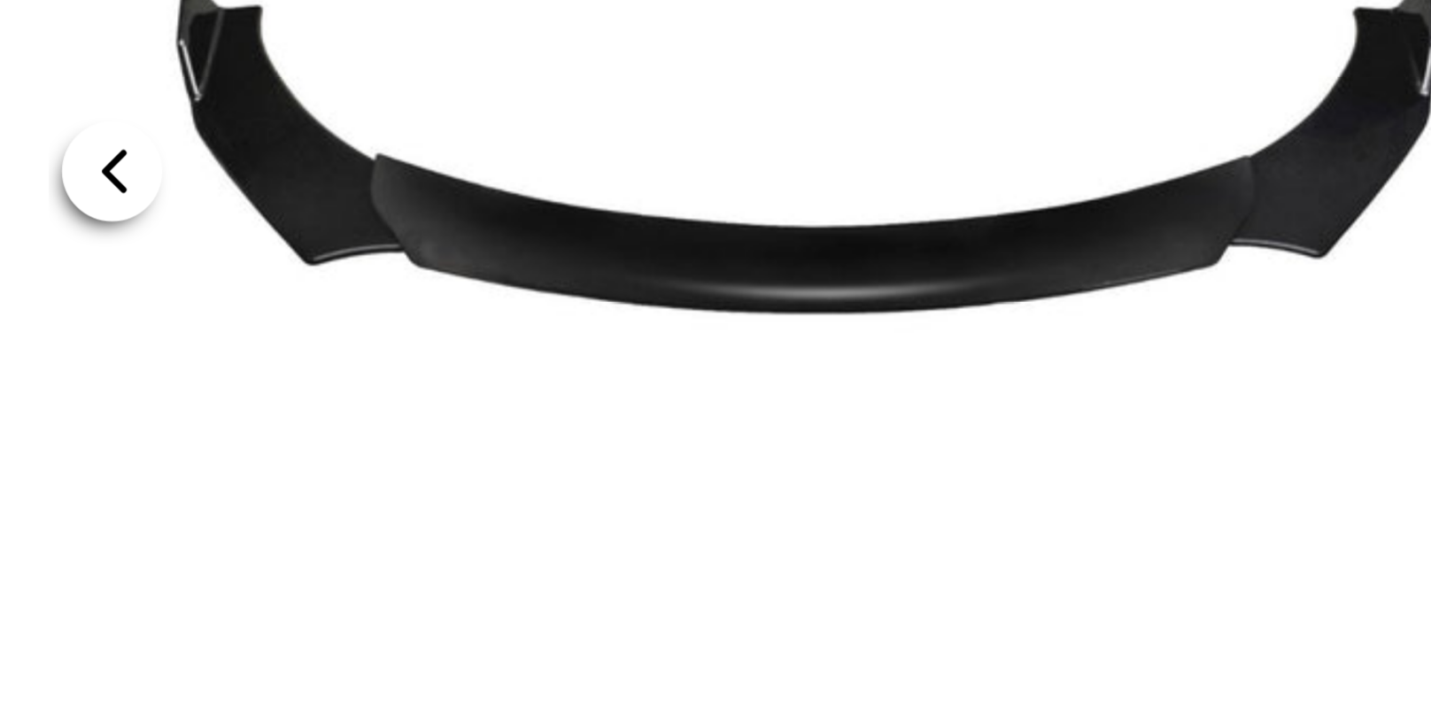
click at [112, 452] on icon at bounding box center [113, 448] width 7 height 15
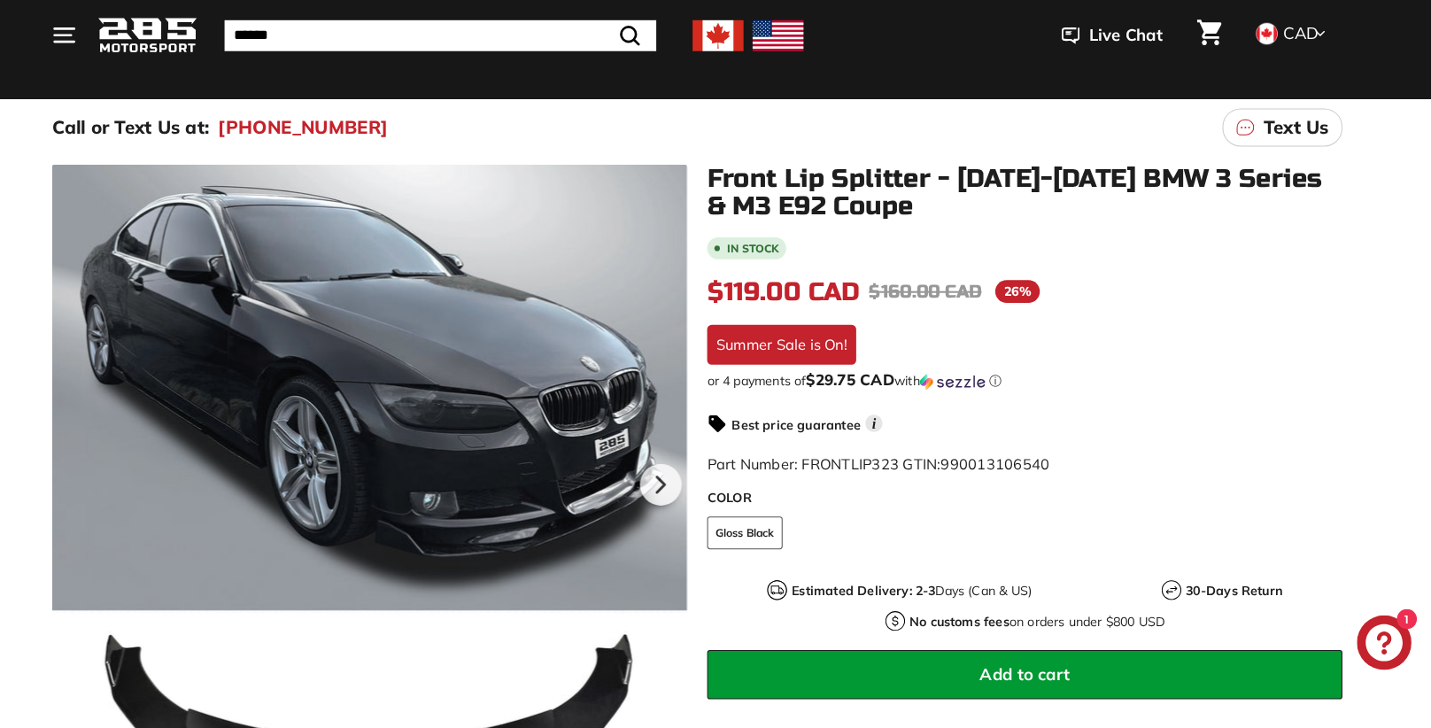
scroll to position [141, 0]
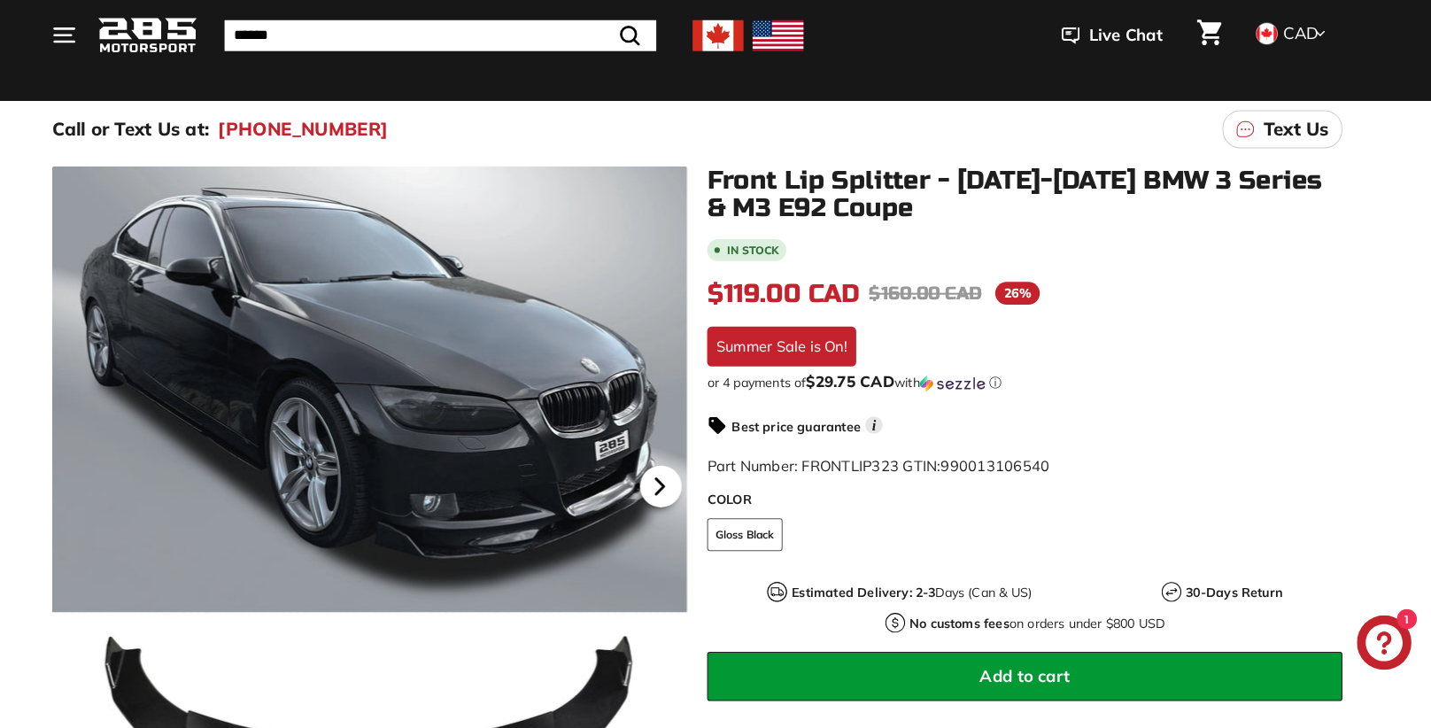
click at [681, 477] on icon at bounding box center [678, 474] width 7 height 15
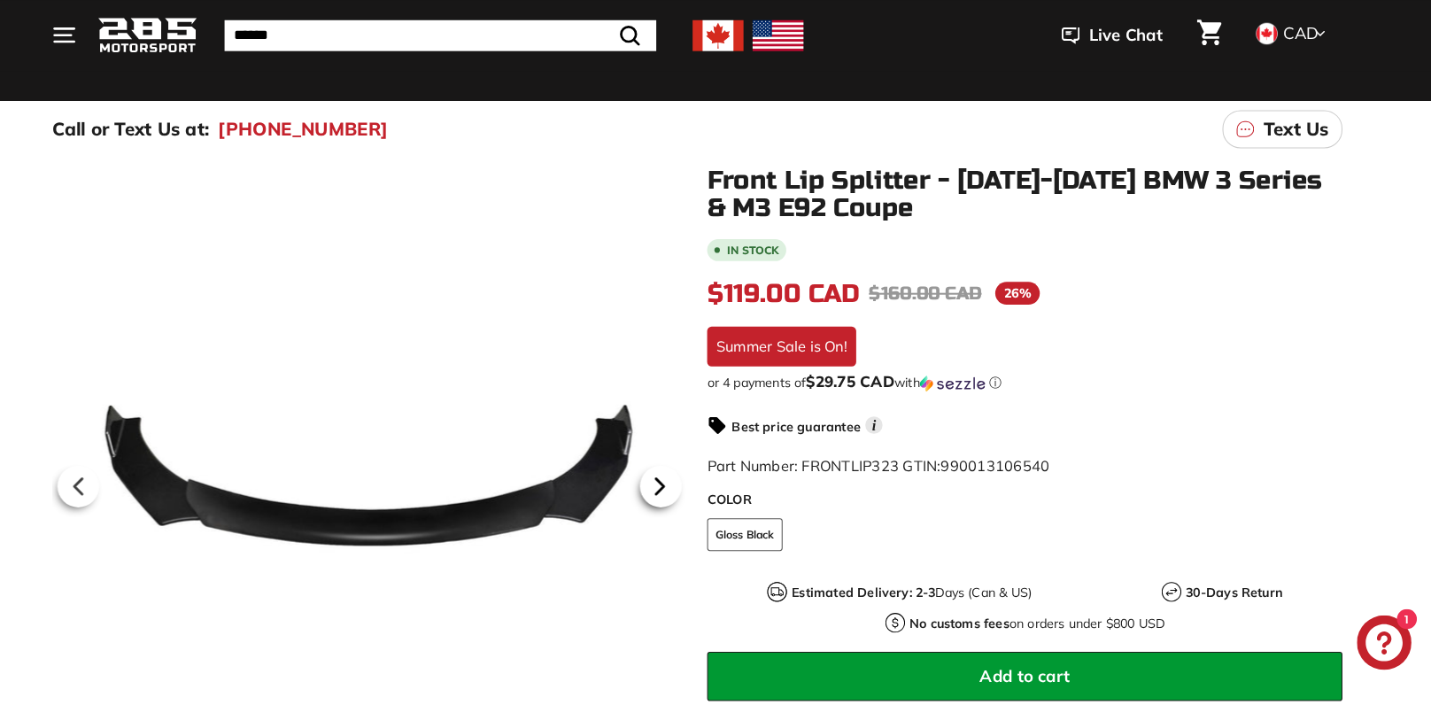
click at [681, 477] on icon at bounding box center [678, 474] width 7 height 15
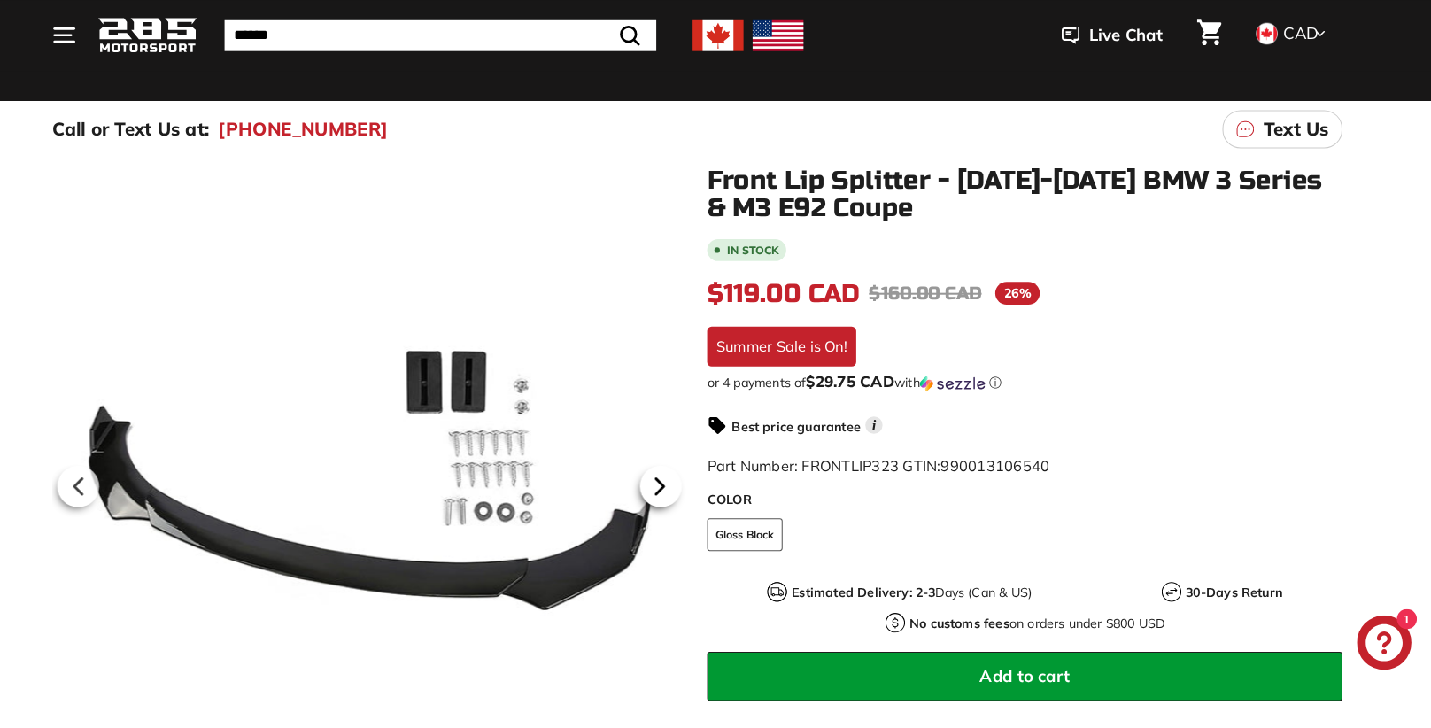
click at [681, 477] on icon at bounding box center [678, 474] width 7 height 15
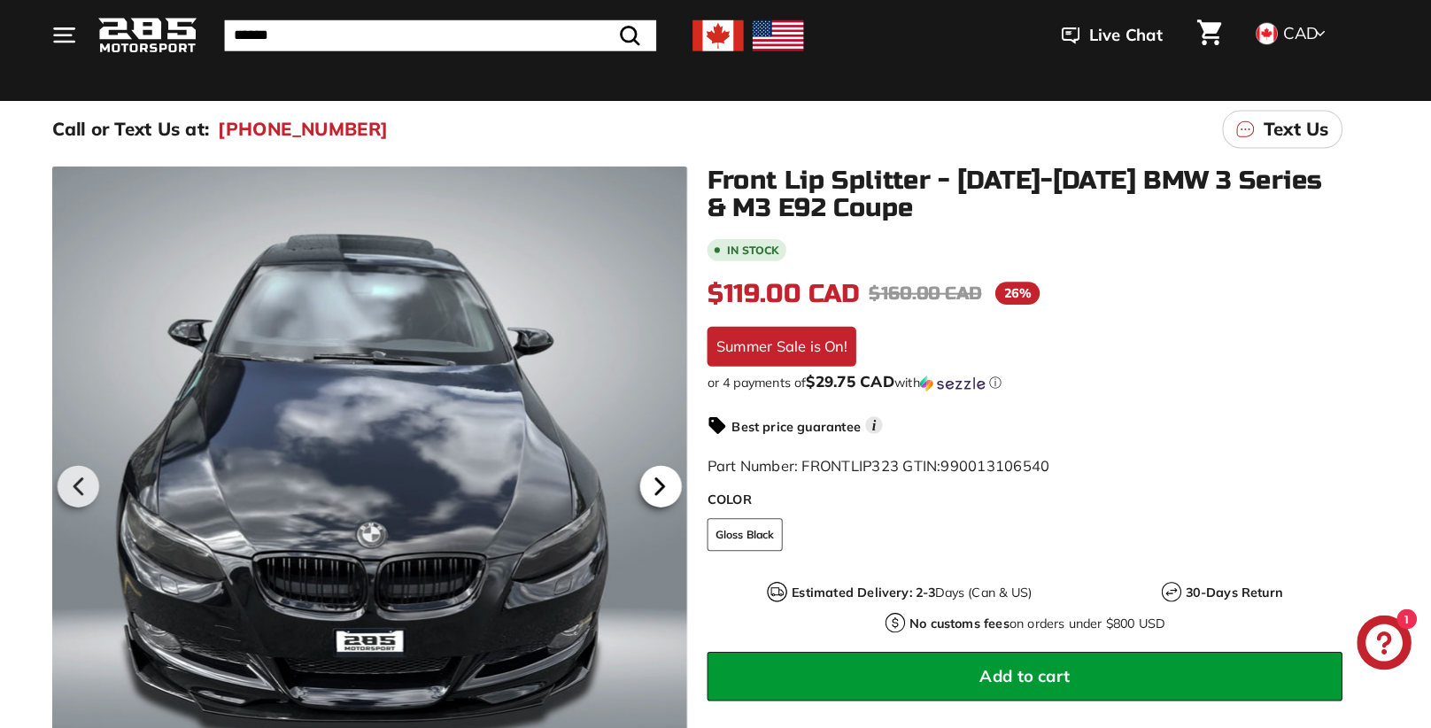
click at [681, 477] on icon at bounding box center [678, 474] width 7 height 15
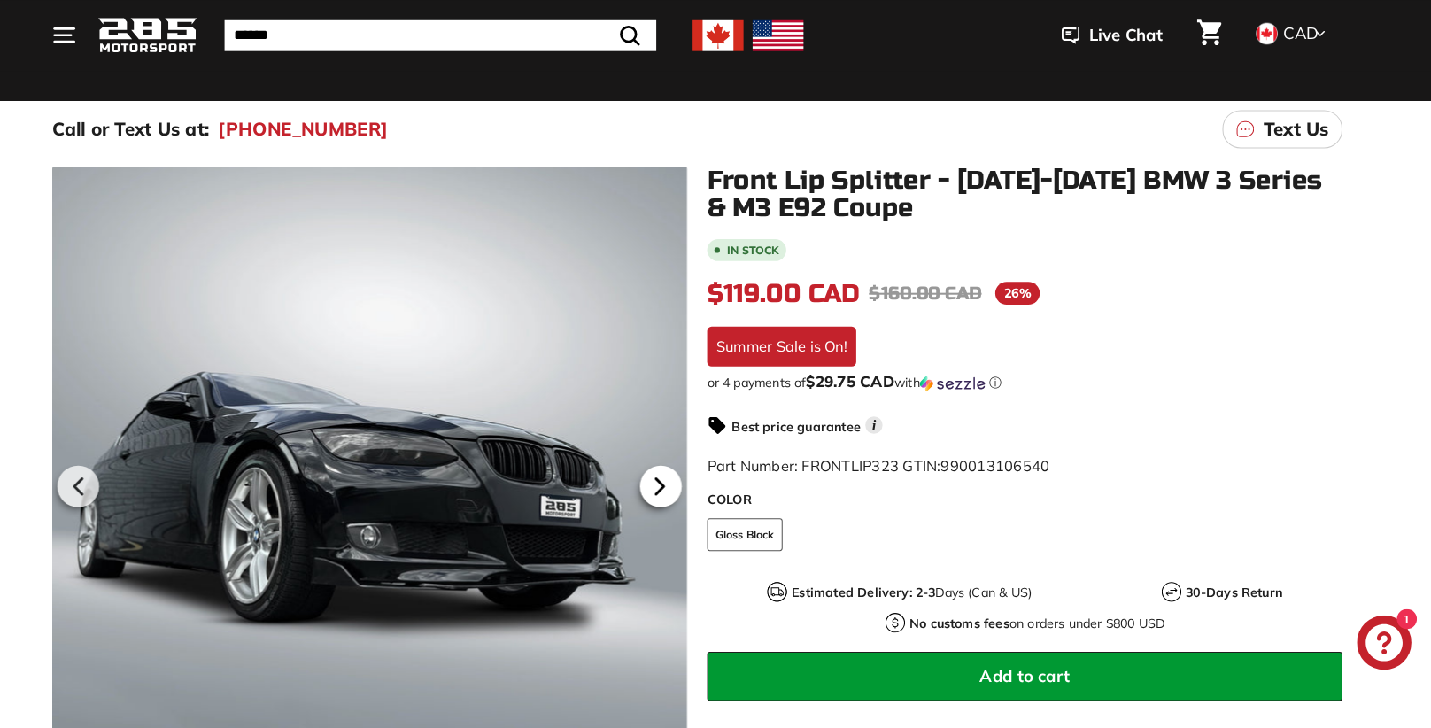
click at [681, 477] on icon at bounding box center [678, 474] width 7 height 15
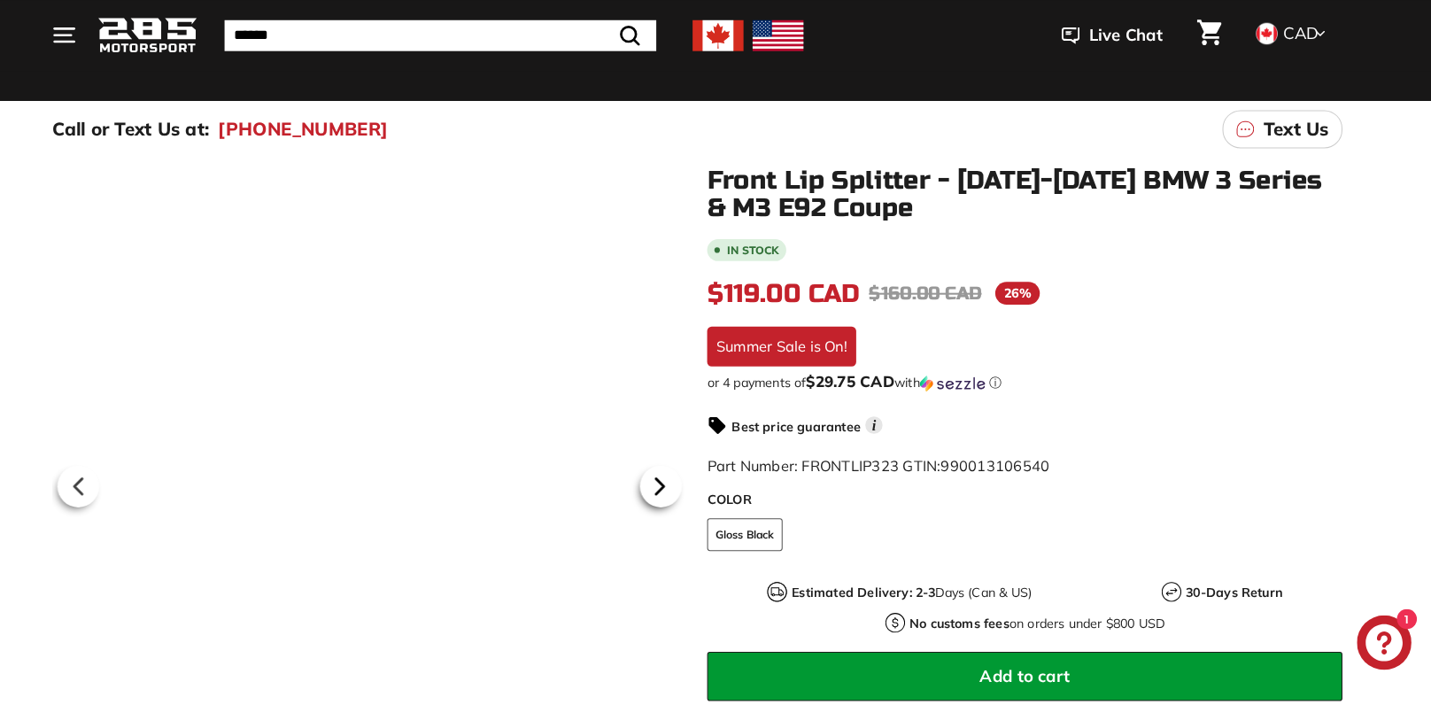
scroll to position [0, 92]
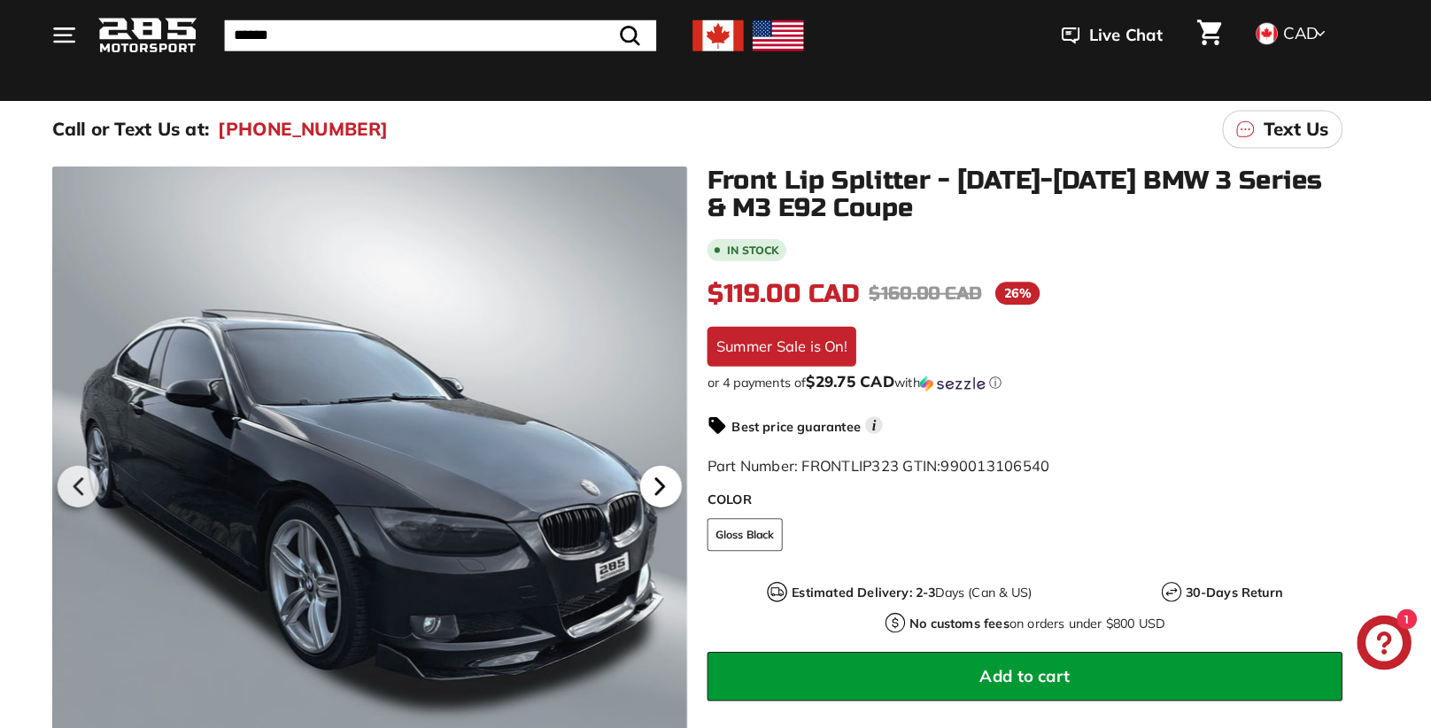
click at [681, 477] on icon at bounding box center [678, 474] width 7 height 15
